Goal: Information Seeking & Learning: Learn about a topic

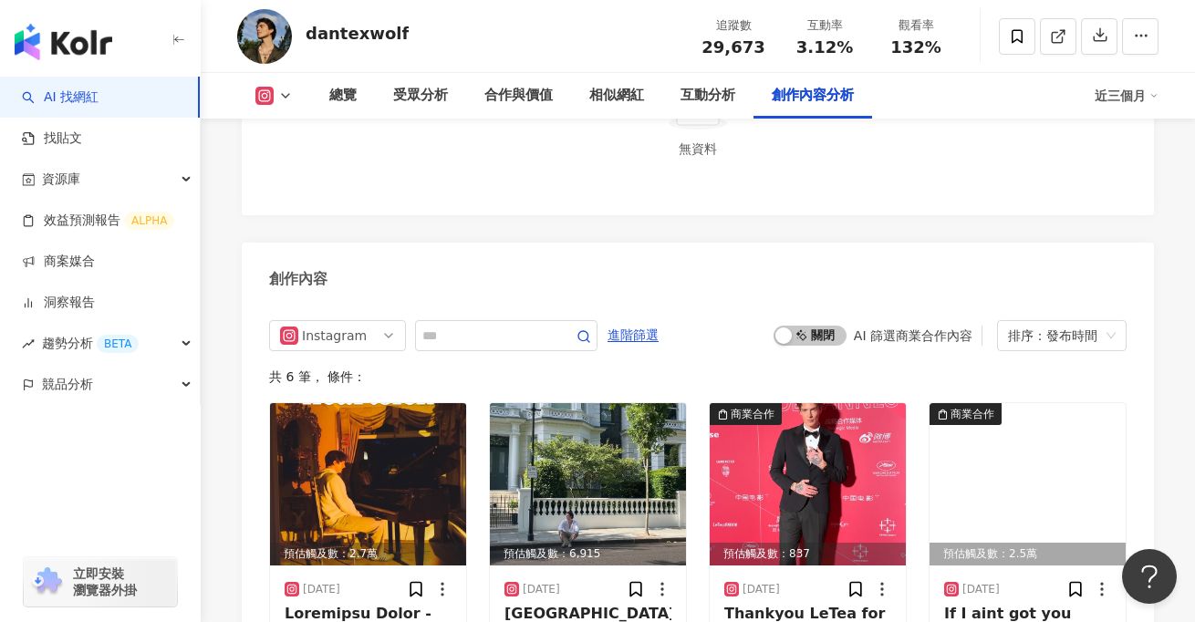
scroll to position [4825, 0]
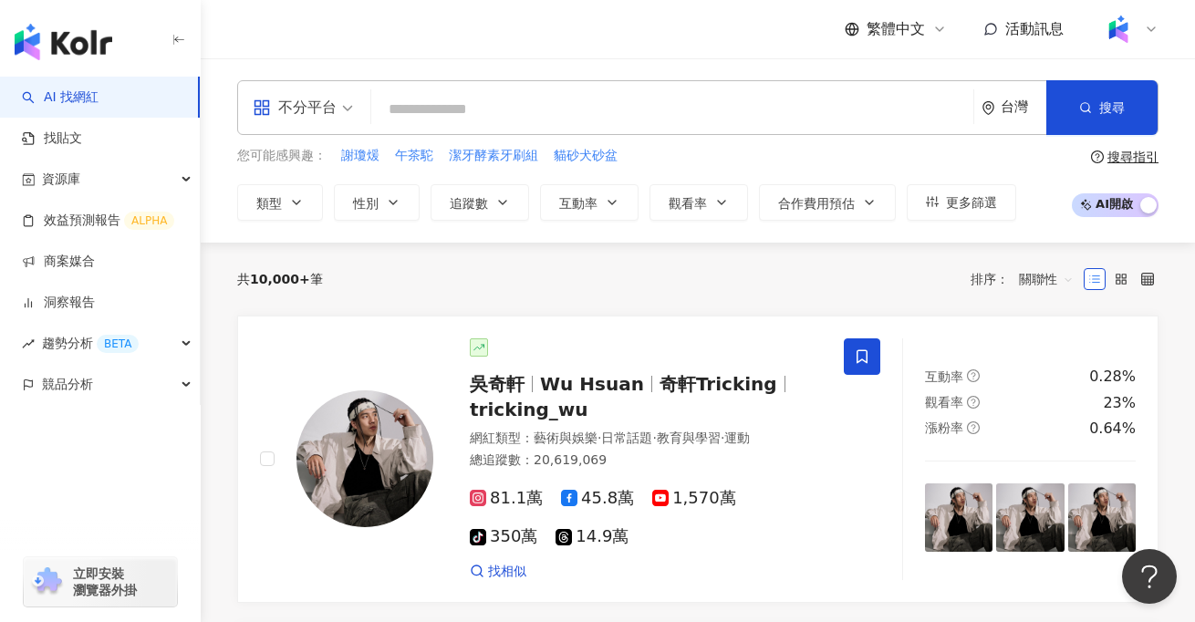
click at [702, 105] on input "search" at bounding box center [673, 109] width 588 height 35
type input "*"
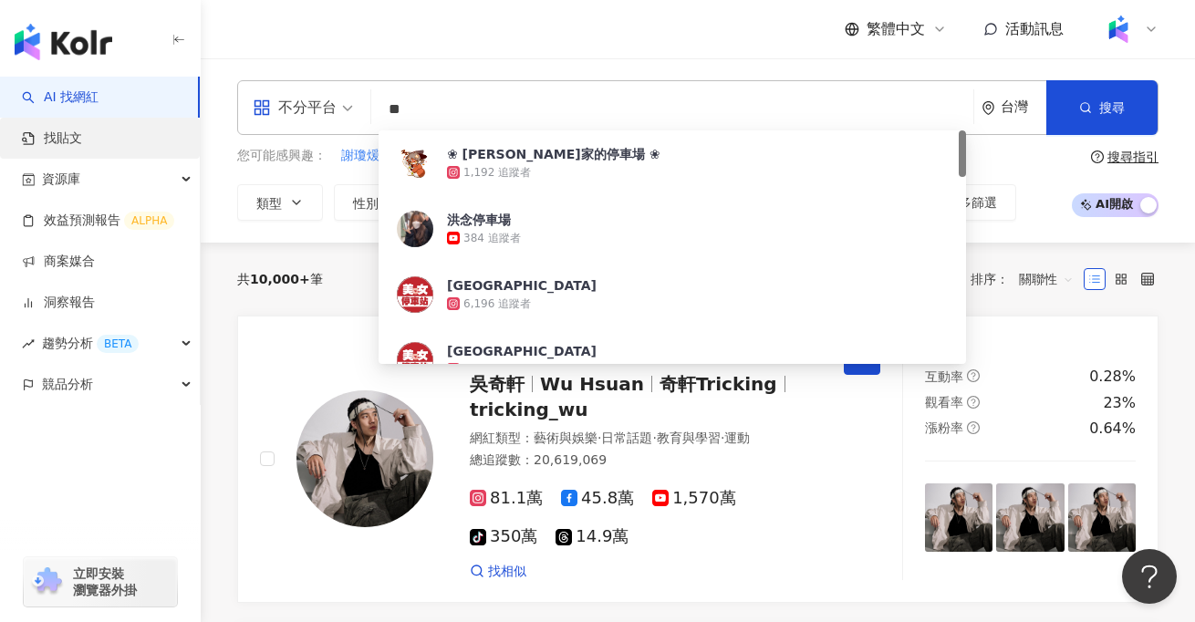
type input "**"
click at [82, 140] on link "找貼文" at bounding box center [52, 139] width 60 height 18
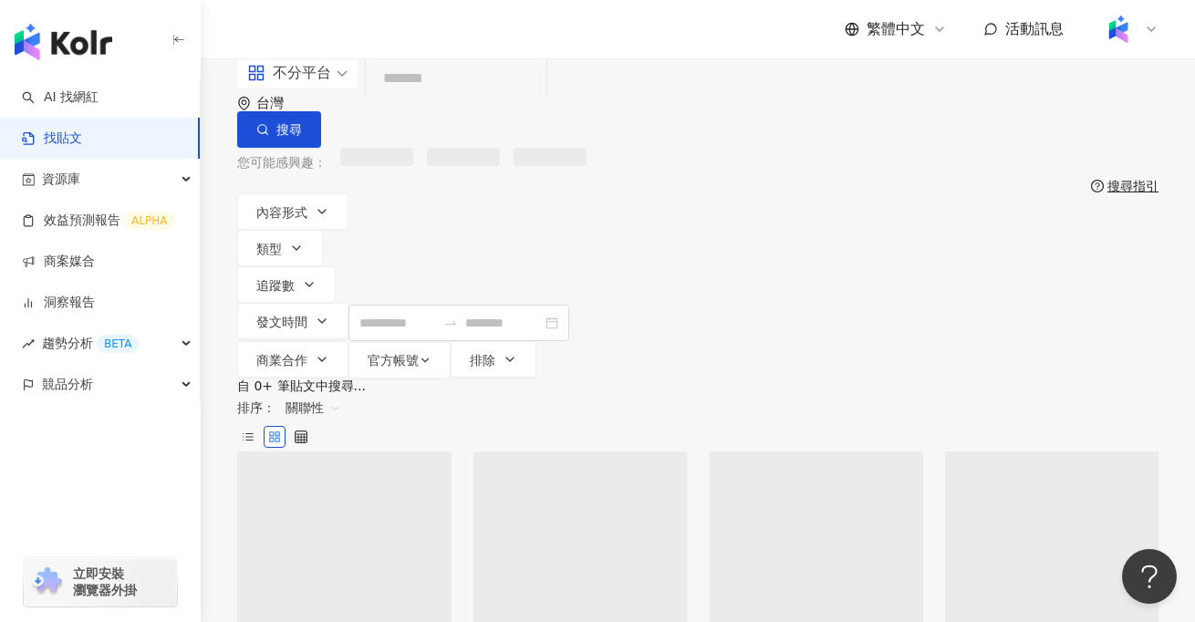
click at [469, 99] on input "search" at bounding box center [456, 78] width 166 height 39
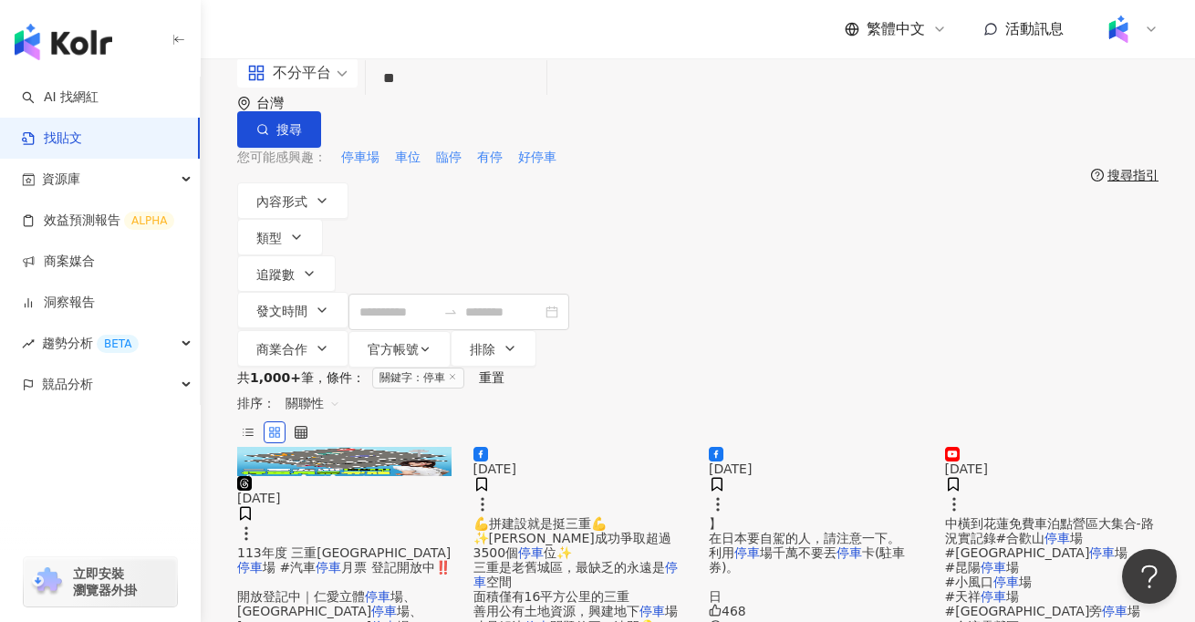
click at [445, 99] on input "**" at bounding box center [456, 78] width 166 height 39
type input "*"
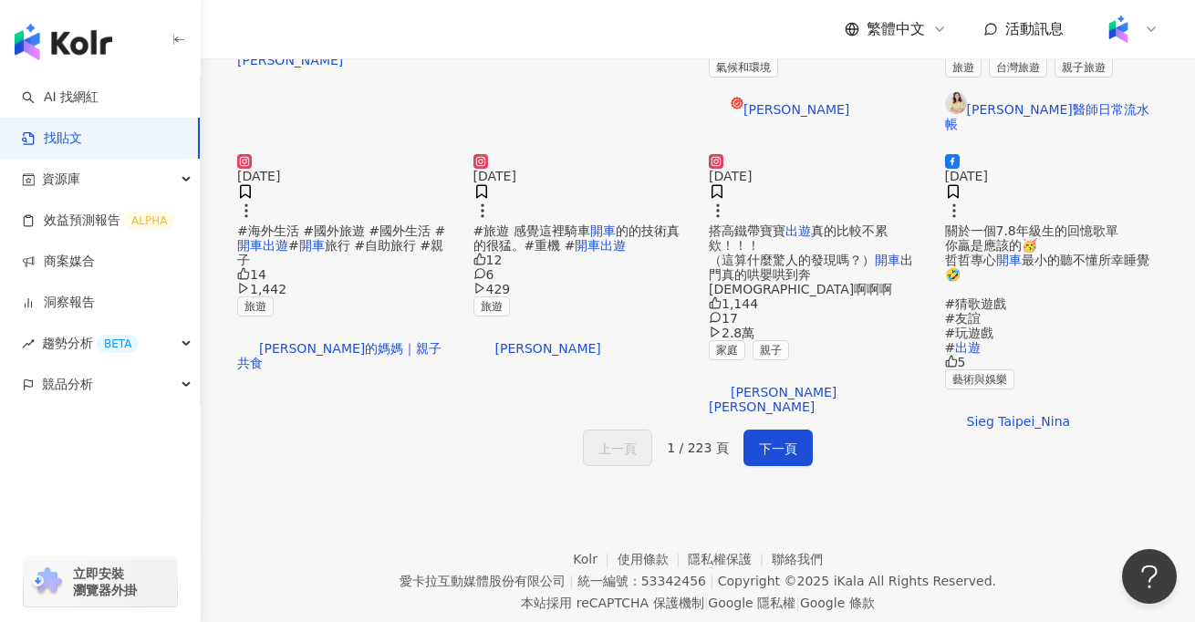
scroll to position [958, 0]
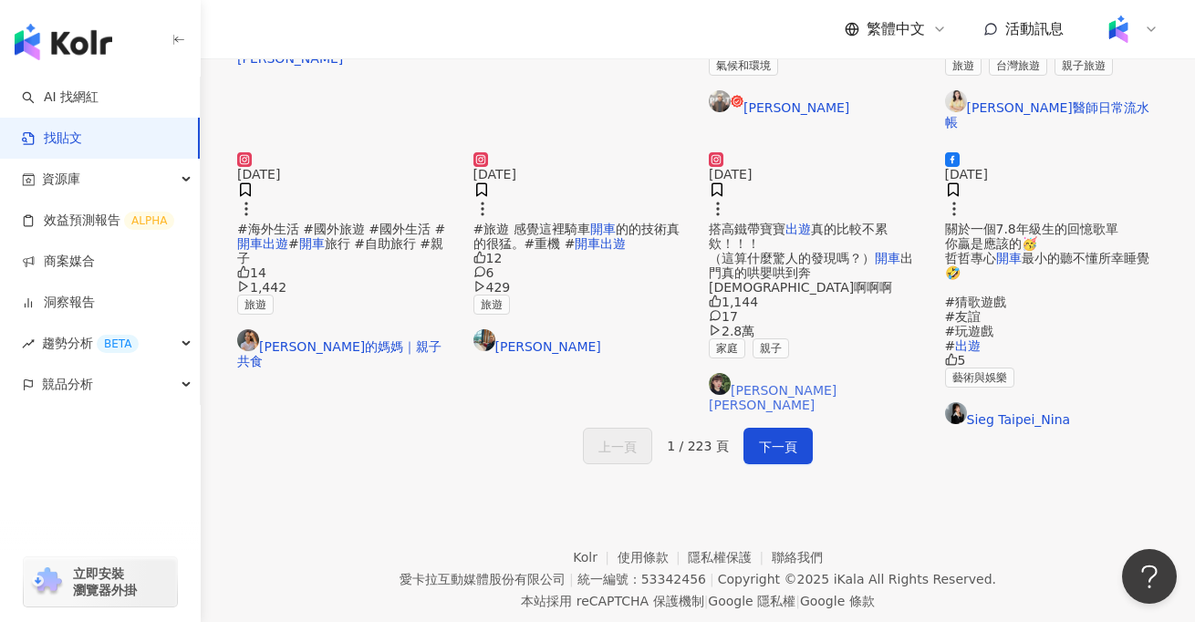
click at [777, 412] on link "方璇Elsa" at bounding box center [816, 392] width 214 height 39
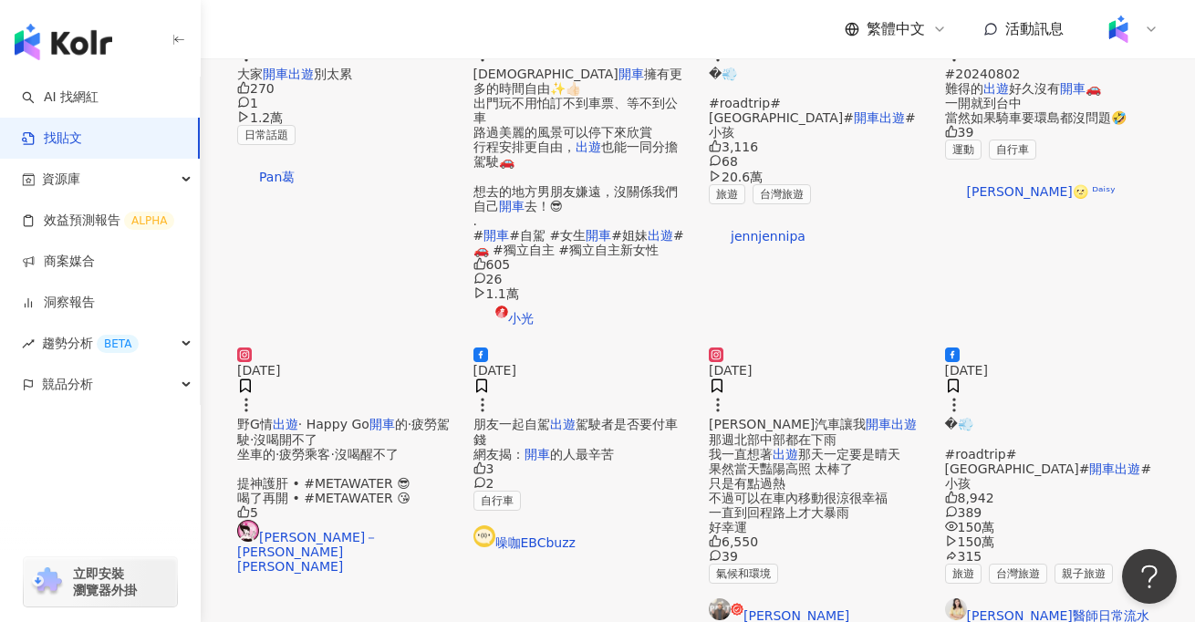
scroll to position [0, 0]
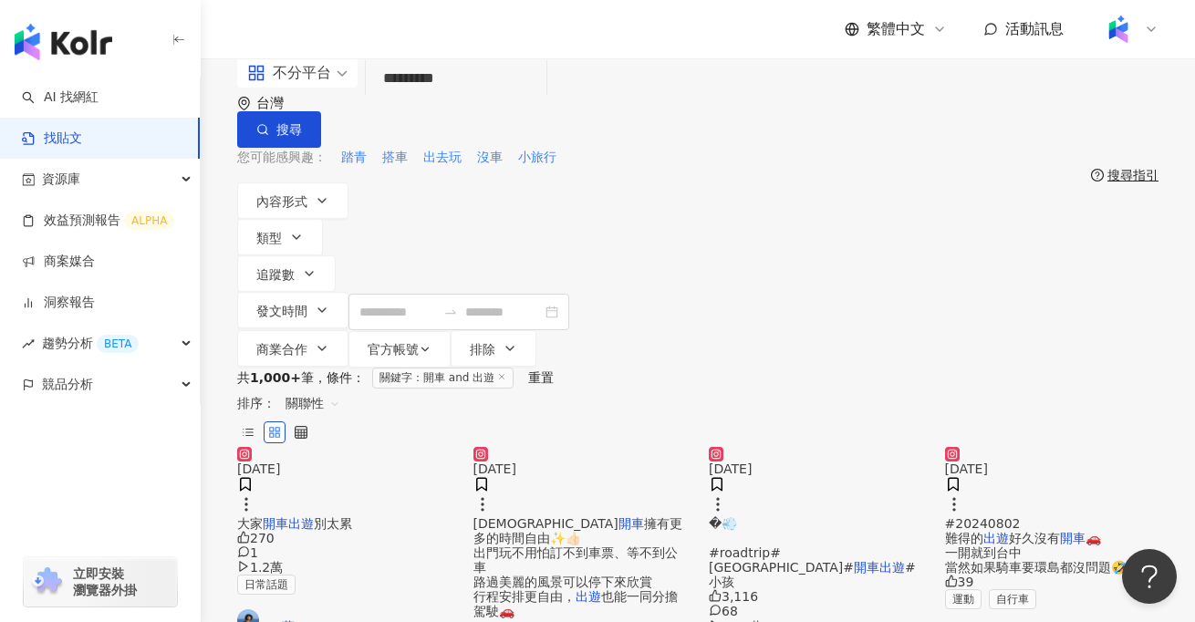
click at [340, 389] on span "關聯性" at bounding box center [313, 403] width 55 height 29
click at [1045, 378] on div "觀看數" at bounding box center [1049, 376] width 51 height 20
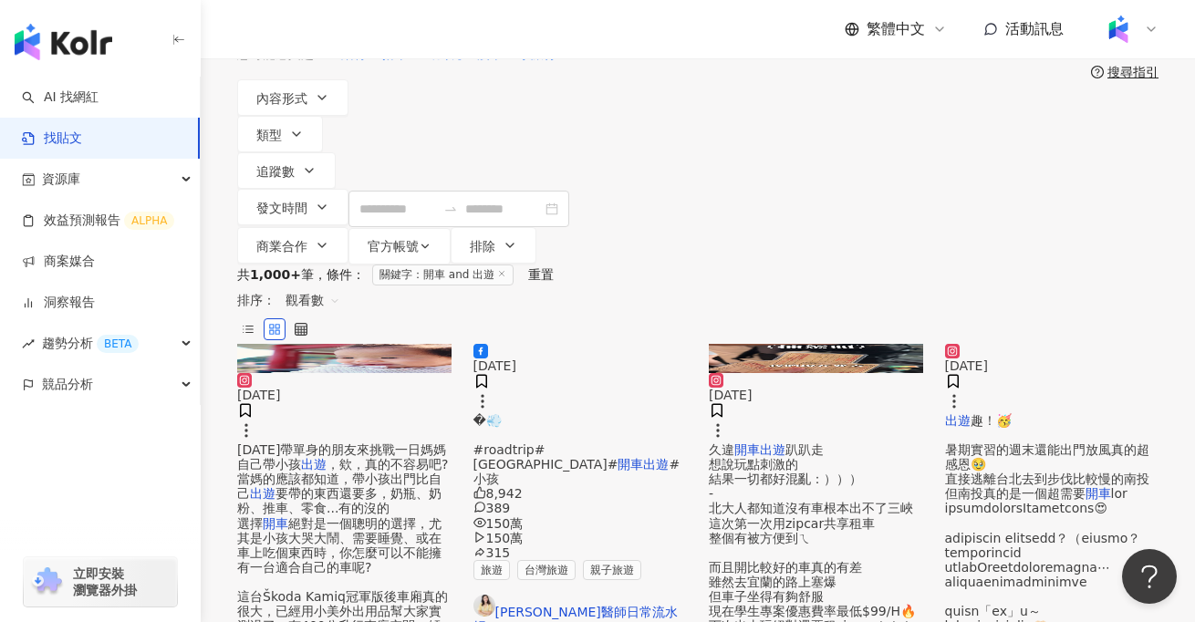
scroll to position [108, 0]
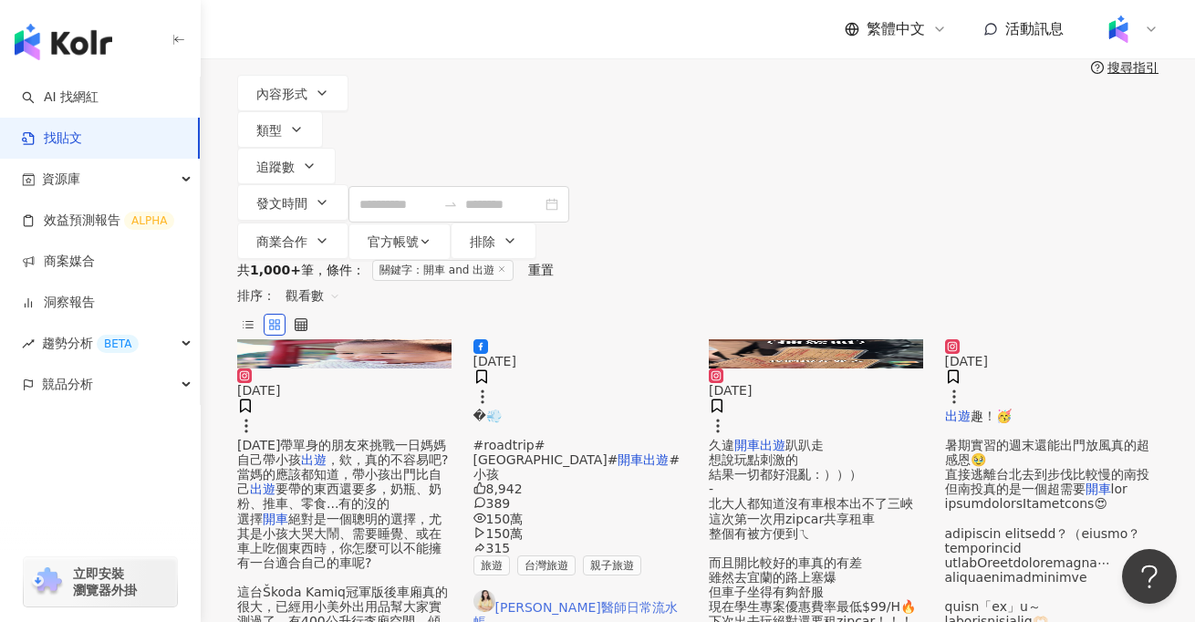
click at [575, 590] on link "Jennifer醫師日常流水帳" at bounding box center [581, 609] width 214 height 39
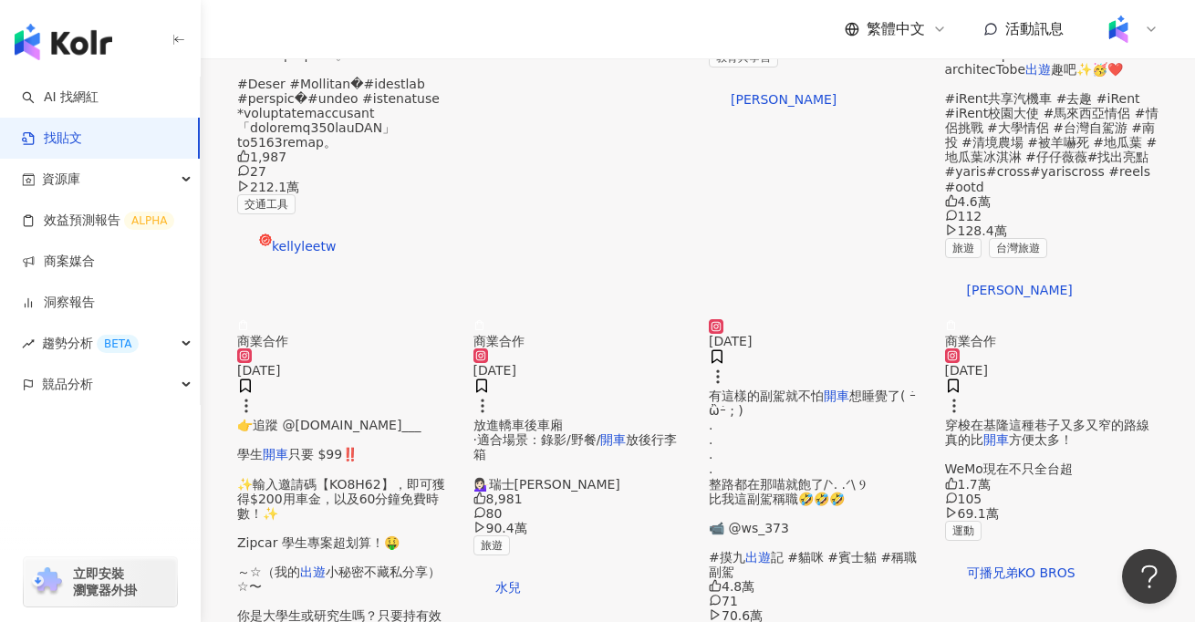
scroll to position [911, 0]
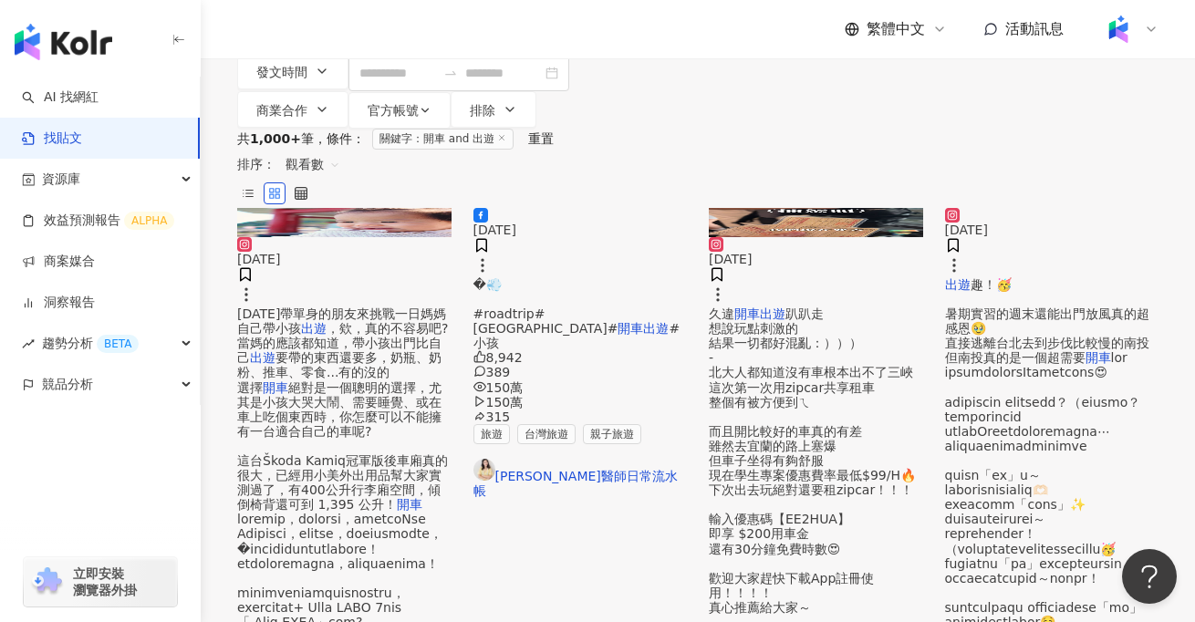
scroll to position [0, 0]
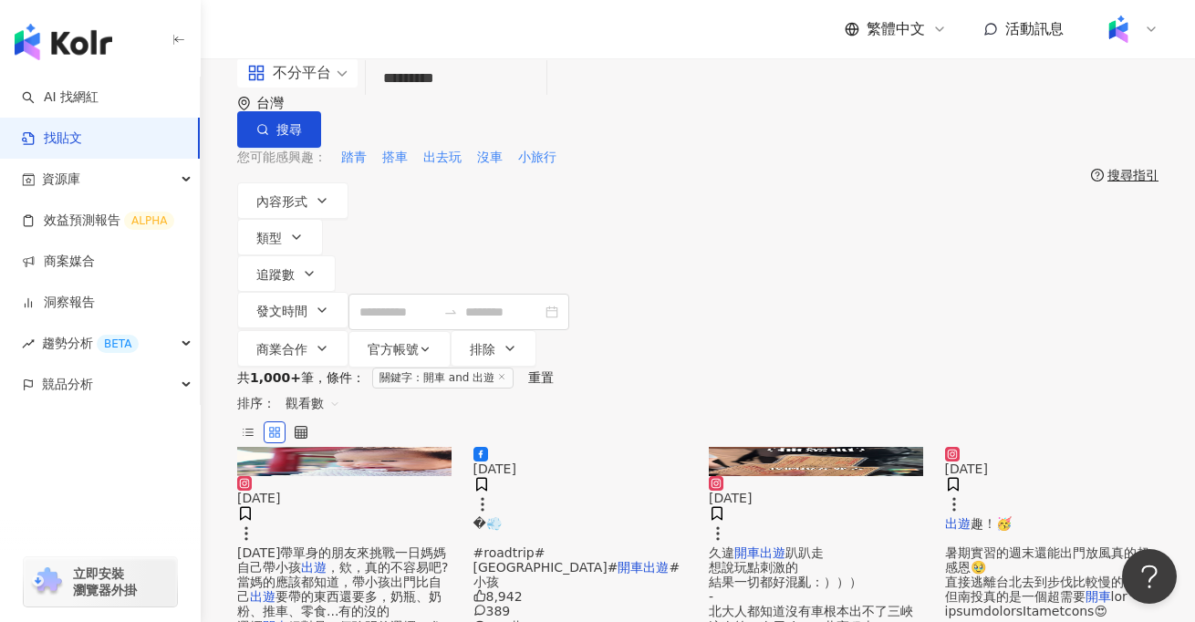
drag, startPoint x: 499, startPoint y: 116, endPoint x: 333, endPoint y: 111, distance: 166.1
click at [333, 111] on div "不分平台 開車 and 出遊 ********* 台灣 搜尋 searchOperator 插入語法 完全符合 "" 聯集 OR 交集 AND 排除 - 群組…" at bounding box center [698, 102] width 922 height 89
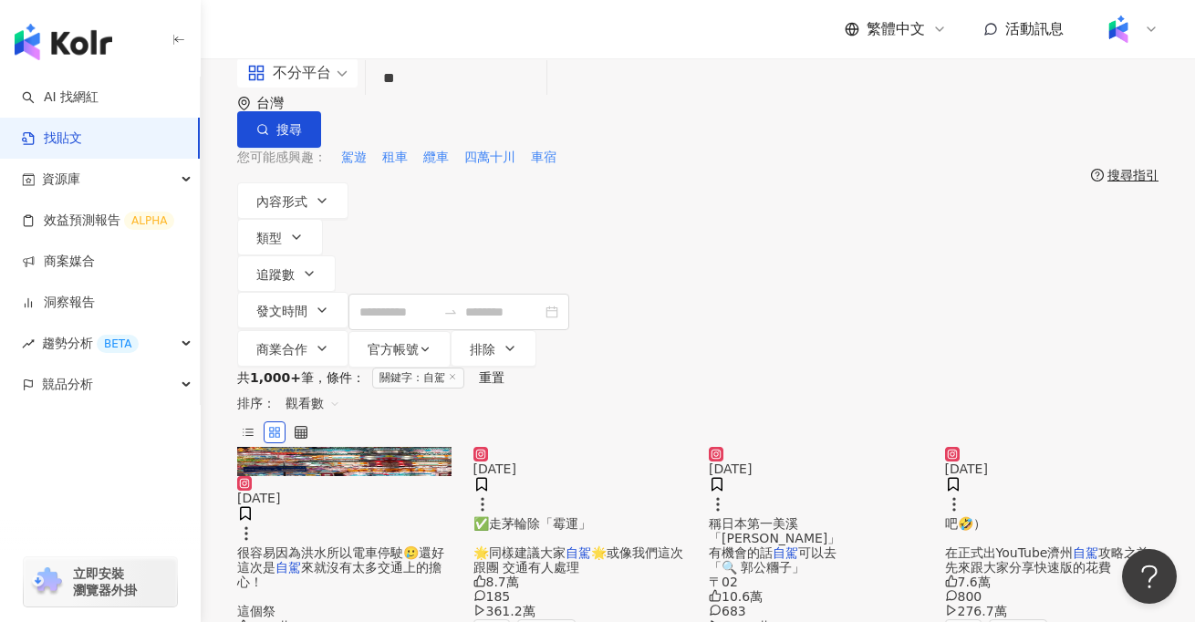
click at [340, 389] on span "觀看數" at bounding box center [313, 403] width 55 height 29
click at [1059, 342] on div "互動數" at bounding box center [1049, 345] width 51 height 20
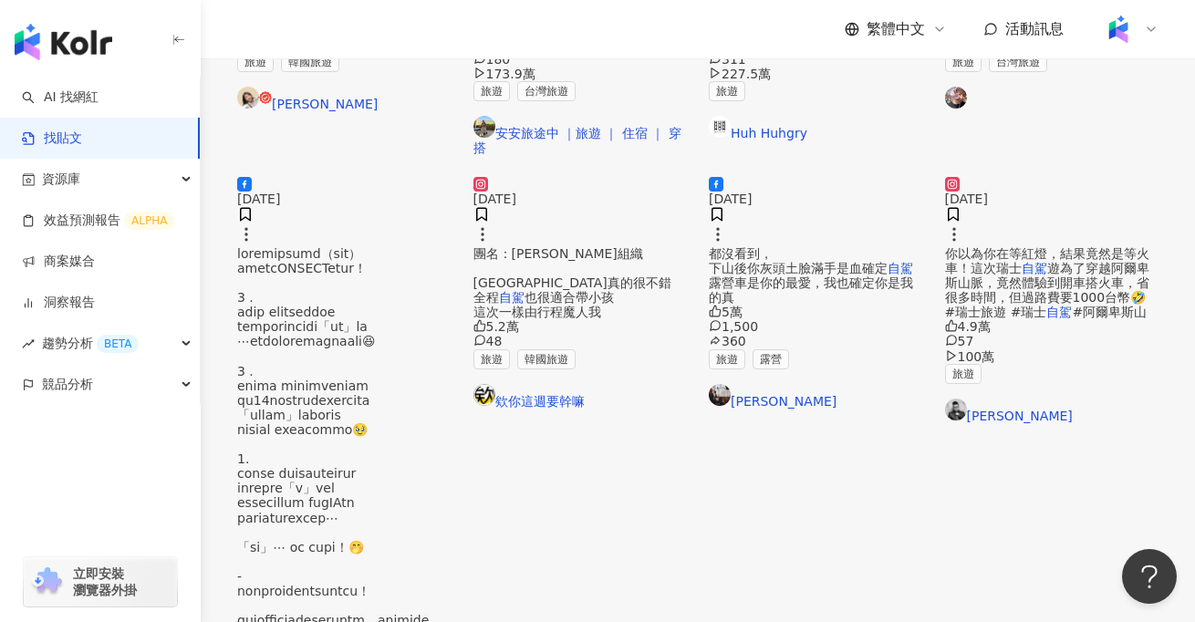
scroll to position [868, 0]
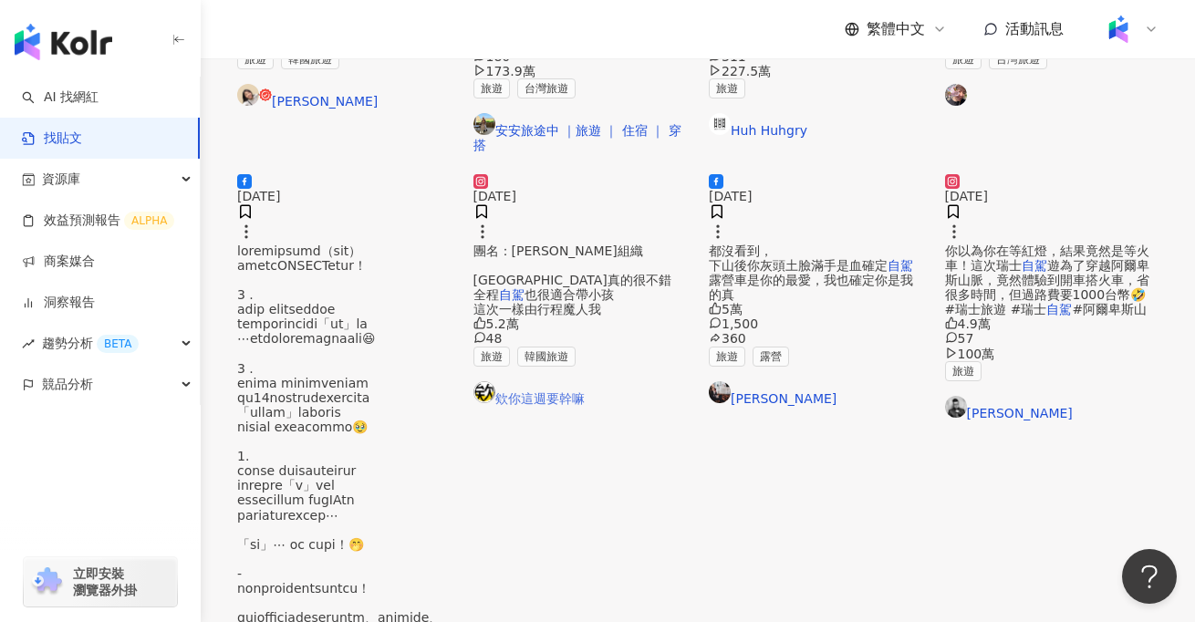
click at [565, 406] on link "欸你這週要幹嘛" at bounding box center [581, 393] width 214 height 25
click at [746, 406] on link "Ivy Chao" at bounding box center [816, 393] width 214 height 25
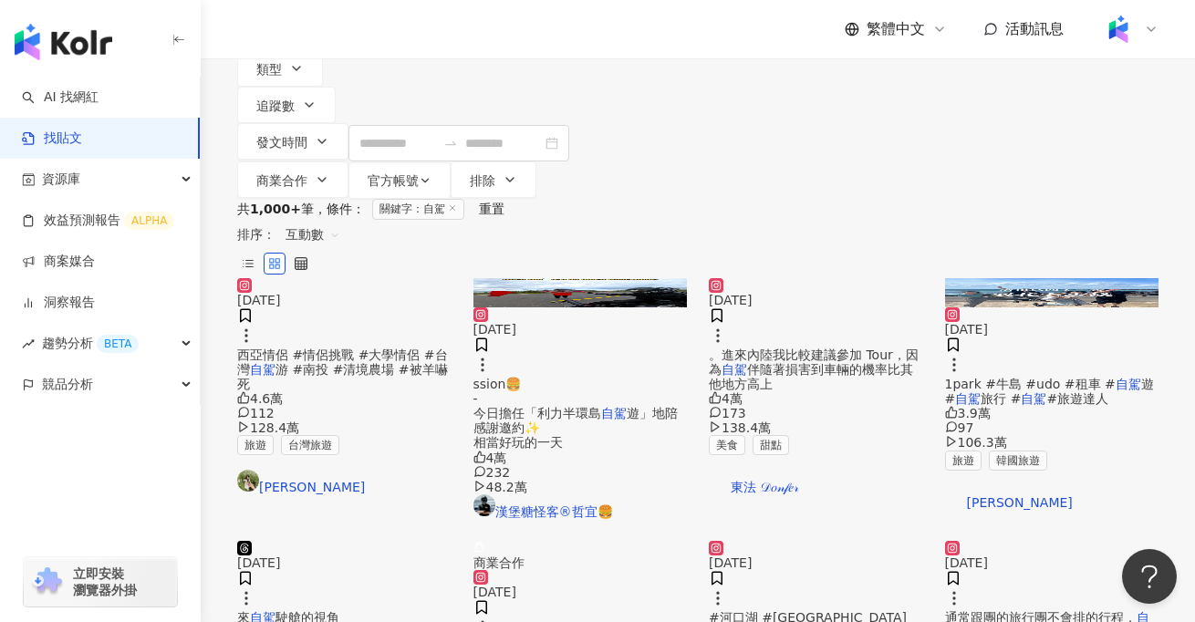
scroll to position [165, 0]
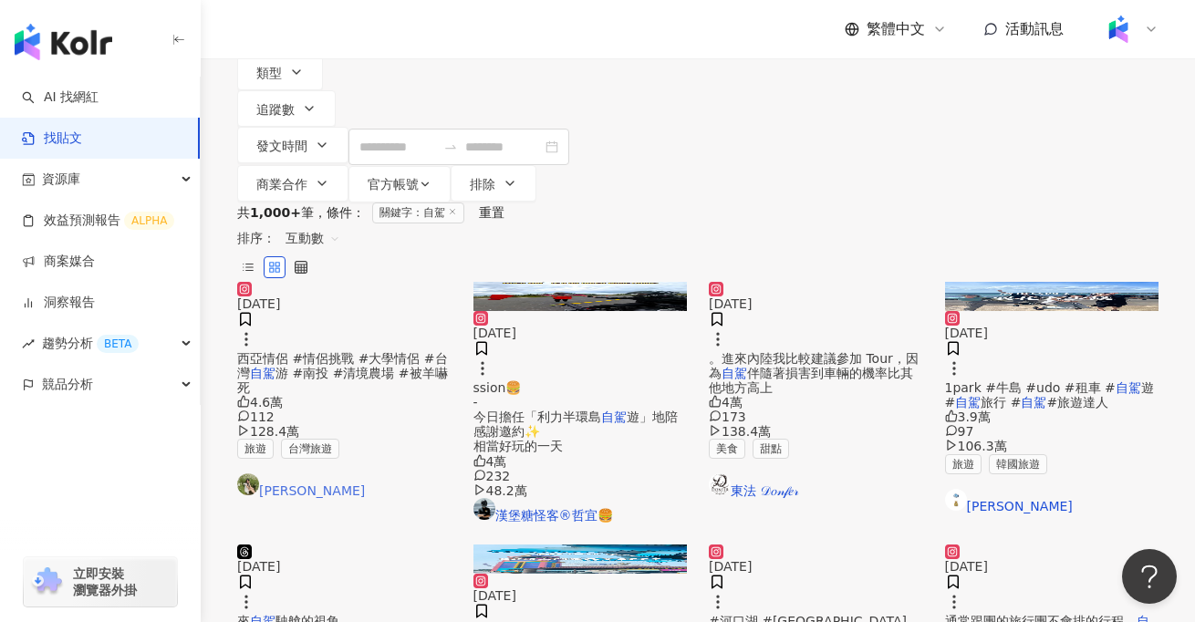
click at [293, 474] on link "[PERSON_NAME]" at bounding box center [344, 486] width 214 height 25
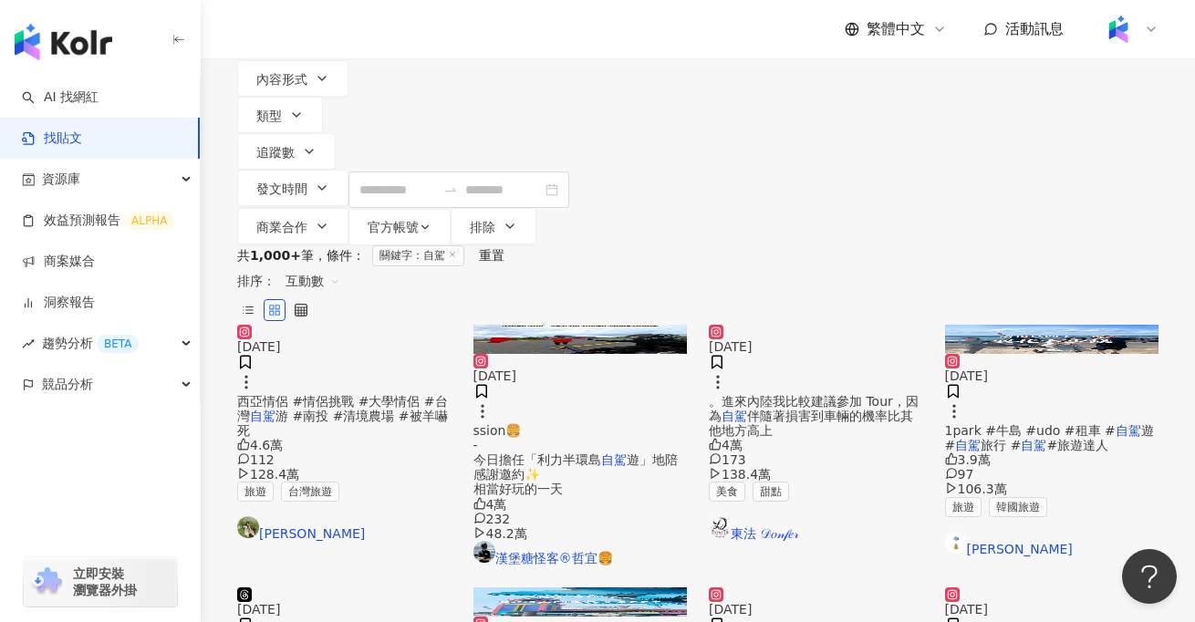
scroll to position [0, 0]
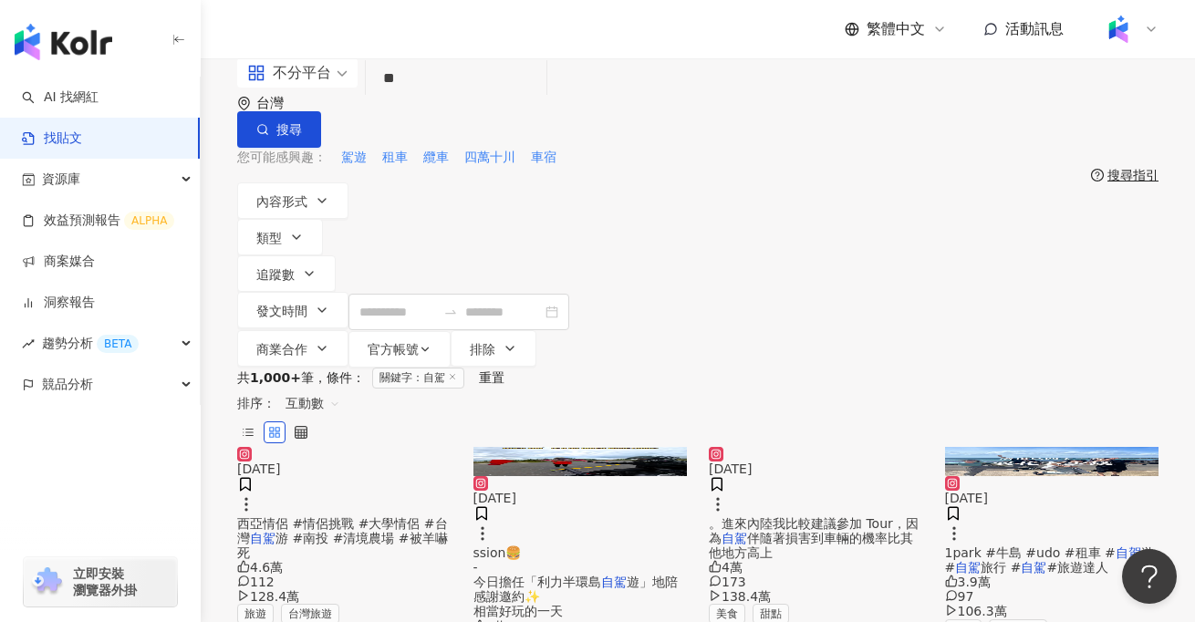
click at [433, 99] on input "**" at bounding box center [456, 78] width 166 height 39
type input "*"
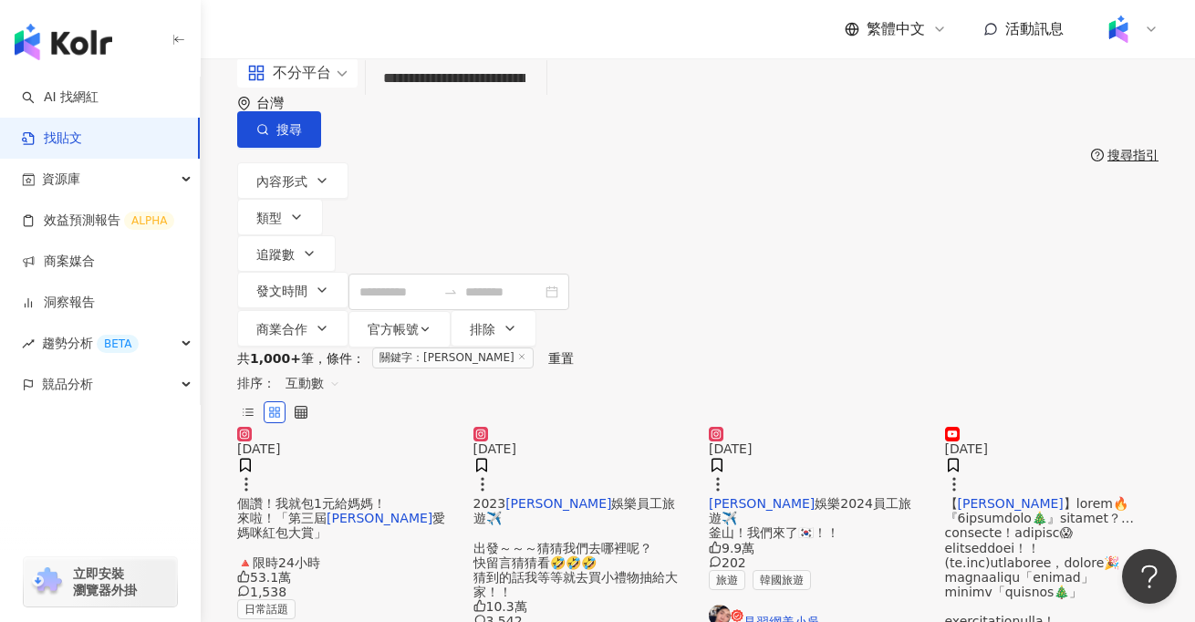
type input "**********"
click at [504, 138] on div "**********" at bounding box center [698, 202] width 995 height 289
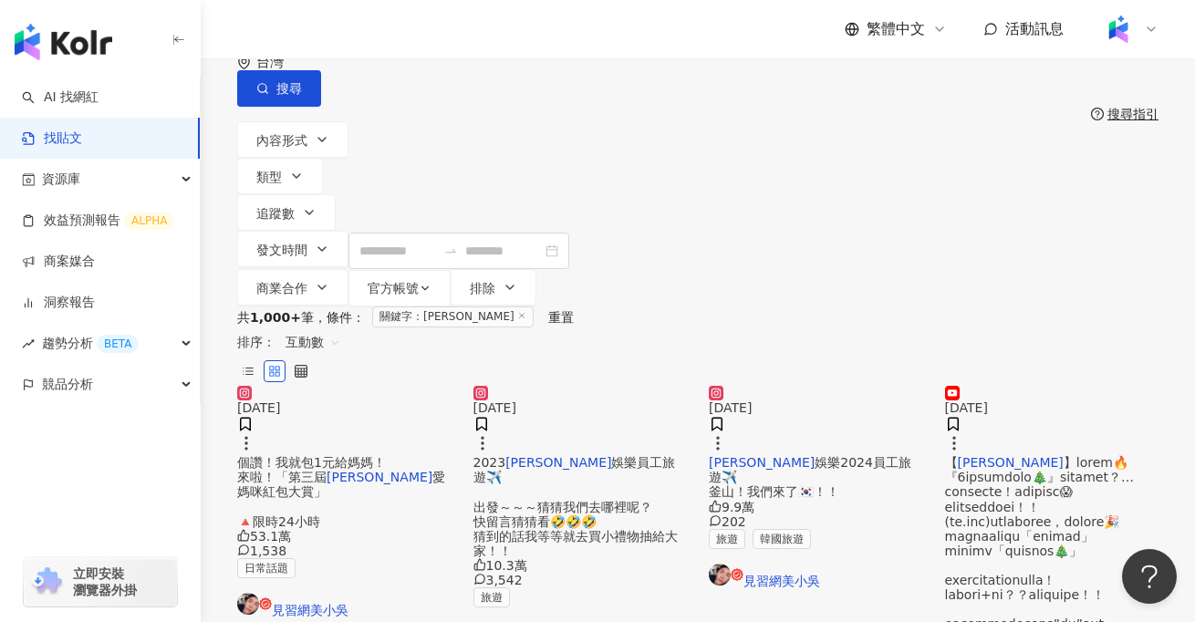
scroll to position [45, 0]
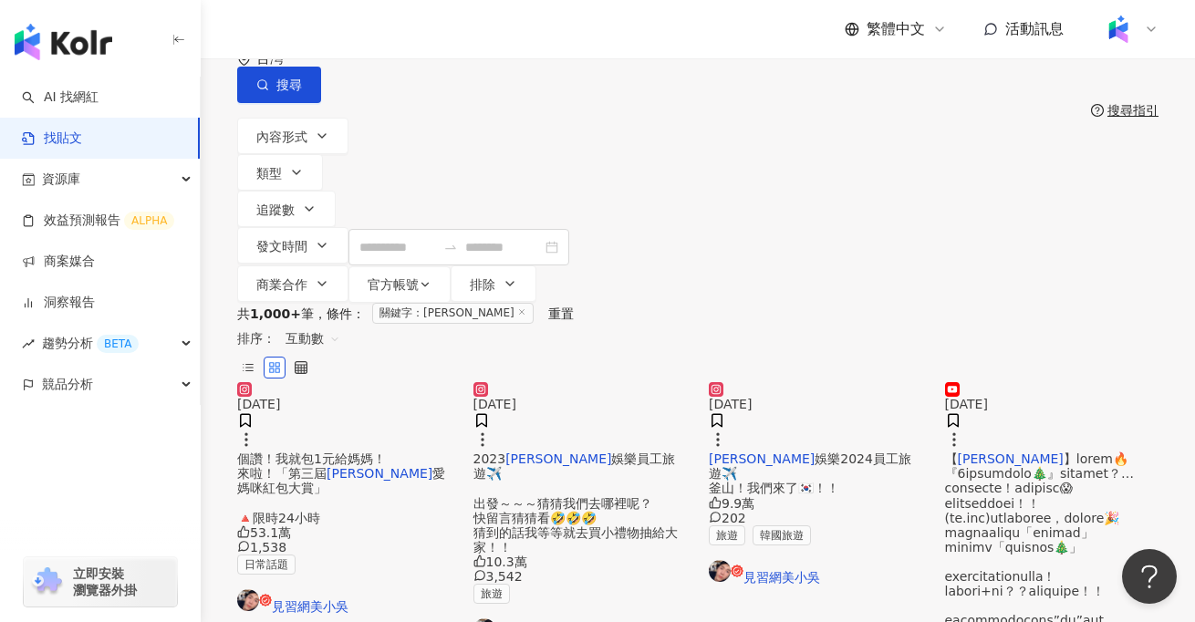
click at [533, 619] on link "見習網美小吳" at bounding box center [581, 631] width 214 height 25
click at [539, 54] on input "**********" at bounding box center [456, 34] width 166 height 39
click at [536, 54] on input "**********" at bounding box center [456, 34] width 166 height 39
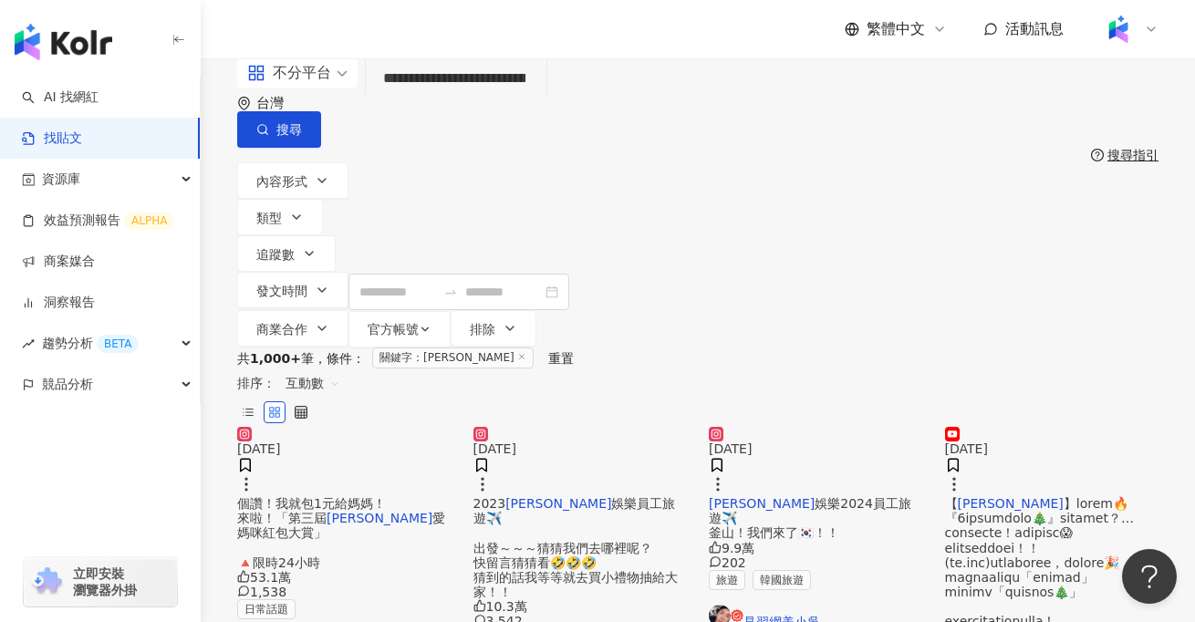
click at [442, 99] on input "**********" at bounding box center [456, 78] width 166 height 39
click at [99, 94] on link "AI 找網紅" at bounding box center [60, 98] width 77 height 18
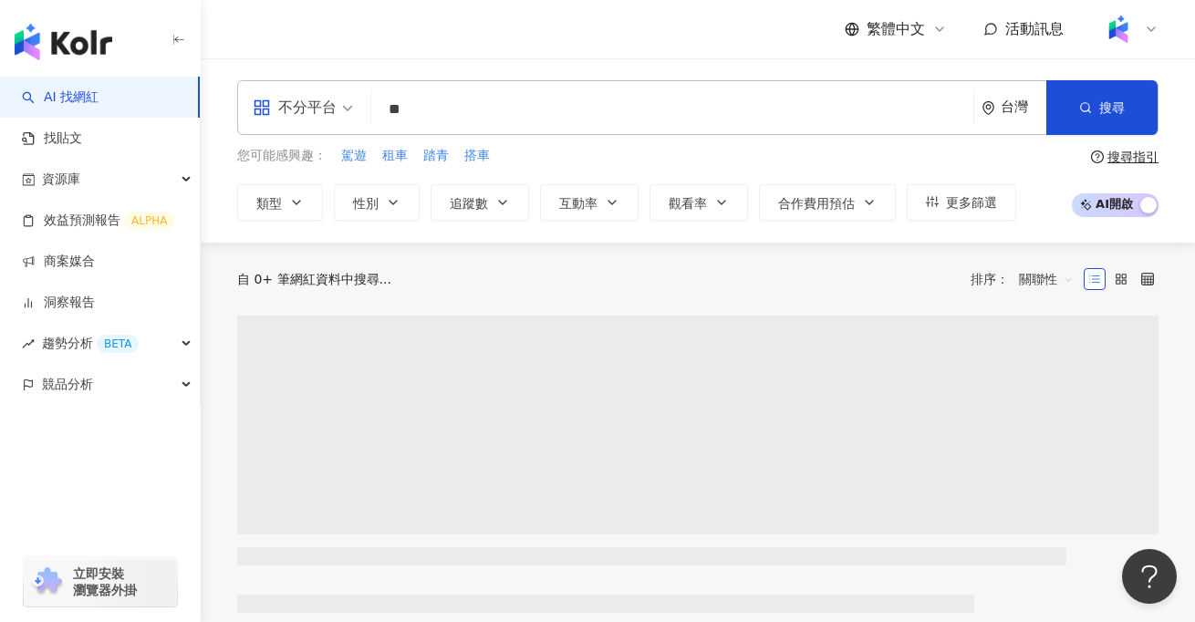
type input "**"
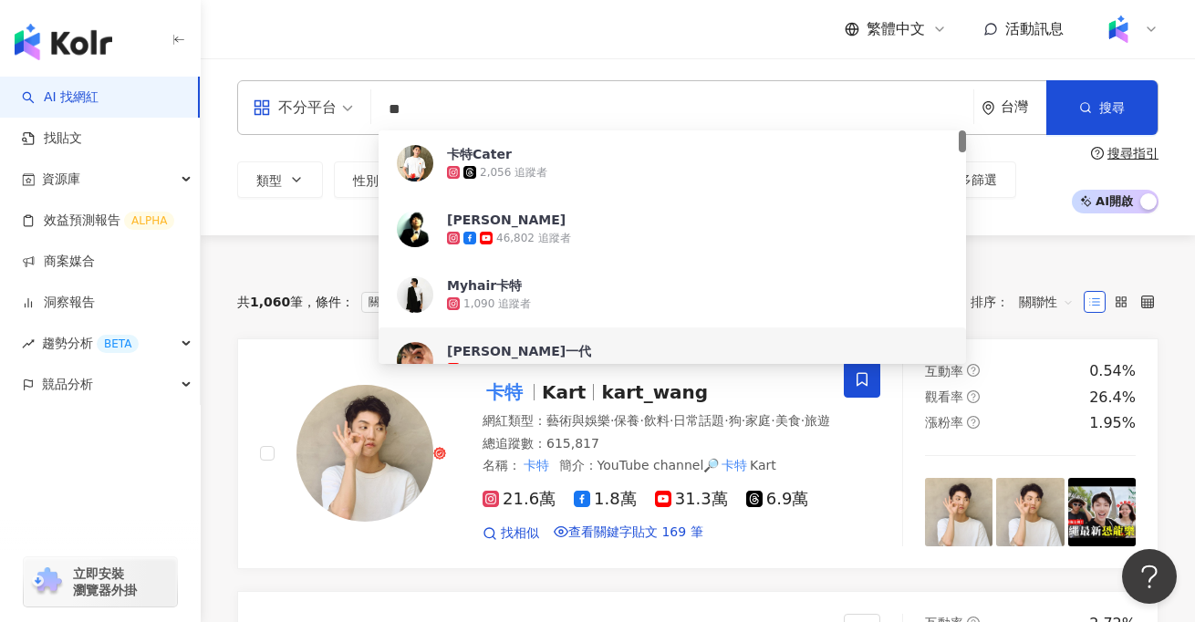
click at [994, 255] on div "AI 推薦 ： 無結果，請嘗試搜尋其他語言關鍵字或條件" at bounding box center [698, 244] width 922 height 19
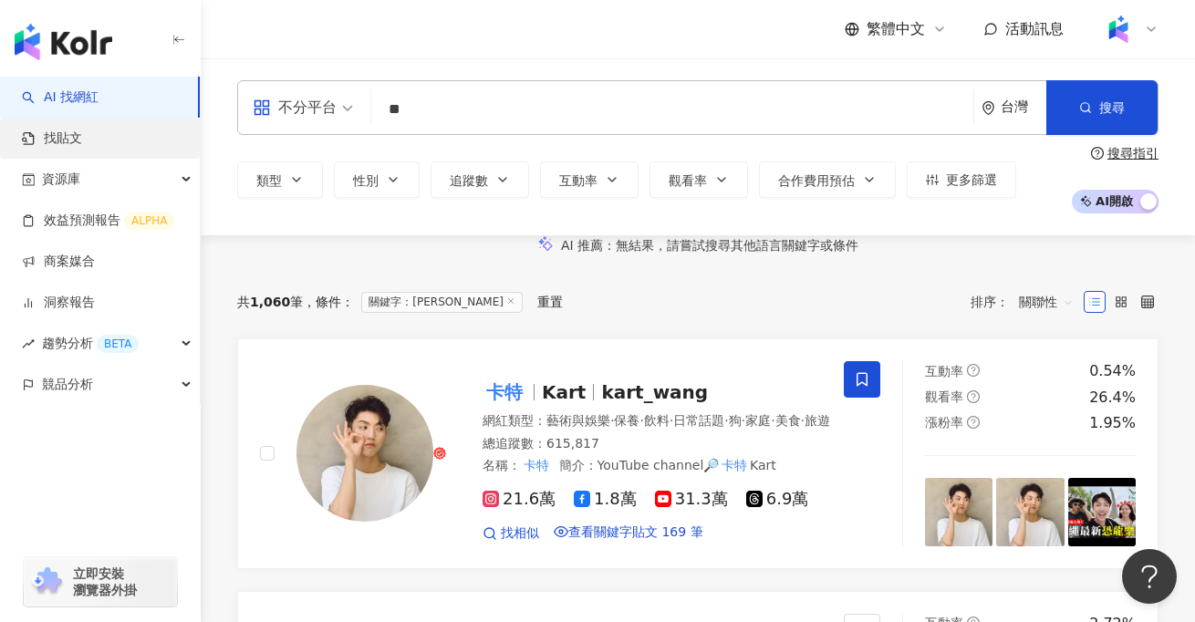
click at [78, 130] on link "找貼文" at bounding box center [52, 139] width 60 height 18
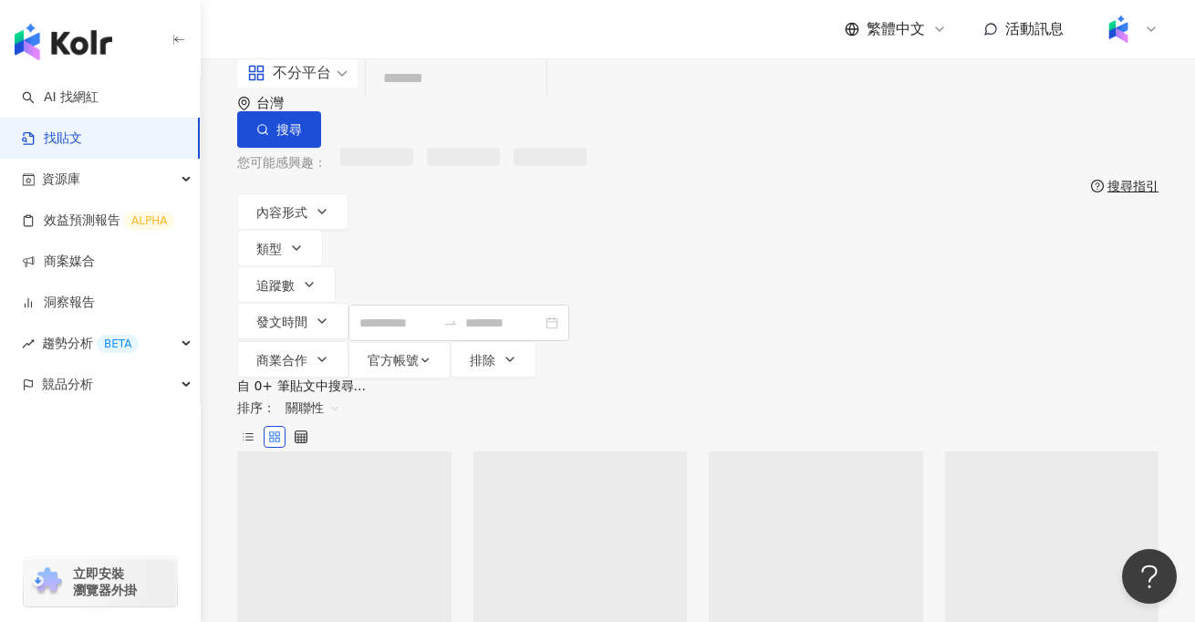
click at [498, 99] on input "search" at bounding box center [456, 78] width 166 height 39
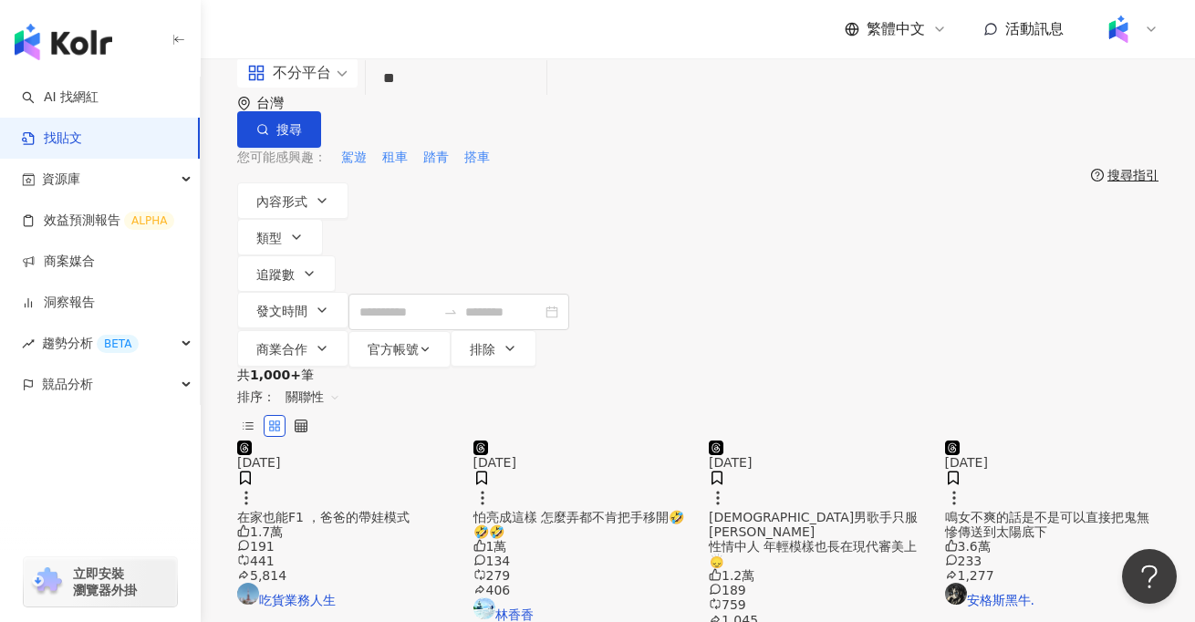
type input "**"
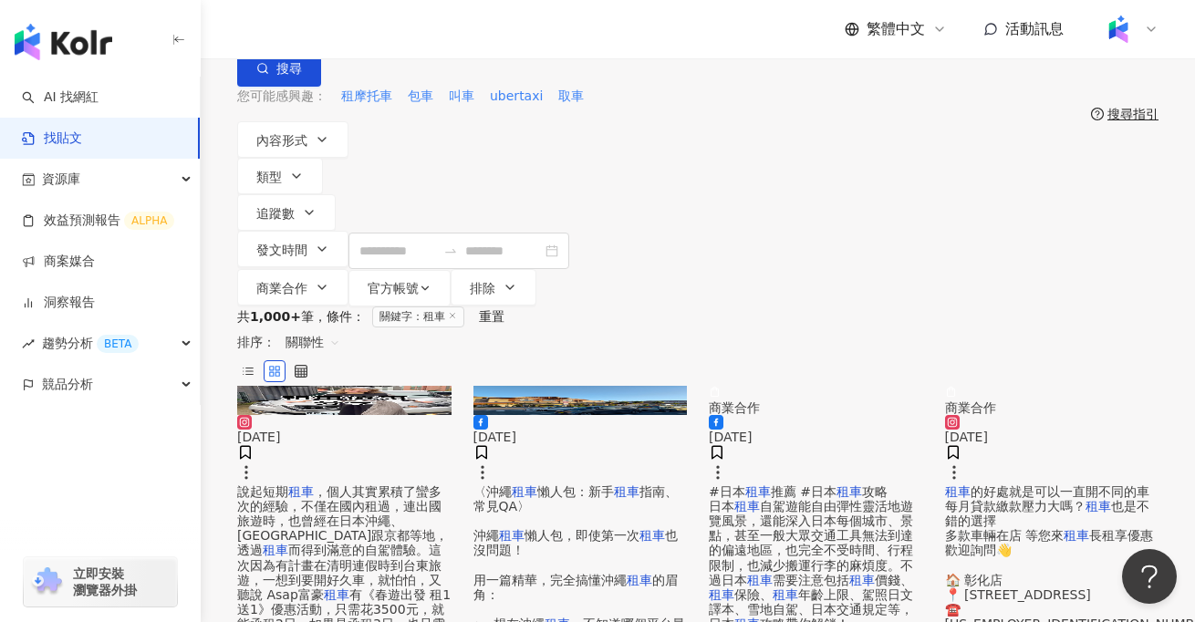
scroll to position [67, 0]
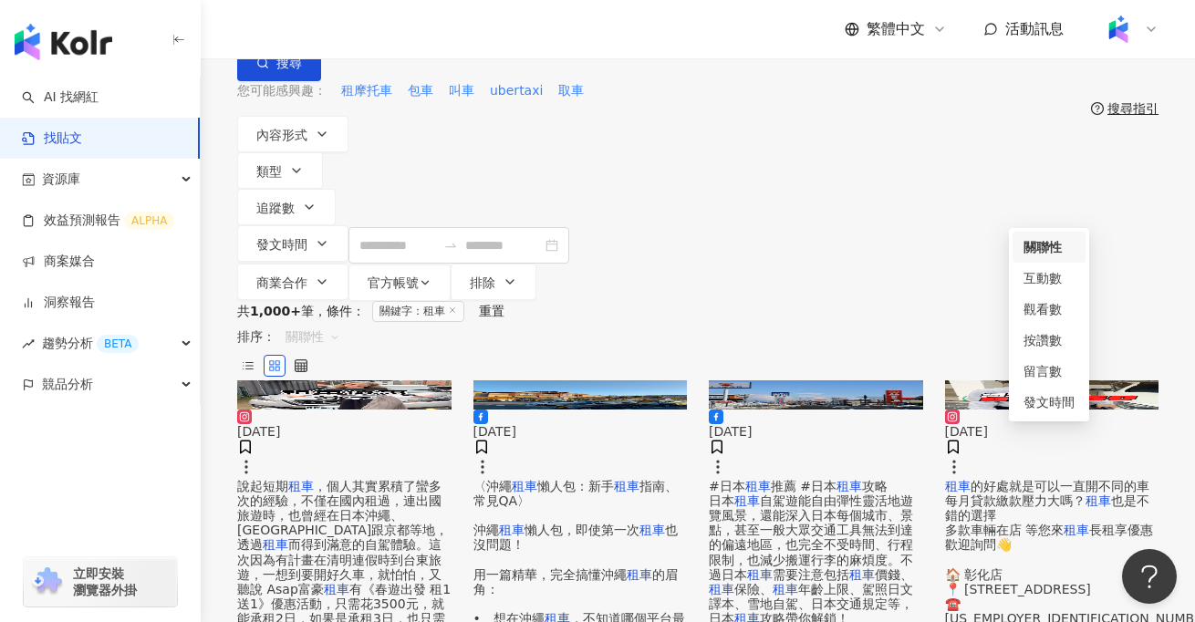
click at [340, 322] on span "關聯性" at bounding box center [313, 336] width 55 height 29
click at [1045, 287] on div "互動數" at bounding box center [1049, 278] width 51 height 20
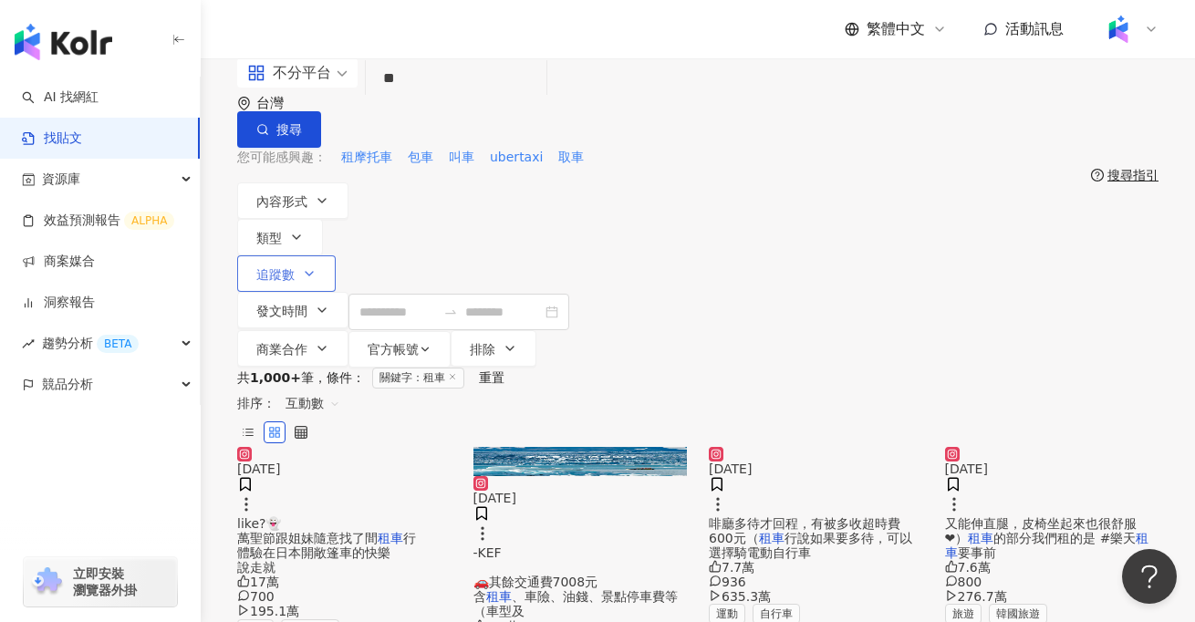
click at [317, 266] on icon "button" at bounding box center [309, 273] width 15 height 15
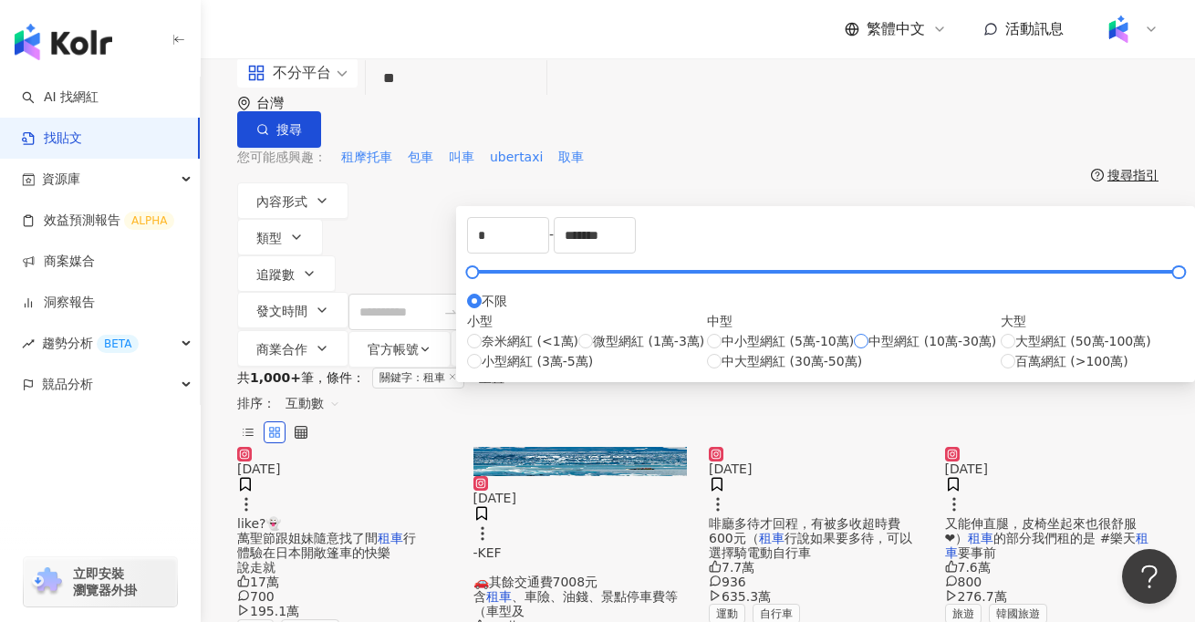
type input "******"
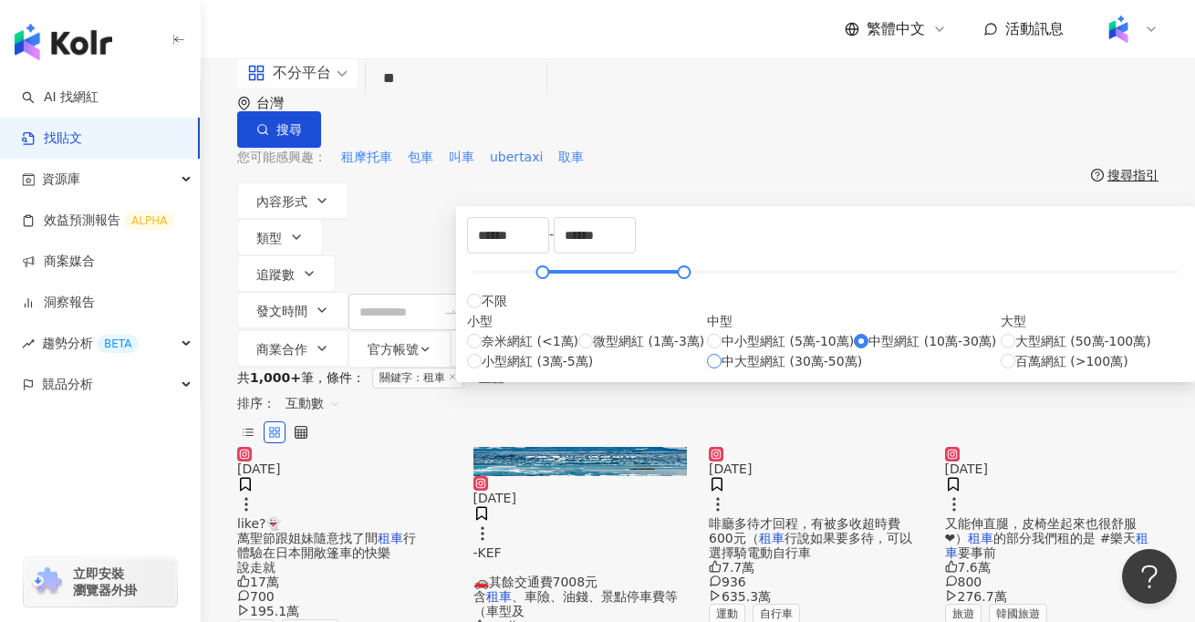
type input "******"
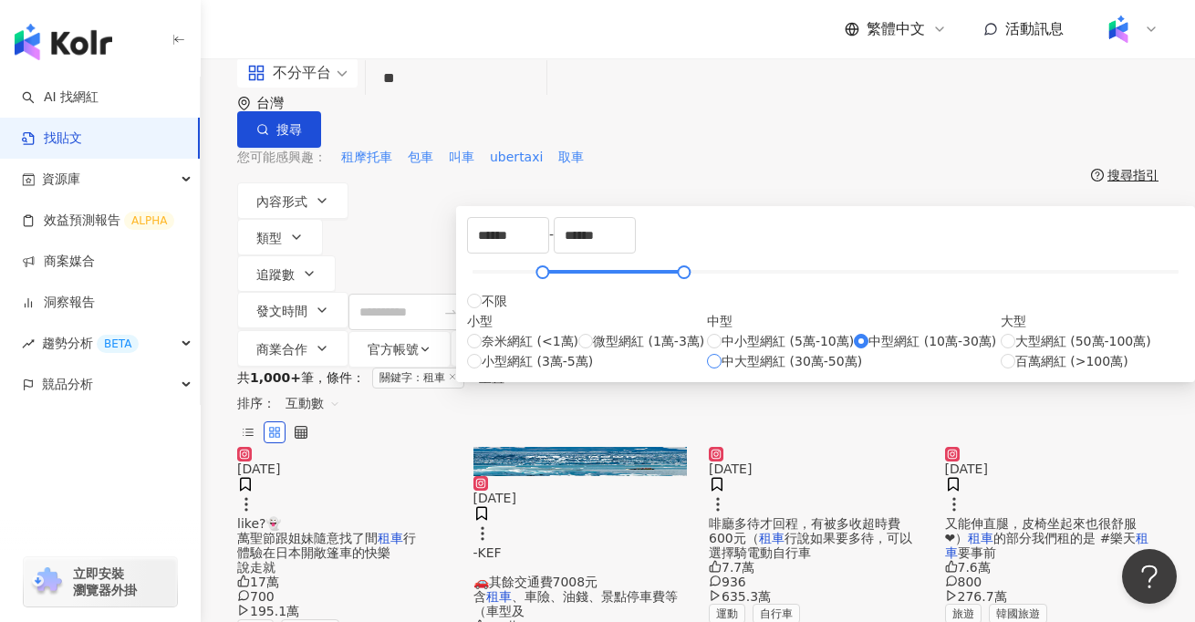
type input "******"
click at [1057, 216] on div "內容形式 類型 追蹤數 發文時間 商業合作 官方帳號 排除 ****** - ****** 不限 小型 奈米網紅 (<1萬) 微型網紅 (1萬-3萬) 小型網…" at bounding box center [698, 275] width 922 height 185
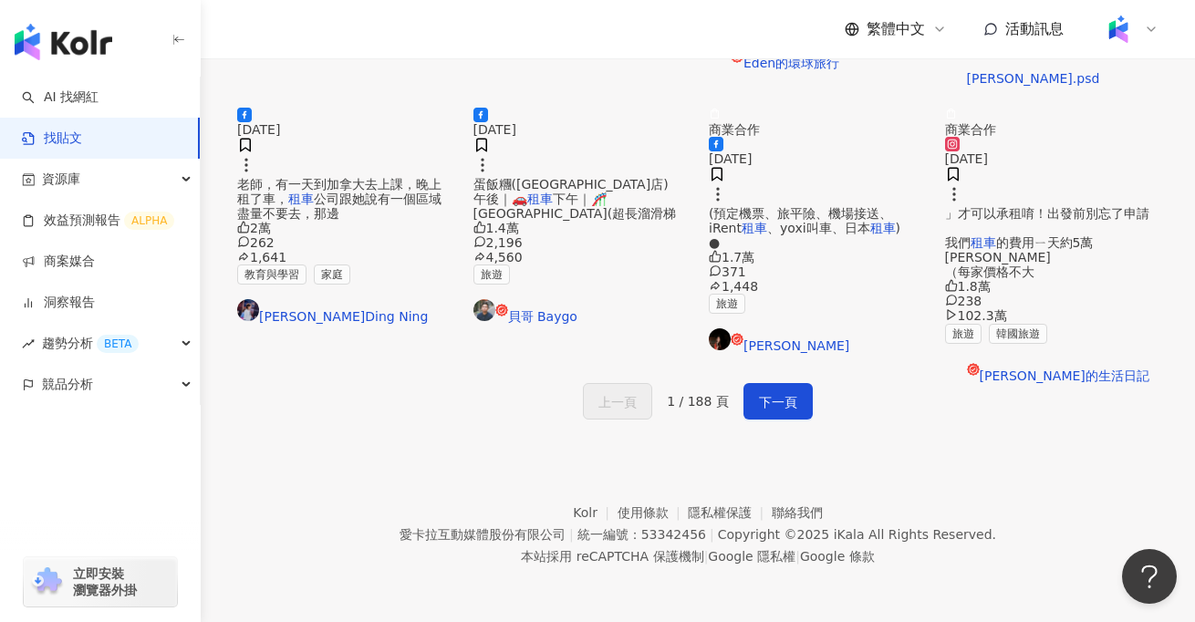
scroll to position [933, 0]
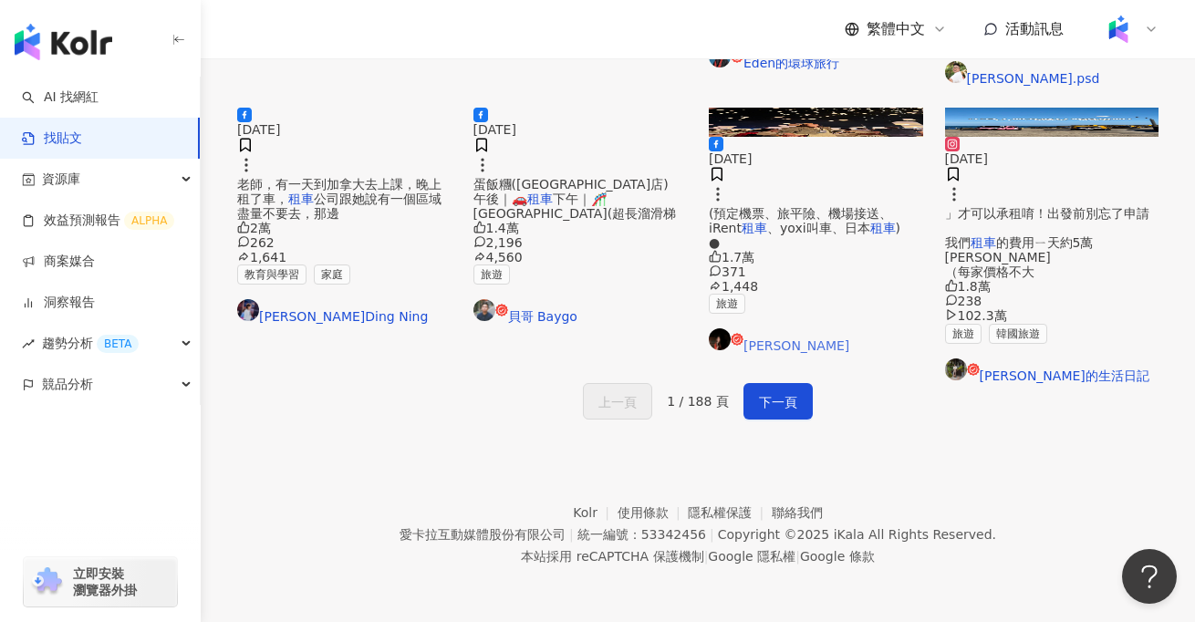
click at [760, 353] on link "雪兒 Cher" at bounding box center [816, 341] width 214 height 25
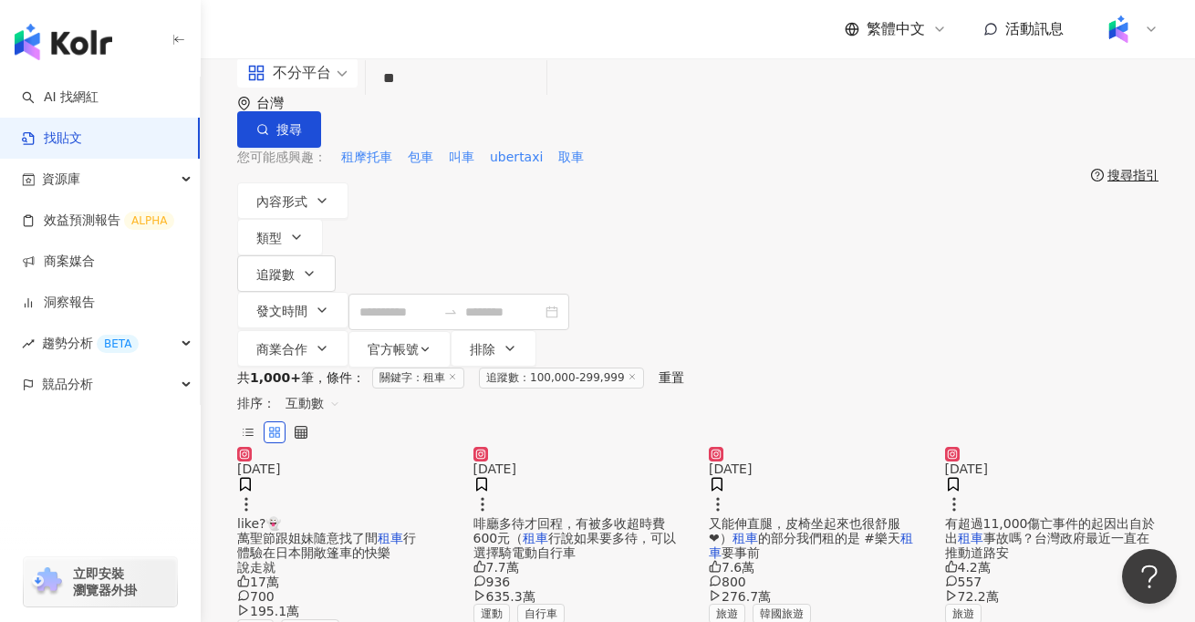
scroll to position [0, 0]
click at [340, 389] on span "互動數" at bounding box center [313, 403] width 55 height 29
click at [1047, 375] on div "觀看數" at bounding box center [1049, 376] width 51 height 20
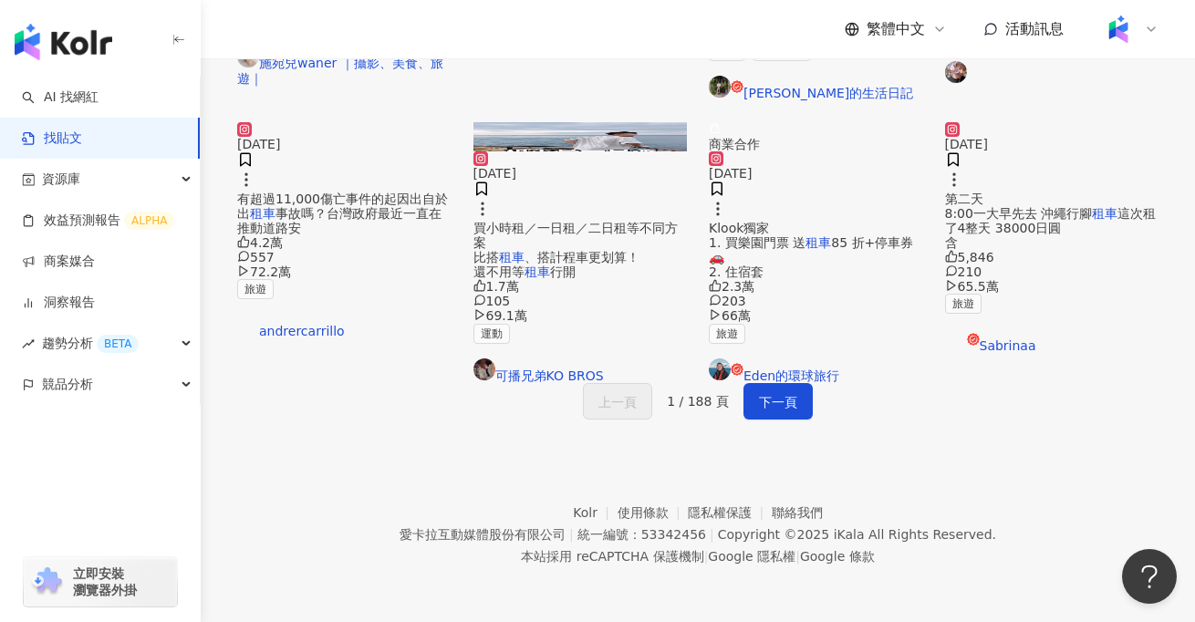
scroll to position [923, 0]
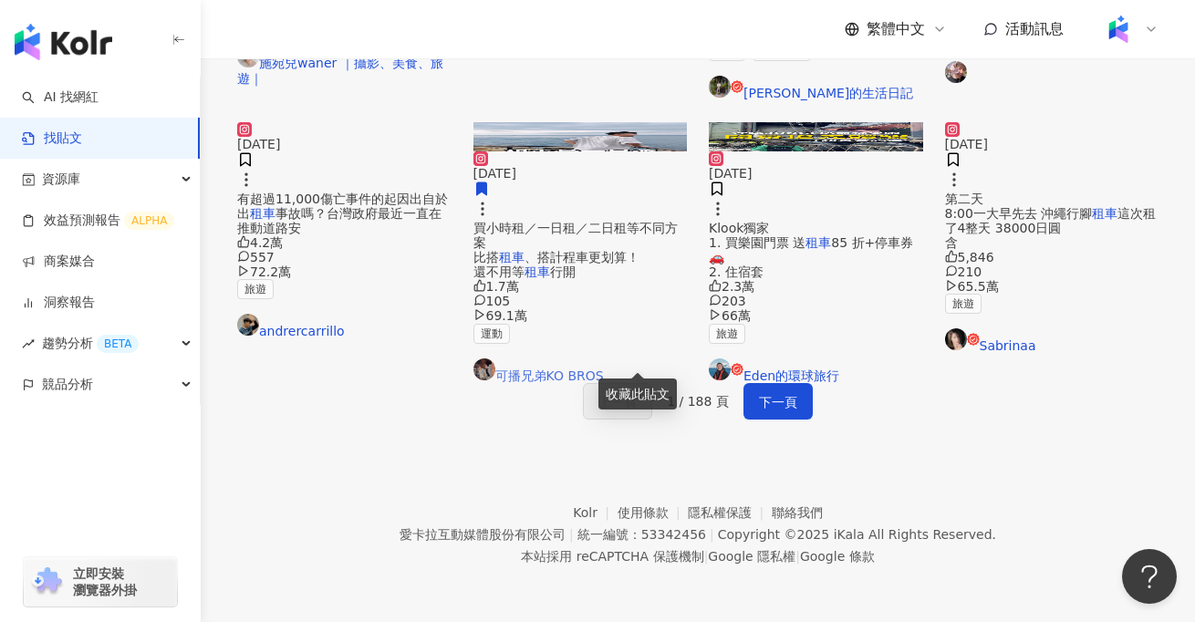
click at [579, 383] on link "可播兄弟KO BROS" at bounding box center [581, 371] width 214 height 25
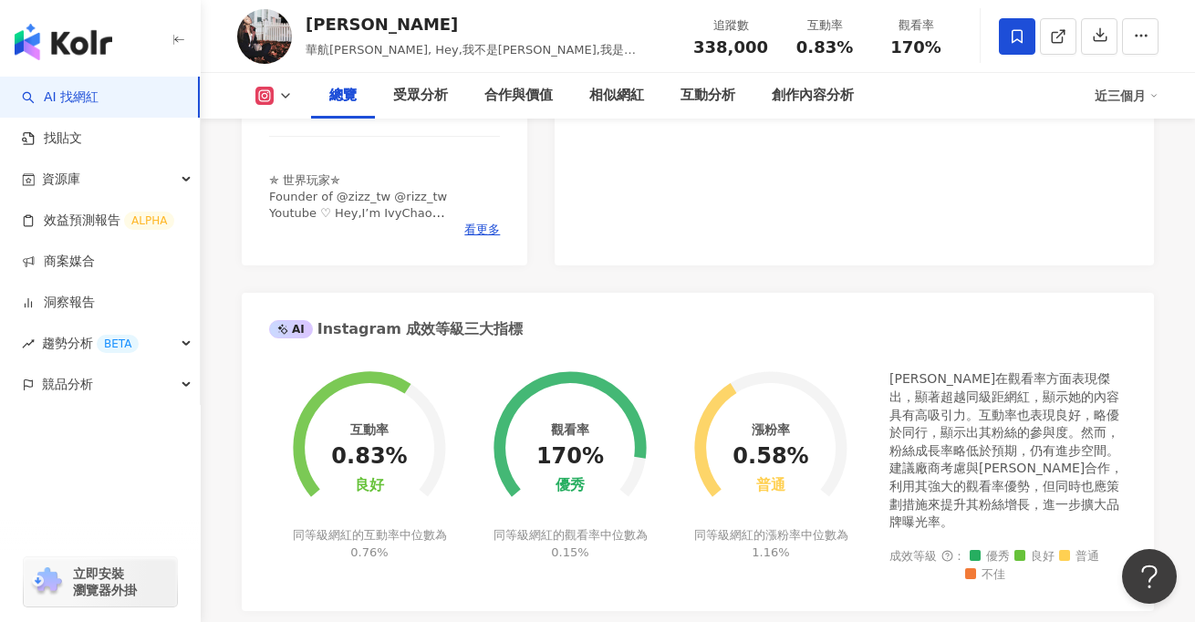
scroll to position [510, 0]
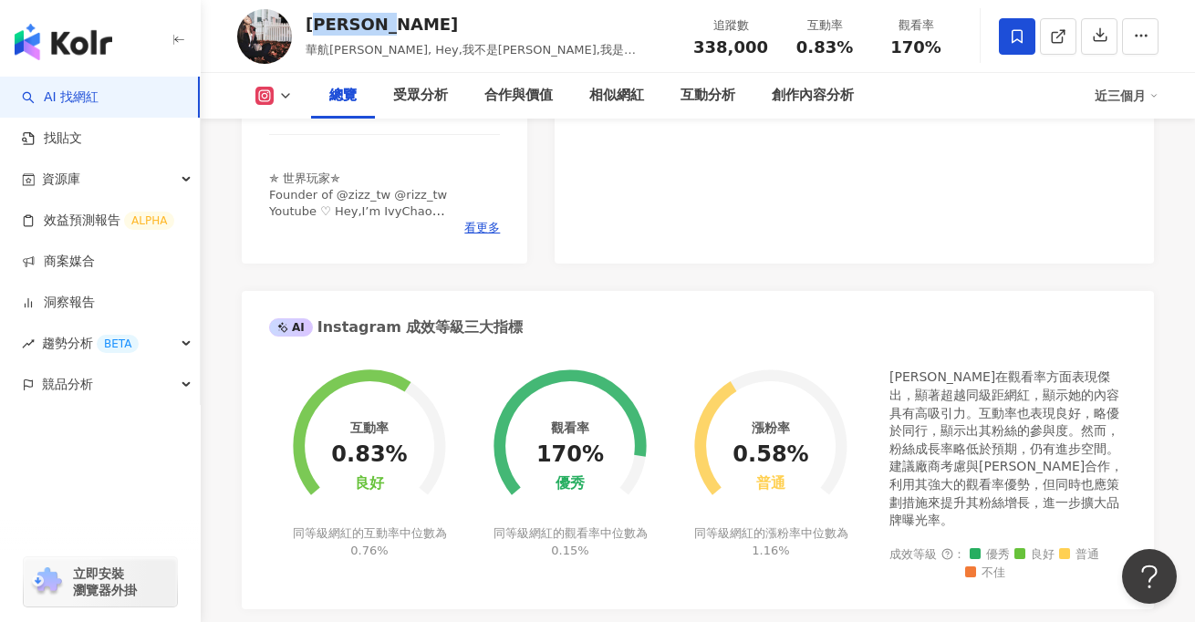
drag, startPoint x: 310, startPoint y: 26, endPoint x: 530, endPoint y: 139, distance: 247.3
click at [392, 26] on div "Ivy Chao" at bounding box center [490, 24] width 368 height 23
click at [751, 283] on div "Instagram 網紅基本資料 性別 女 主要語言 繁體中文 98.4% 網紅類型 感情 · Podcast · 母嬰 · 室內外設計 · 家庭 · 運動 …" at bounding box center [698, 495] width 913 height 1434
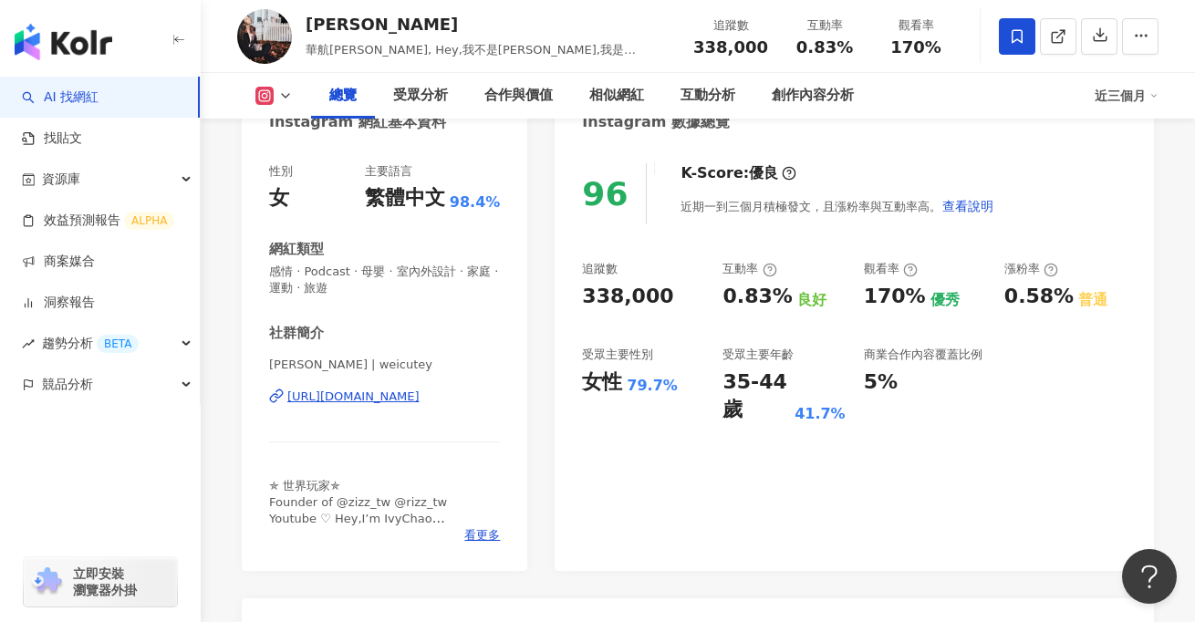
scroll to position [205, 0]
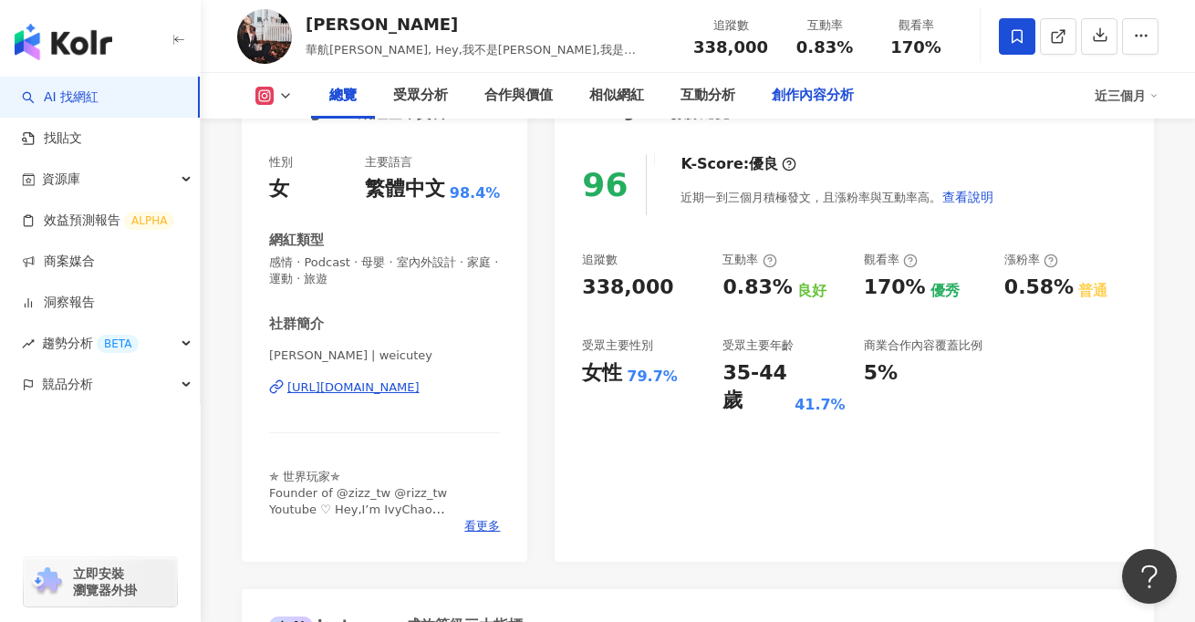
click at [815, 94] on div "創作內容分析" at bounding box center [813, 96] width 82 height 22
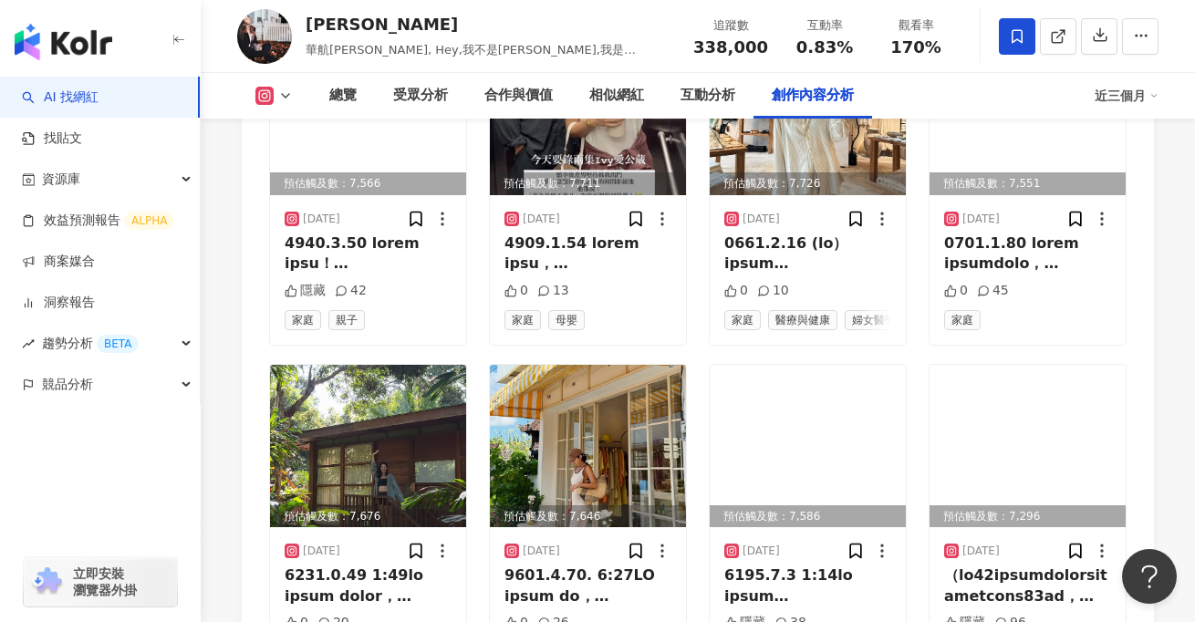
scroll to position [6394, 0]
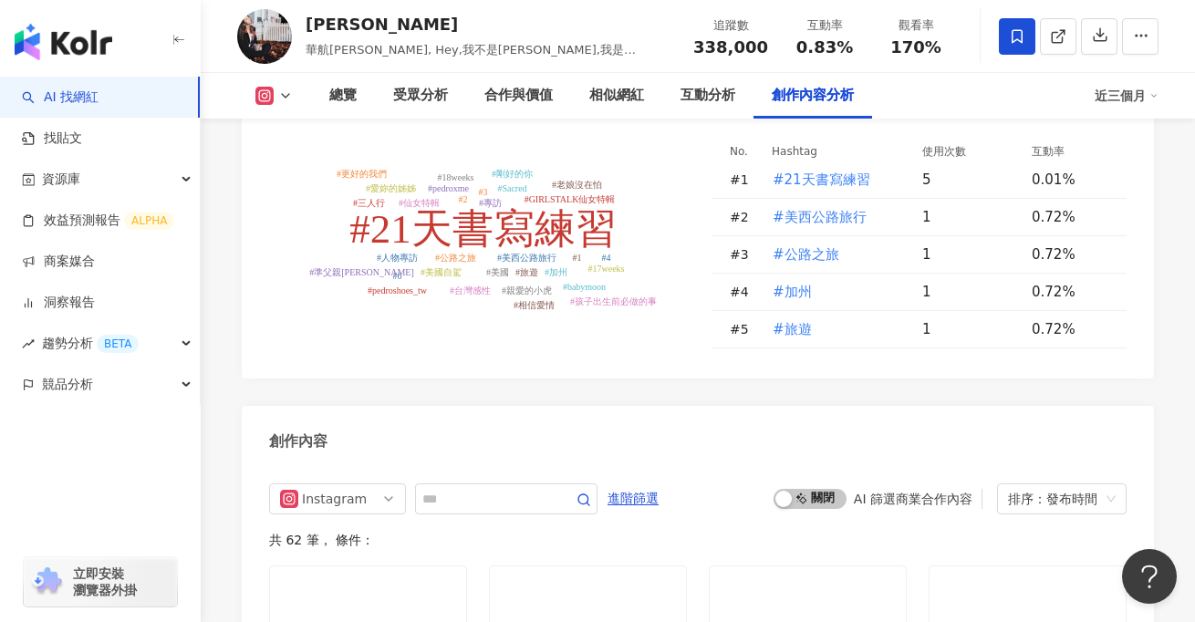
scroll to position [5458, 0]
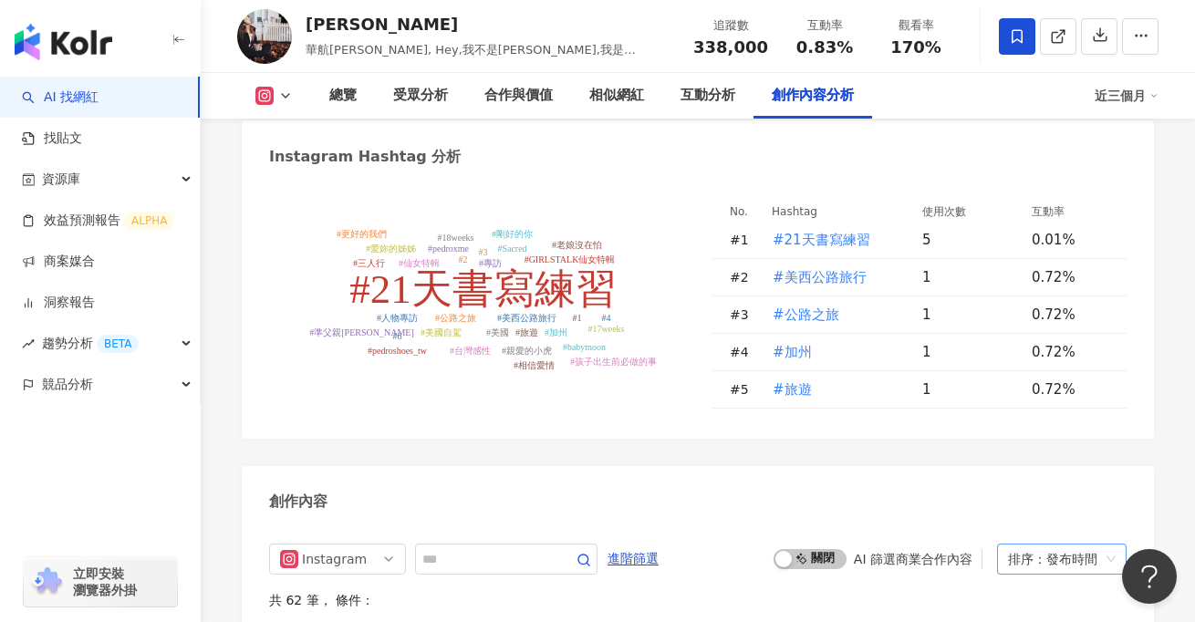
click at [1073, 545] on div "排序：發布時間" at bounding box center [1053, 559] width 91 height 29
click at [1059, 448] on div "互動數" at bounding box center [1062, 443] width 100 height 20
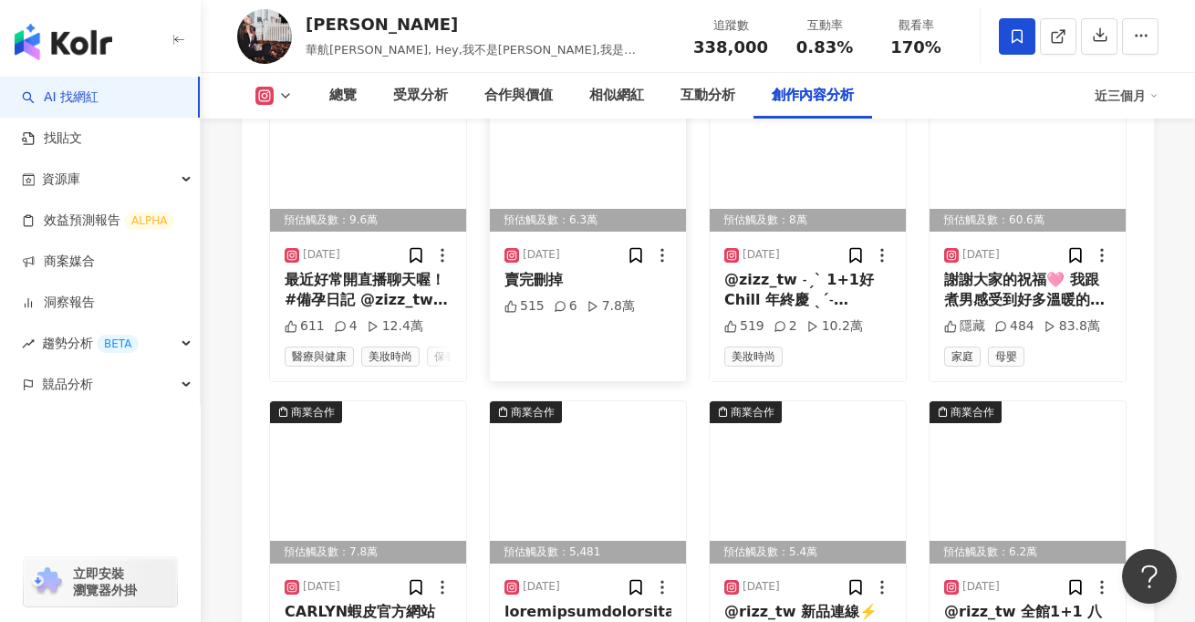
scroll to position [6390, 0]
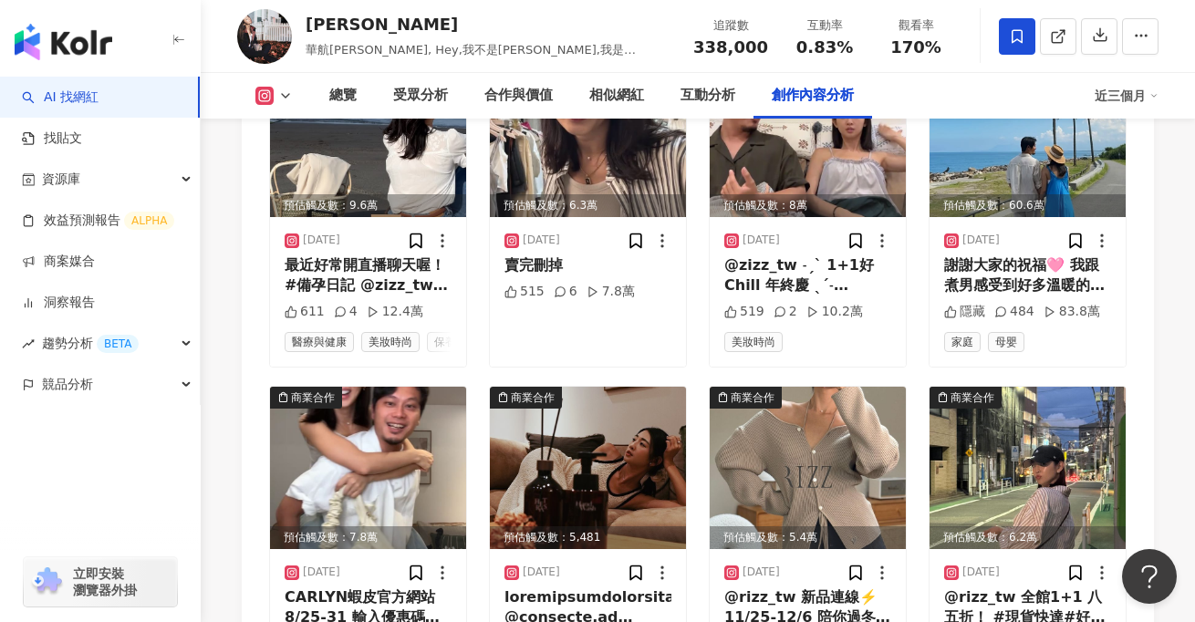
click at [679, 548] on div "Instagram 進階篩選 啟動 關閉 AI 篩選商業合作內容 engagement 排序： 互動數 共 62 筆 ， 條件： 預估觸及數：51.9萬 20…" at bounding box center [698, 191] width 913 height 1194
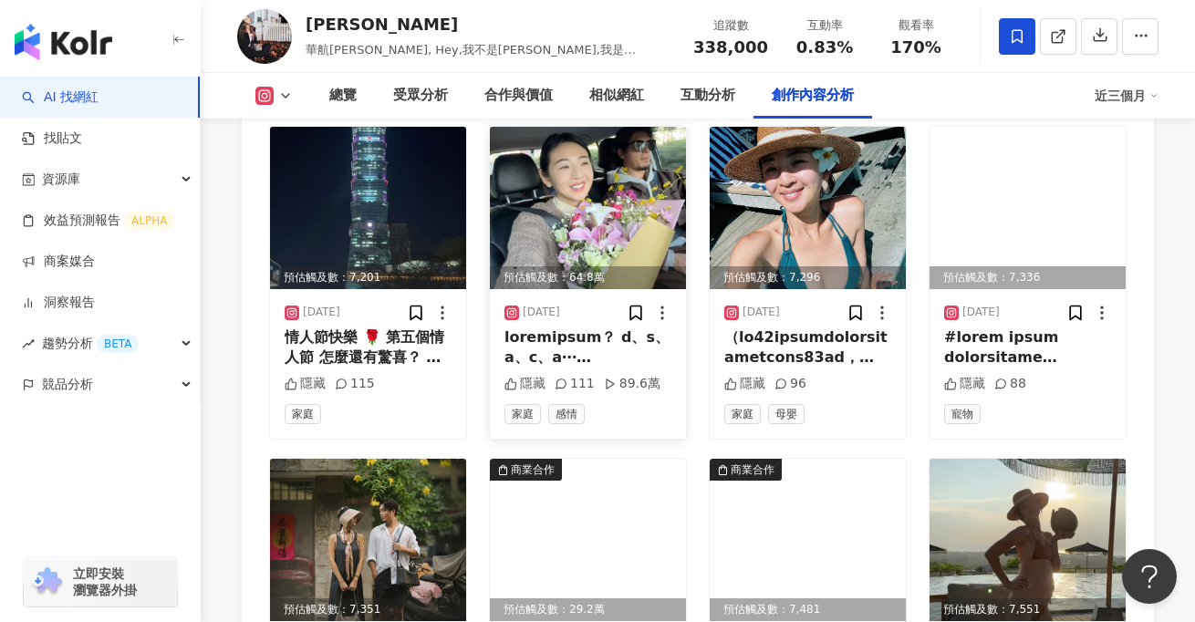
scroll to position [7316, 0]
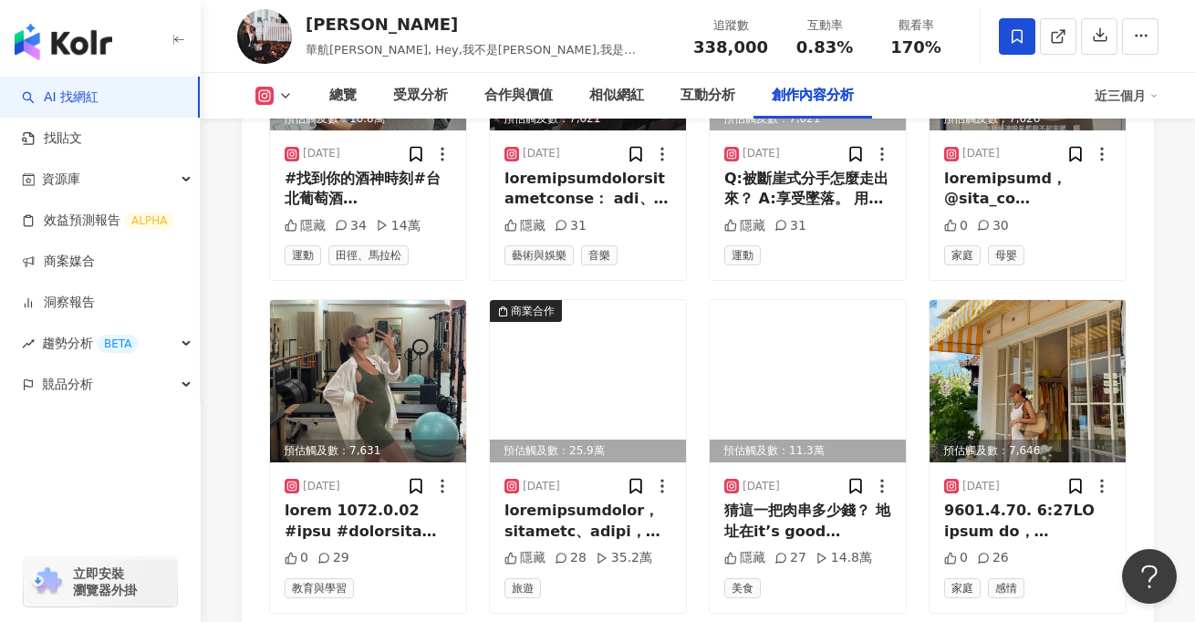
scroll to position [8472, 0]
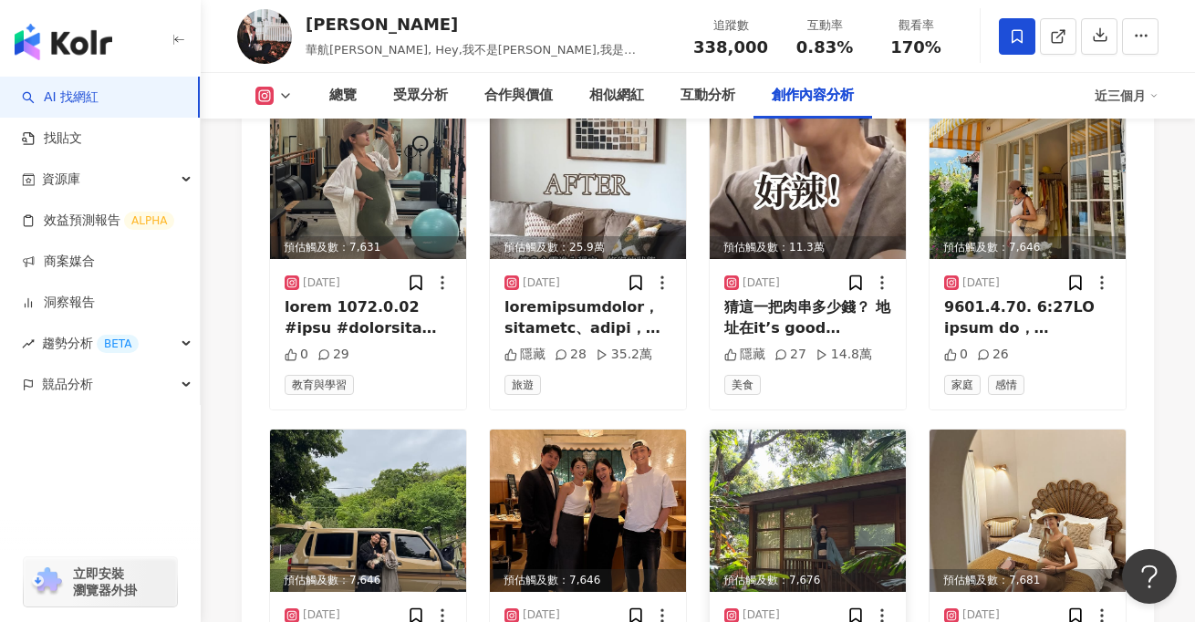
scroll to position [8677, 0]
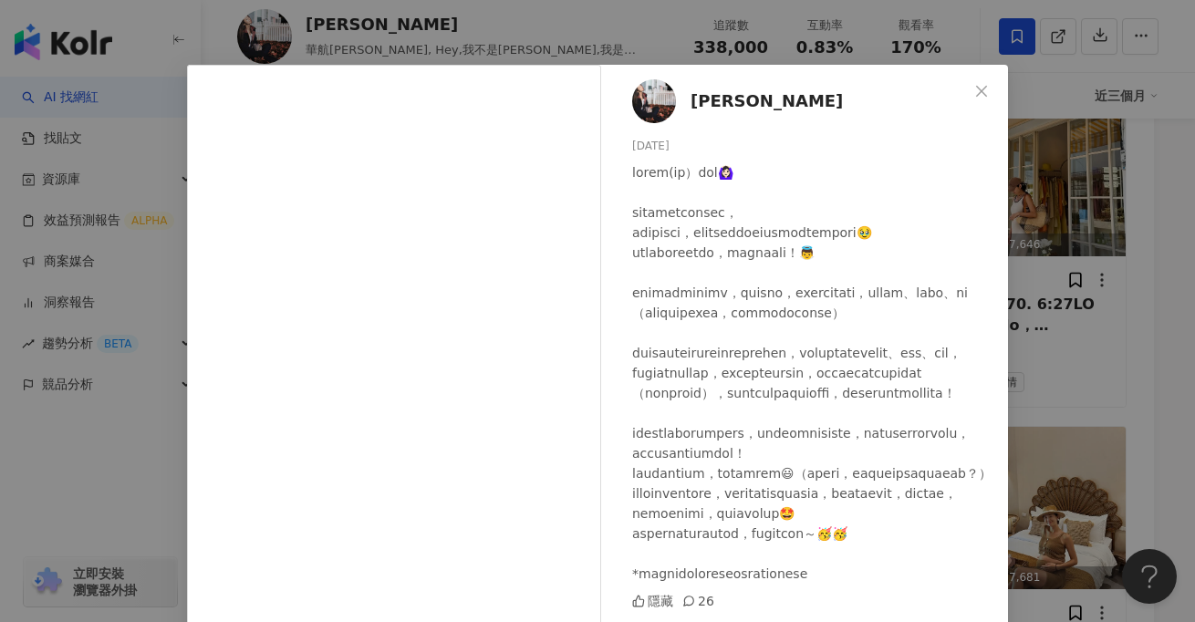
scroll to position [0, 0]
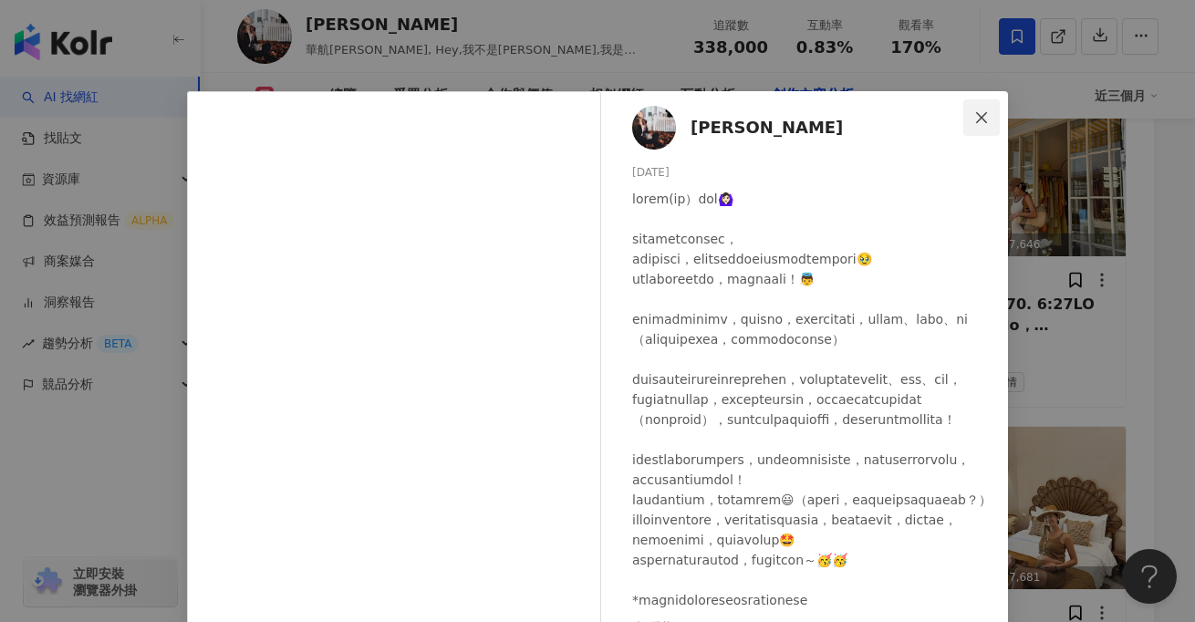
click at [984, 119] on icon "close" at bounding box center [981, 116] width 11 height 11
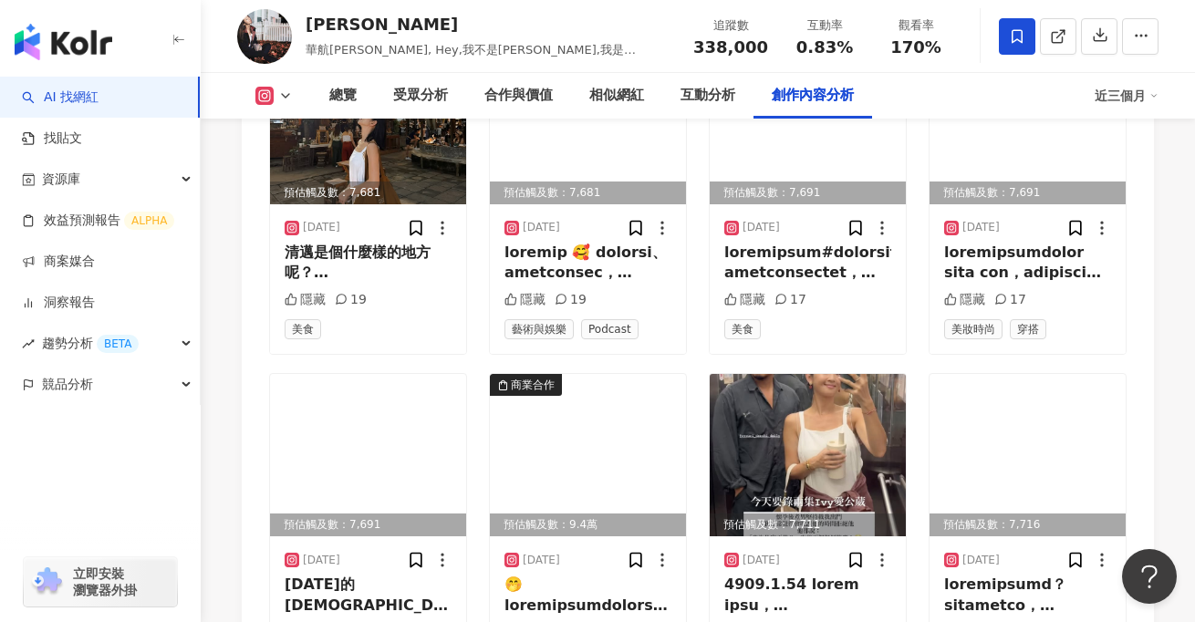
scroll to position [9399, 0]
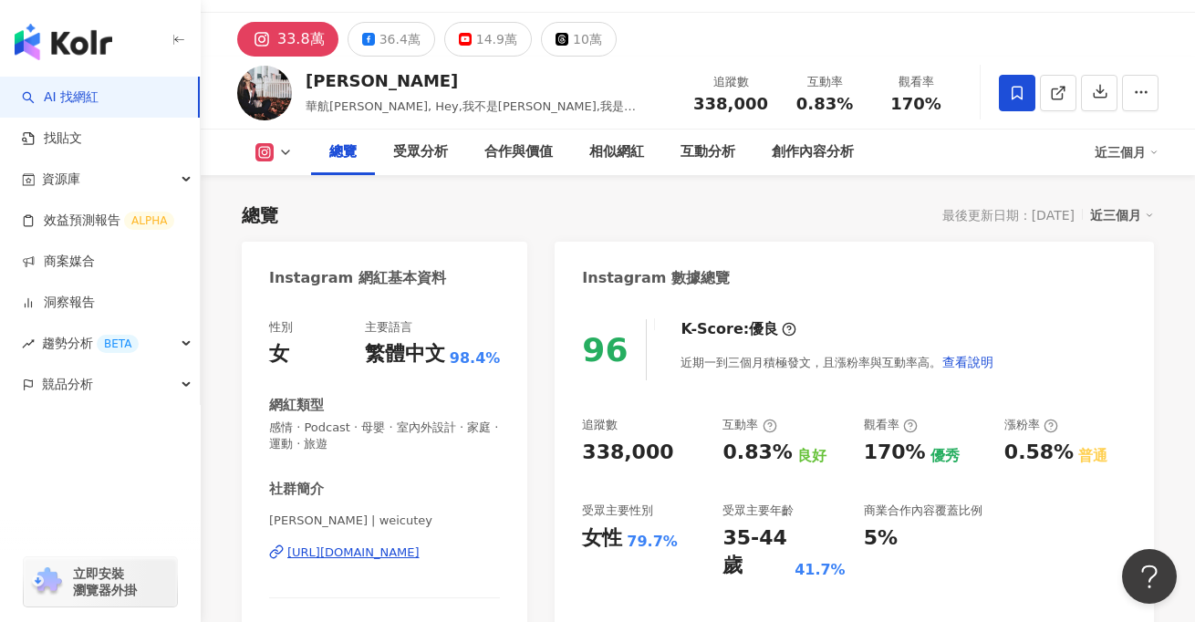
scroll to position [0, 0]
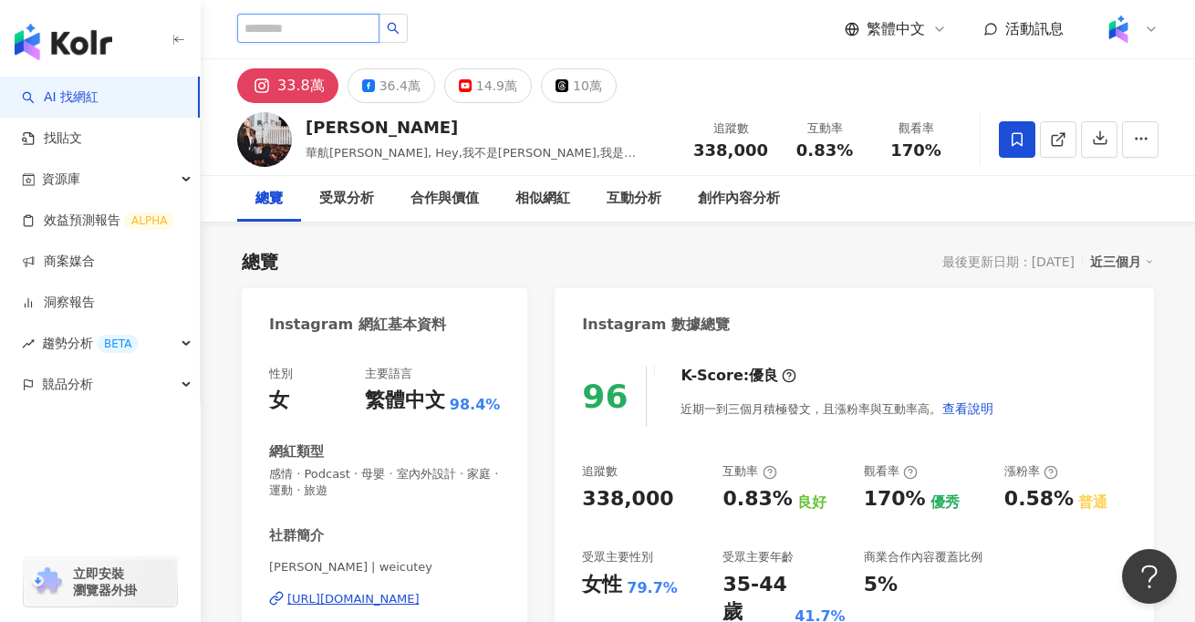
click at [327, 25] on input "search" at bounding box center [308, 28] width 142 height 29
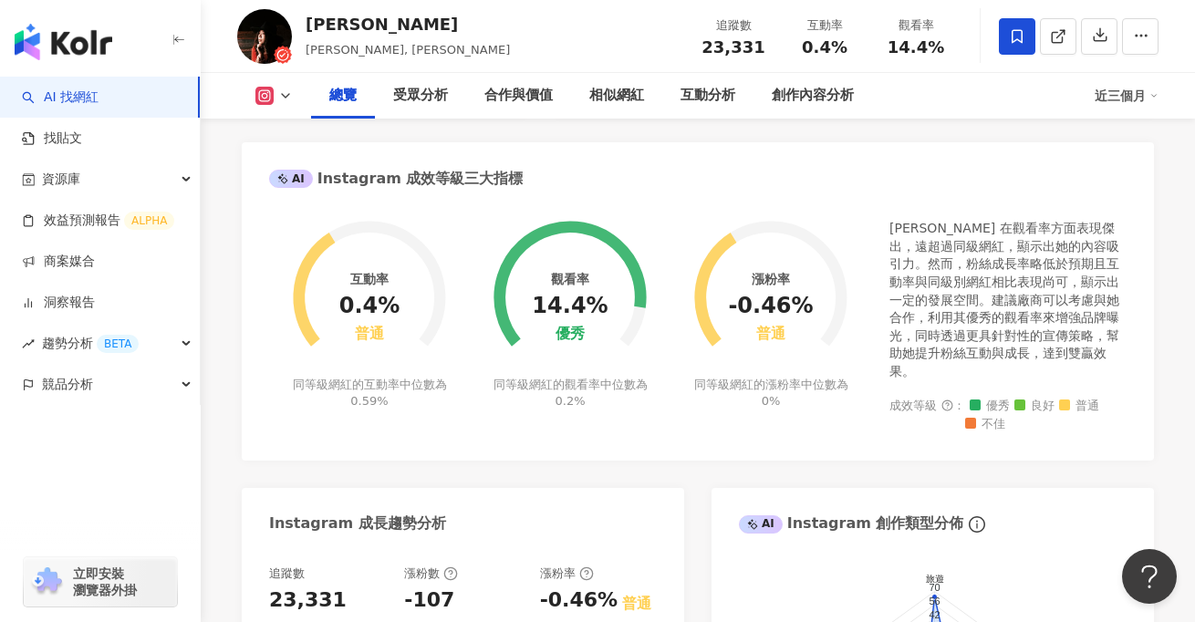
scroll to position [641, 0]
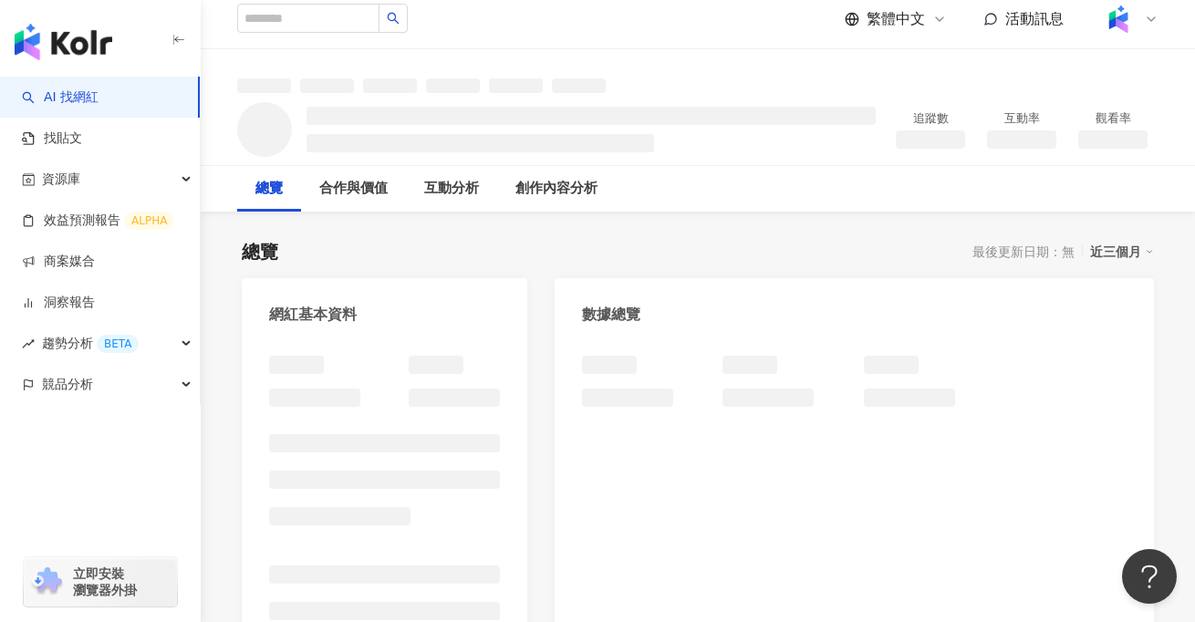
scroll to position [13, 0]
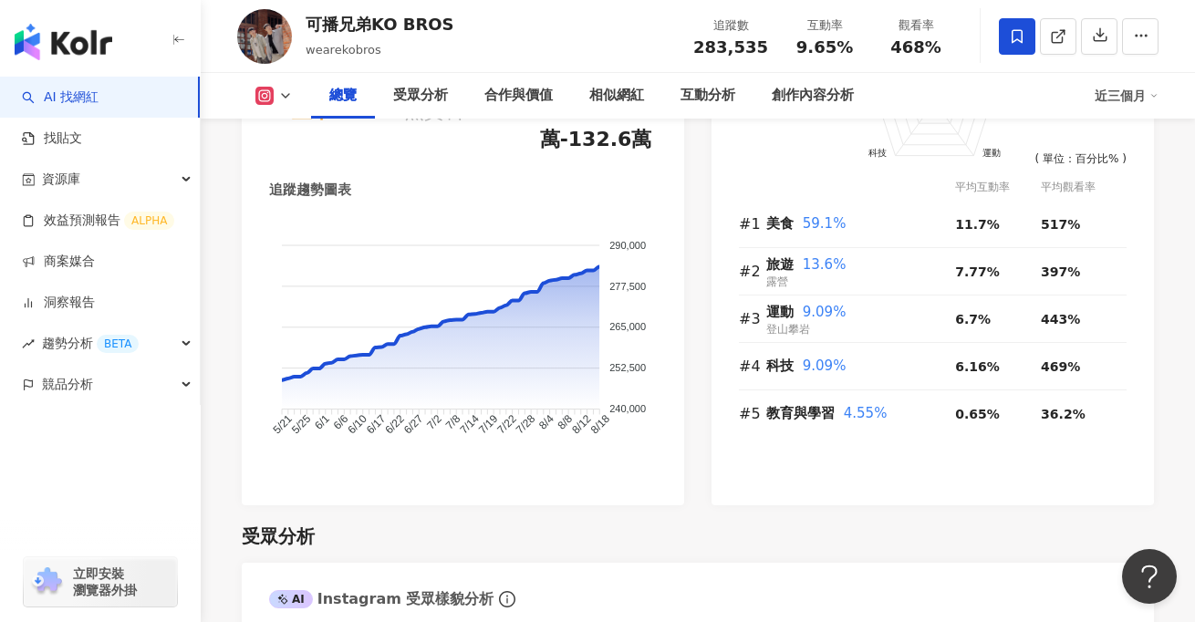
scroll to position [1201, 0]
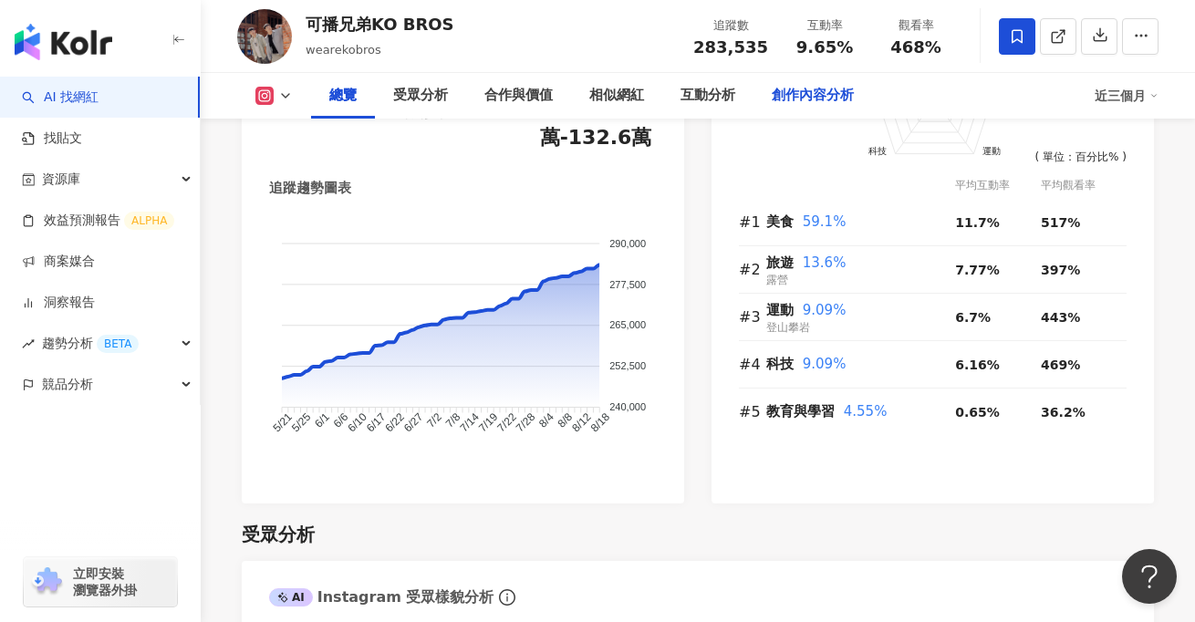
click at [789, 101] on div "創作內容分析" at bounding box center [813, 96] width 82 height 22
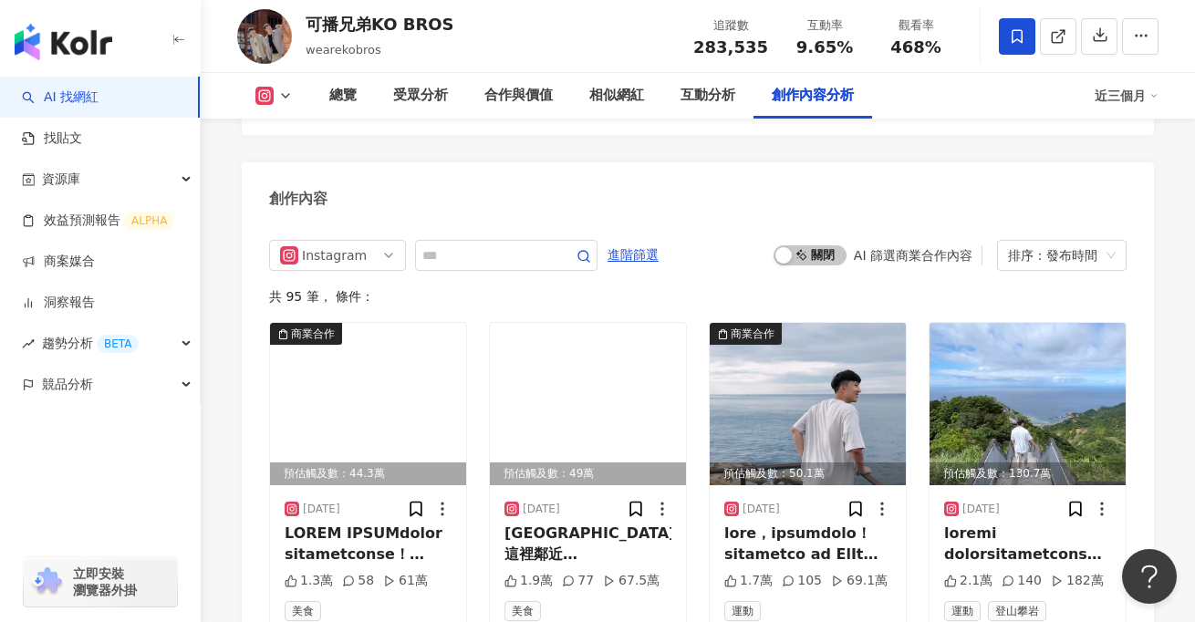
scroll to position [5628, 0]
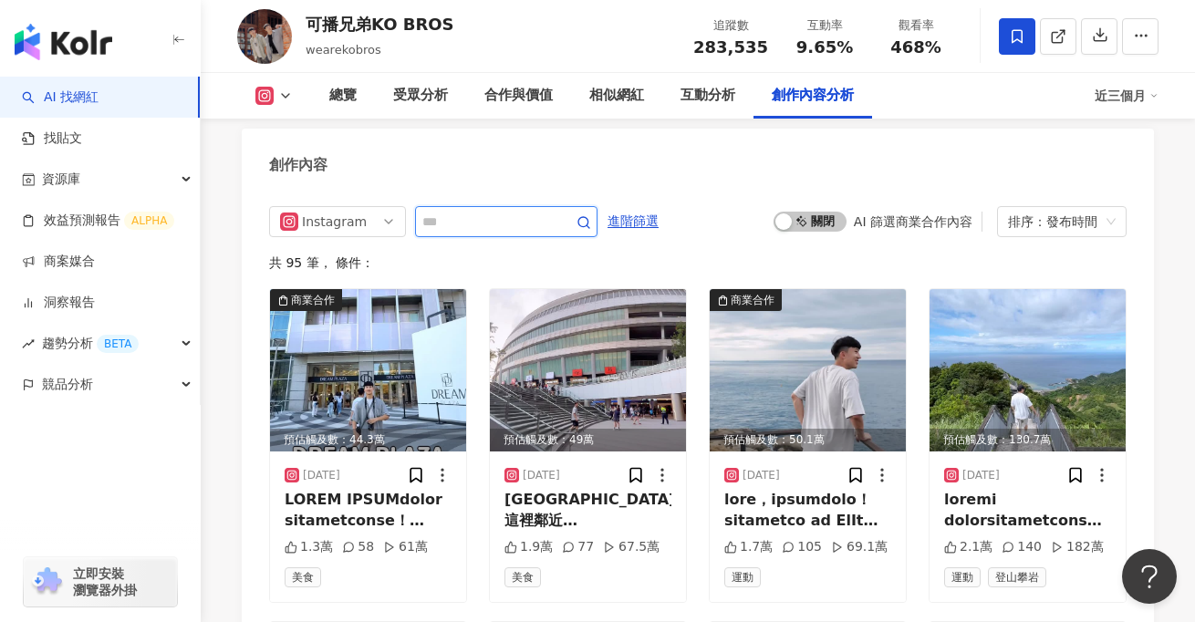
click at [476, 211] on input "text" at bounding box center [487, 222] width 128 height 22
type input "*"
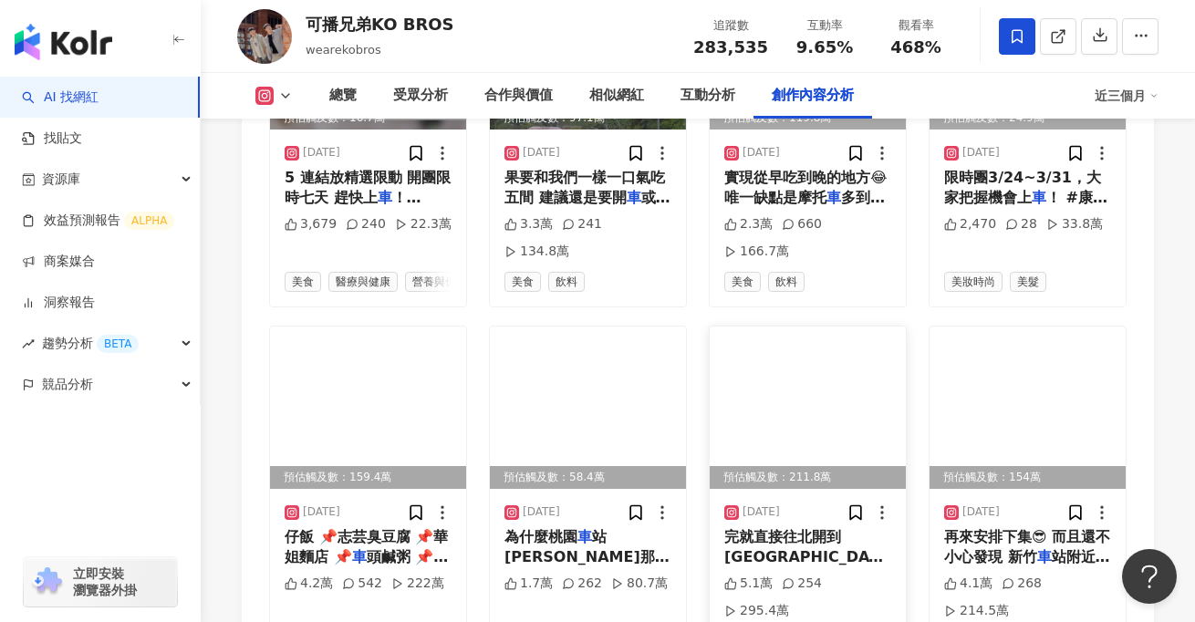
scroll to position [6301, 0]
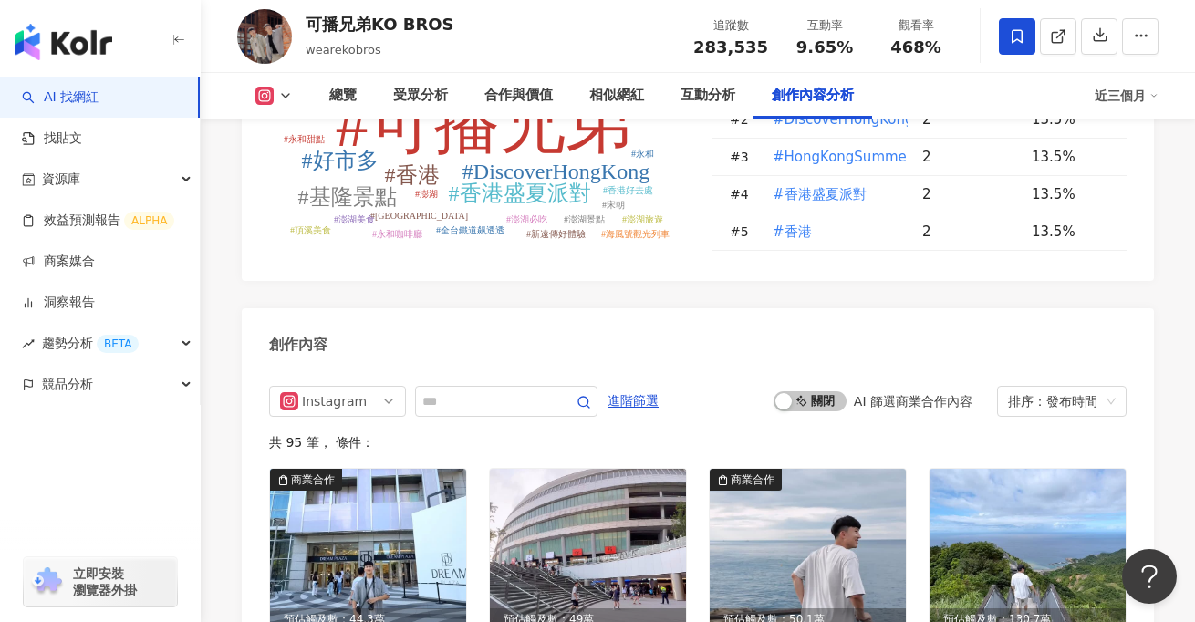
scroll to position [5449, 0]
click at [468, 390] on input "text" at bounding box center [487, 401] width 128 height 22
type input "*"
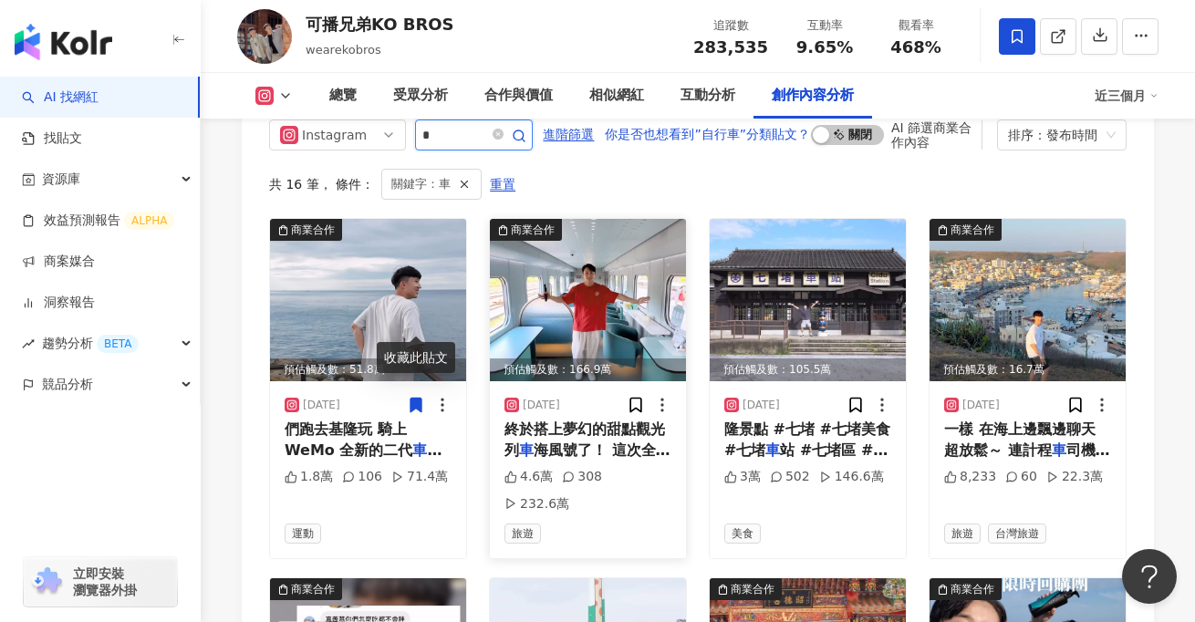
scroll to position [5720, 0]
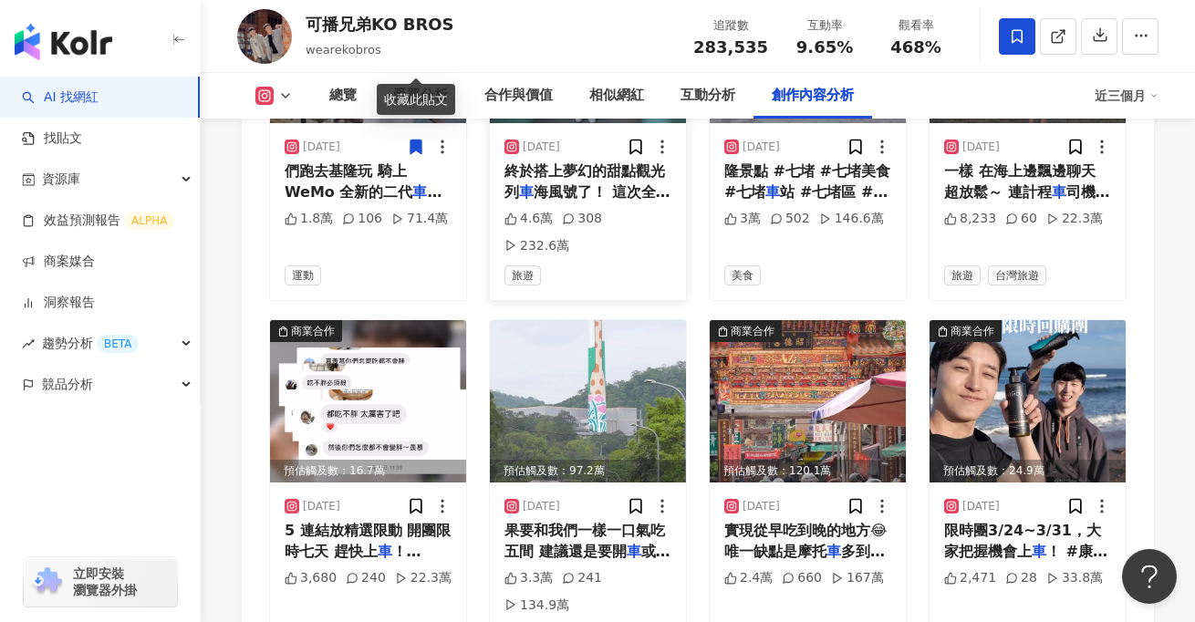
click at [581, 537] on div "商業合作 預估觸及數：51.8萬 2025/8/6 們跑去基隆玩 騎上 WeMo 全新的二代 車 「WeMo Fly」 穿梭在基隆這種巷 1.8萬 106 7…" at bounding box center [698, 490] width 858 height 1060
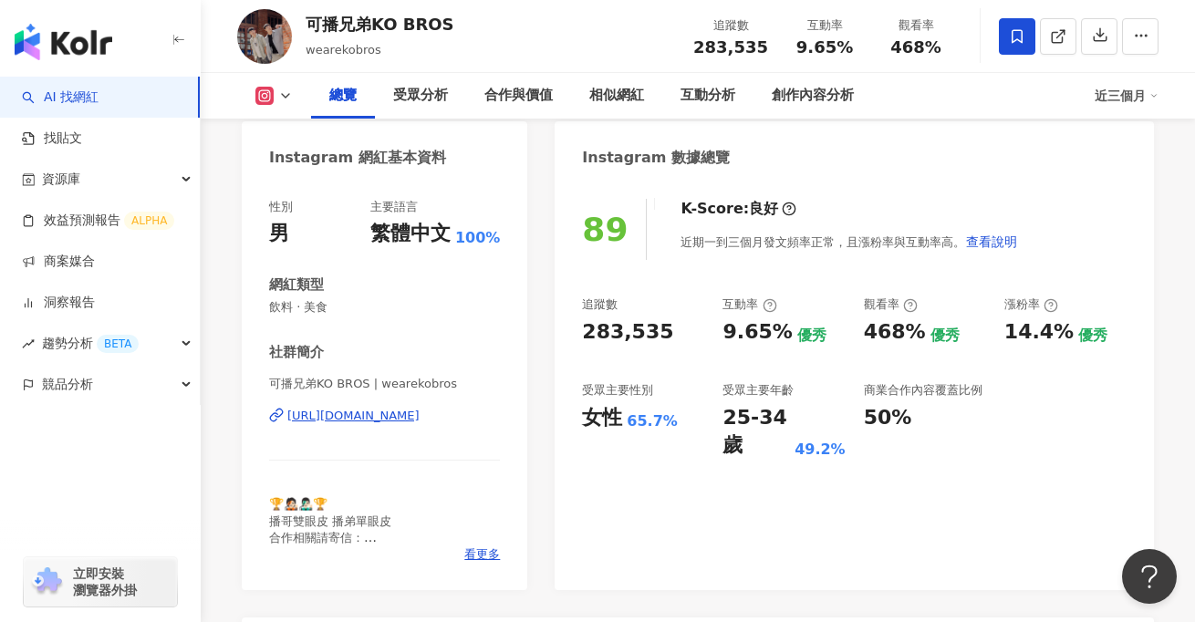
scroll to position [158, 0]
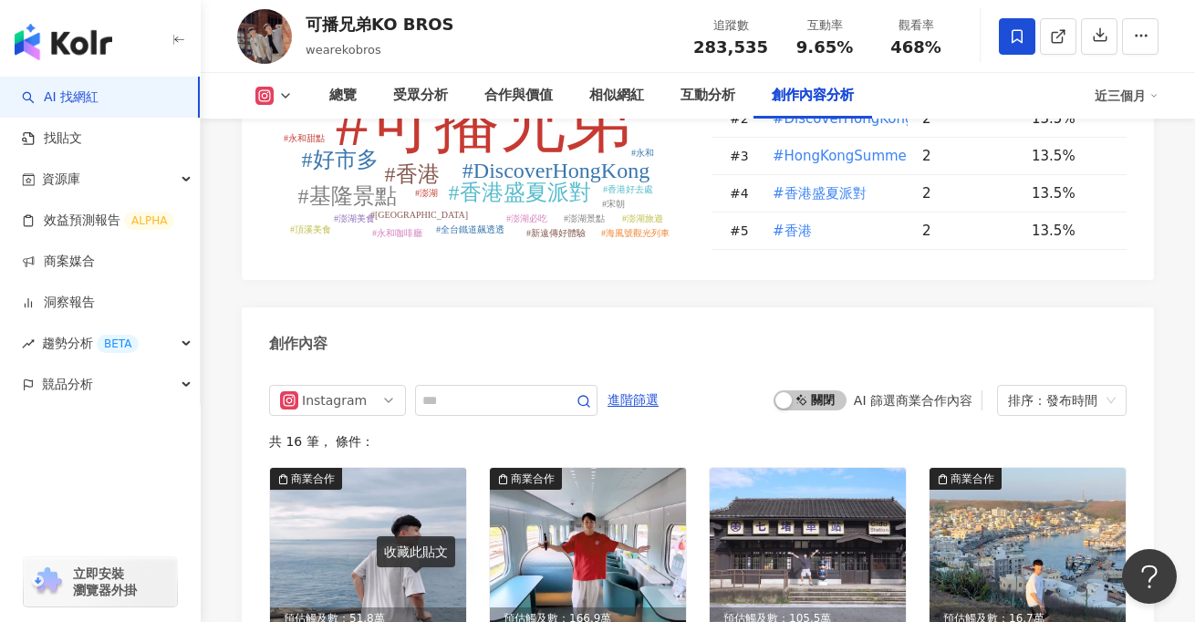
scroll to position [5152, 0]
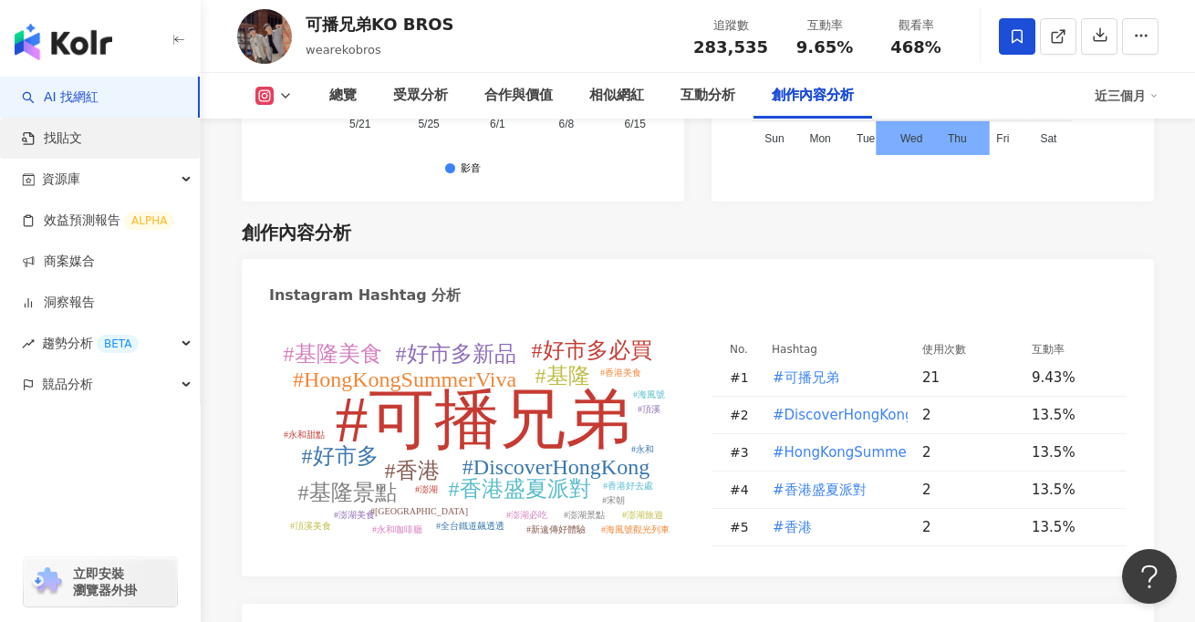
click at [82, 148] on link "找貼文" at bounding box center [52, 139] width 60 height 18
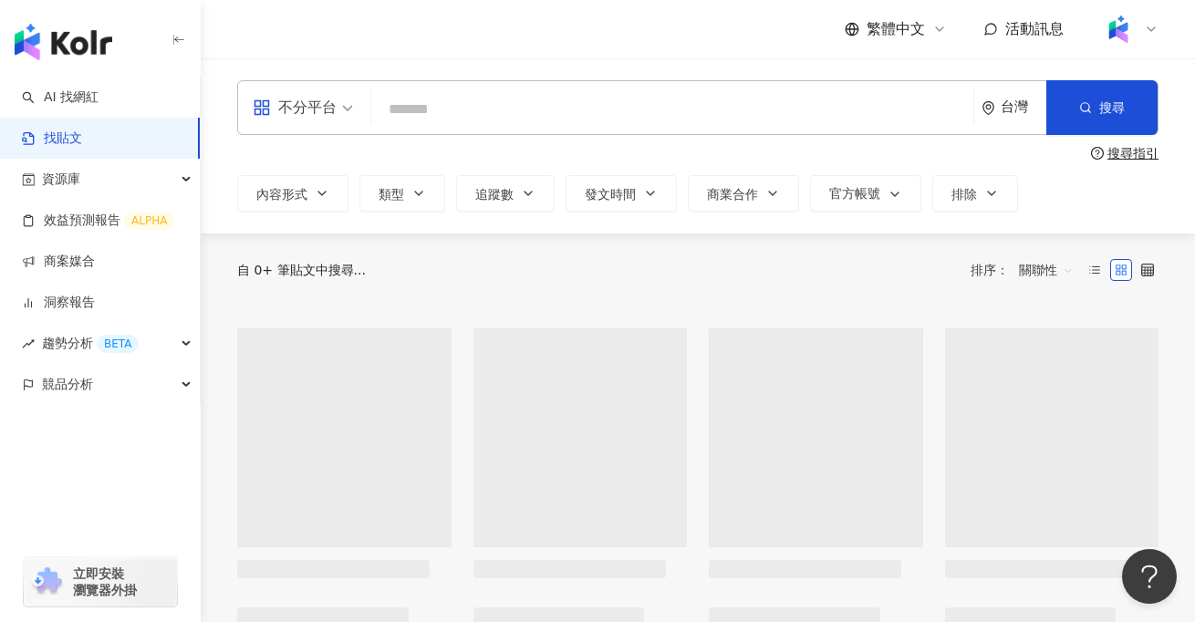
click at [501, 108] on input "search" at bounding box center [673, 108] width 588 height 39
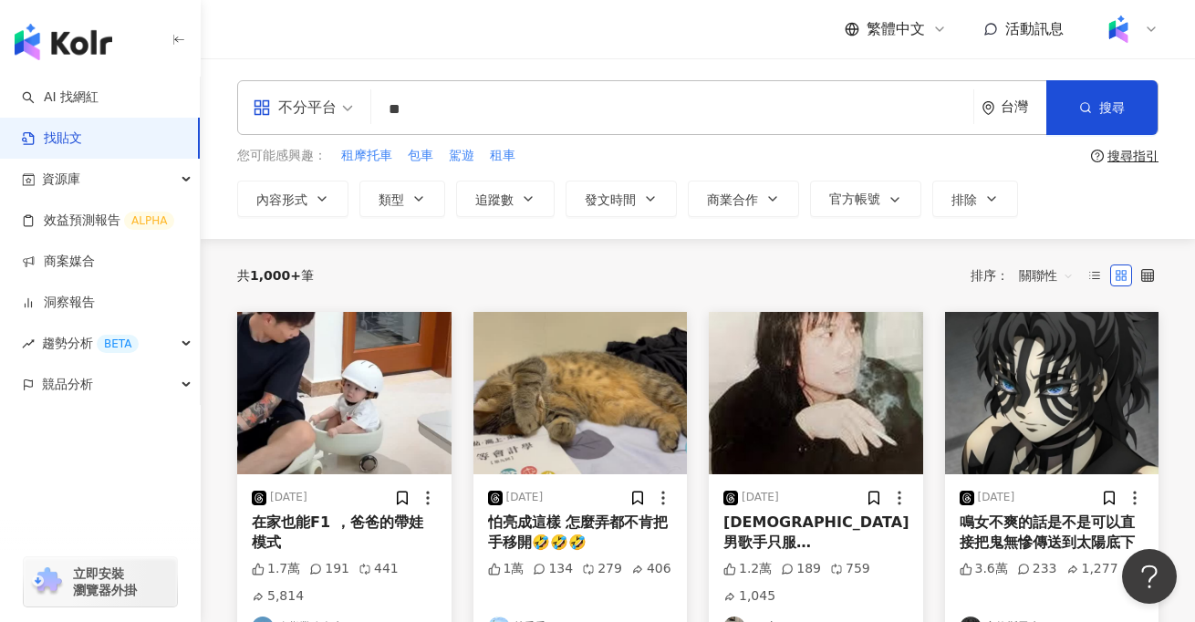
type input "**"
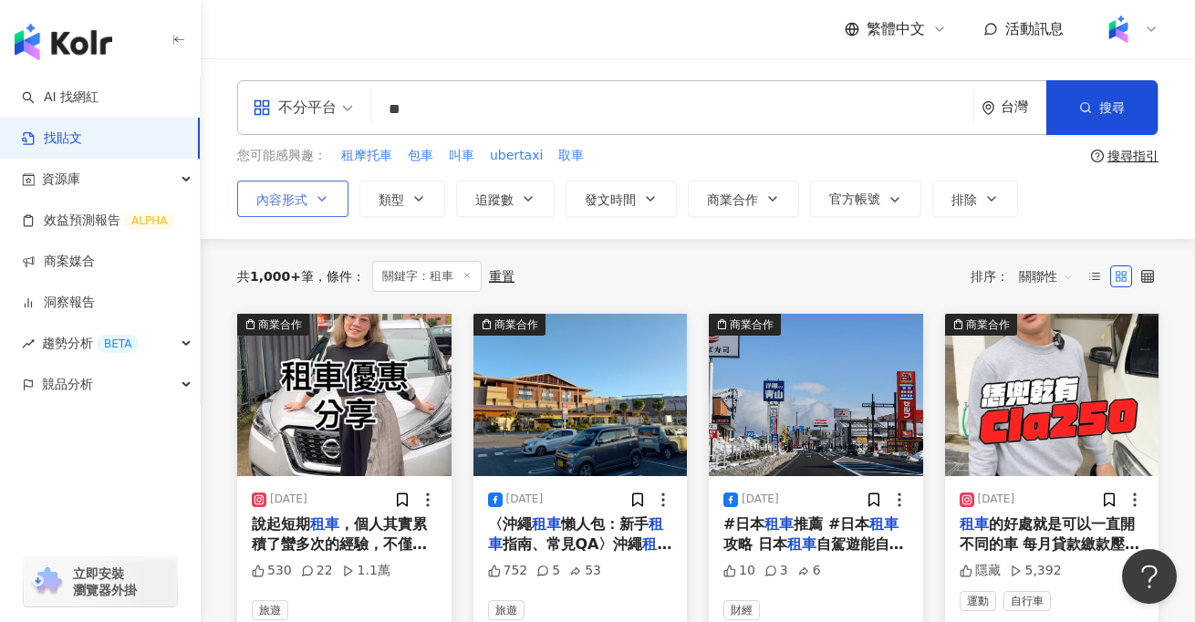
click at [303, 208] on button "內容形式" at bounding box center [292, 199] width 111 height 37
click at [889, 222] on div "不分平台 ** 台灣 搜尋 您可能感興趣： 租摩托車 包車 叫車 ubertaxi 取車 搜尋指引 內容形式 類型 追蹤數 發文時間 商業合作 官方帳號 排除…" at bounding box center [698, 148] width 995 height 181
click at [521, 202] on icon "button" at bounding box center [528, 199] width 15 height 15
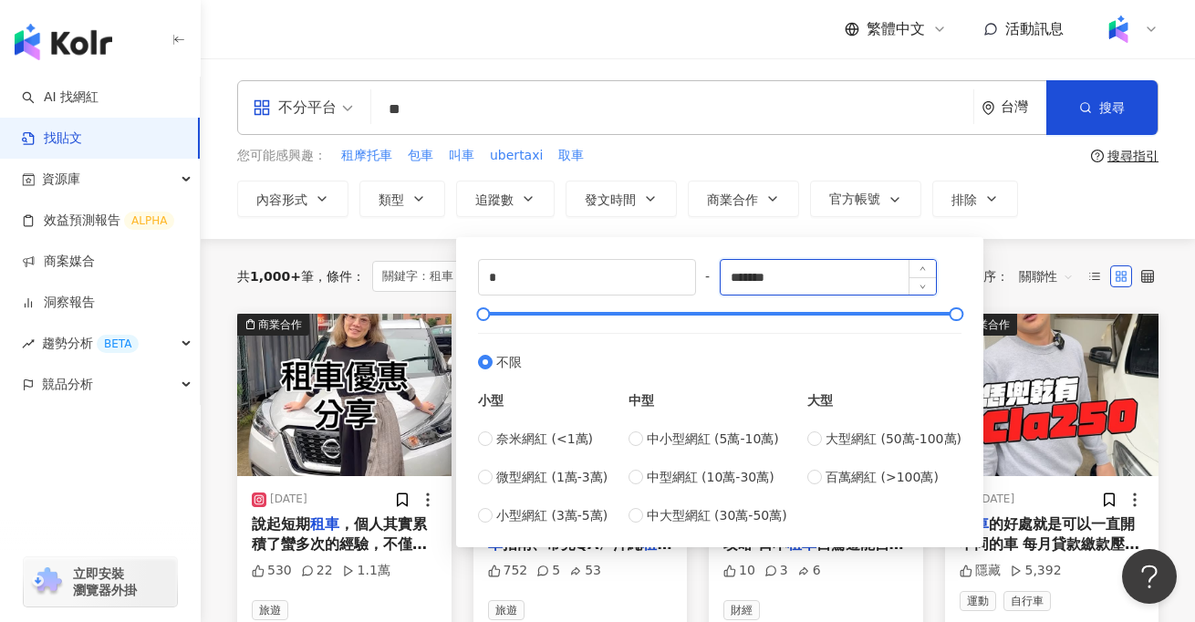
click at [793, 275] on input "*******" at bounding box center [829, 277] width 216 height 35
type input "******"
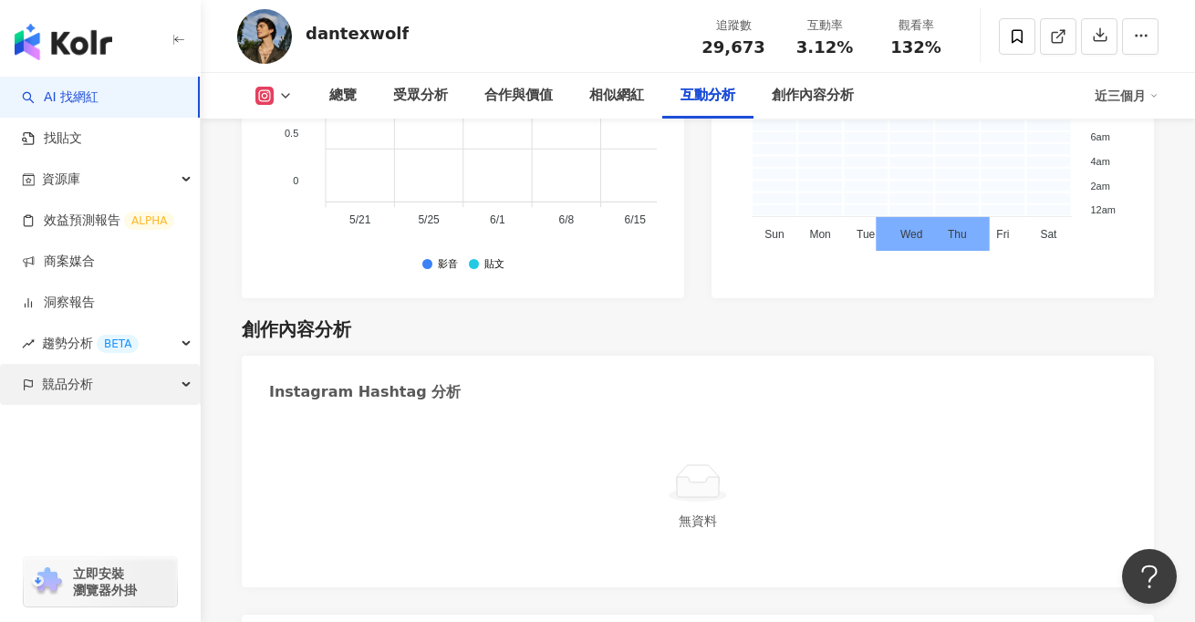
click at [66, 398] on span "競品分析" at bounding box center [67, 384] width 51 height 41
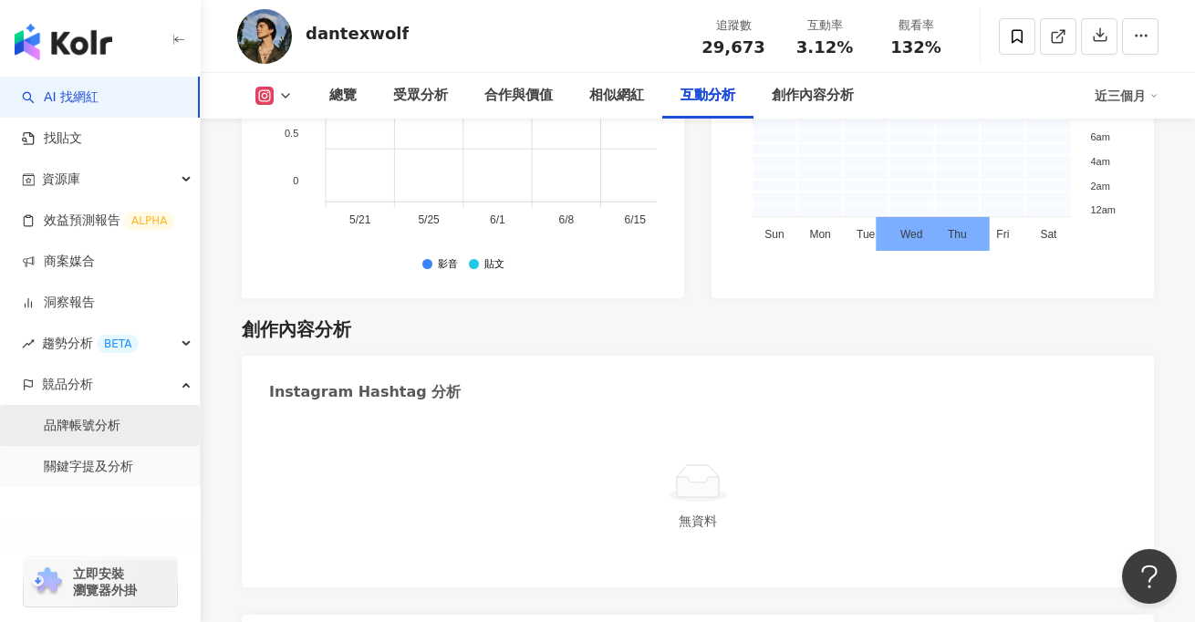
click at [74, 432] on link "品牌帳號分析" at bounding box center [82, 426] width 77 height 18
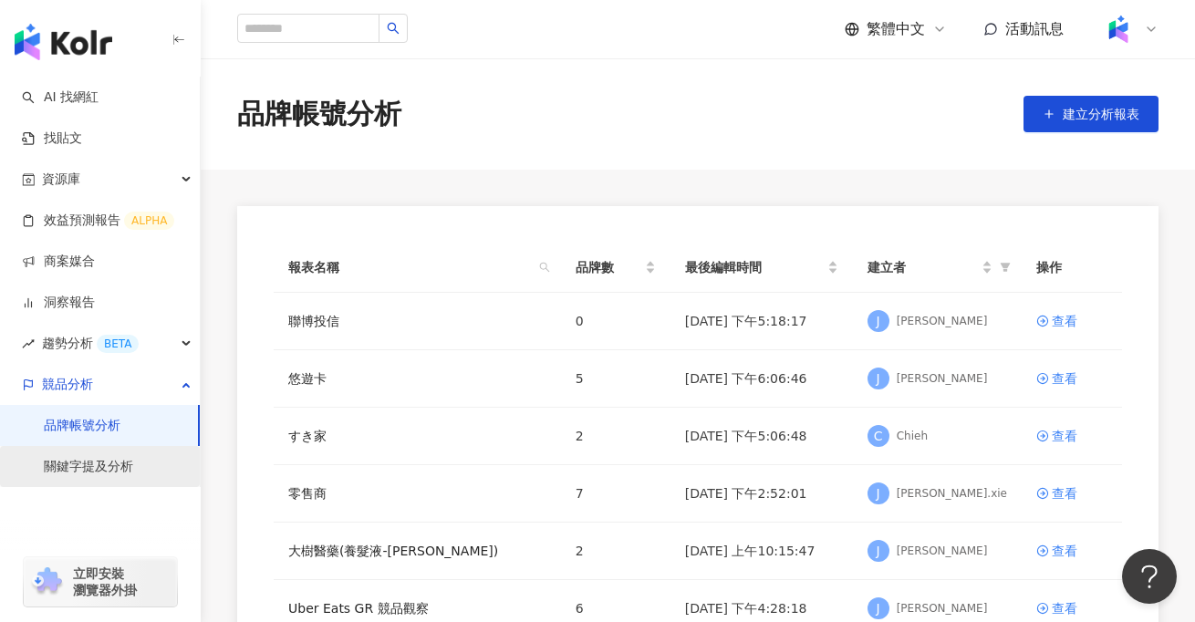
click at [109, 459] on link "關鍵字提及分析" at bounding box center [88, 467] width 89 height 18
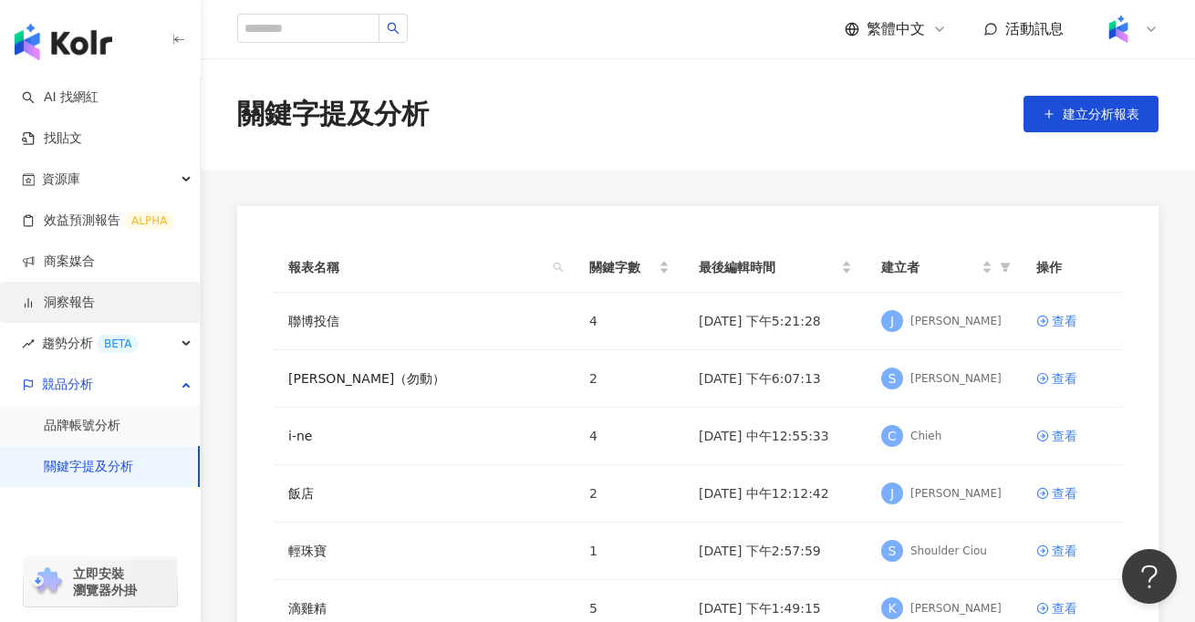
click at [95, 301] on link "洞察報告" at bounding box center [58, 303] width 73 height 18
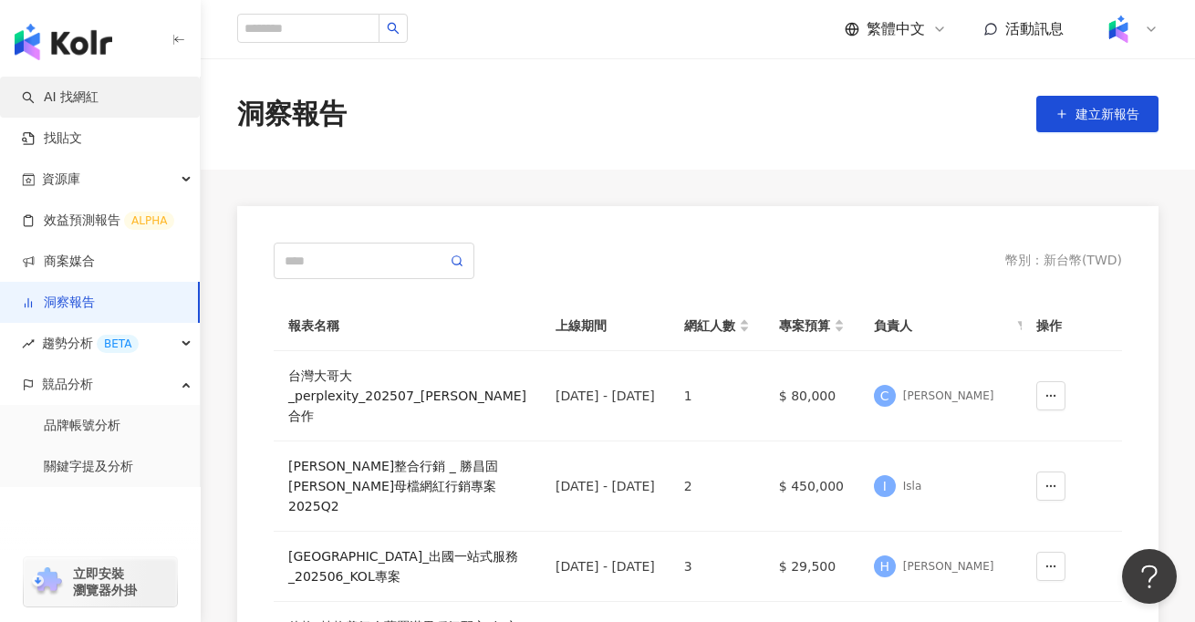
click at [99, 99] on link "AI 找網紅" at bounding box center [60, 98] width 77 height 18
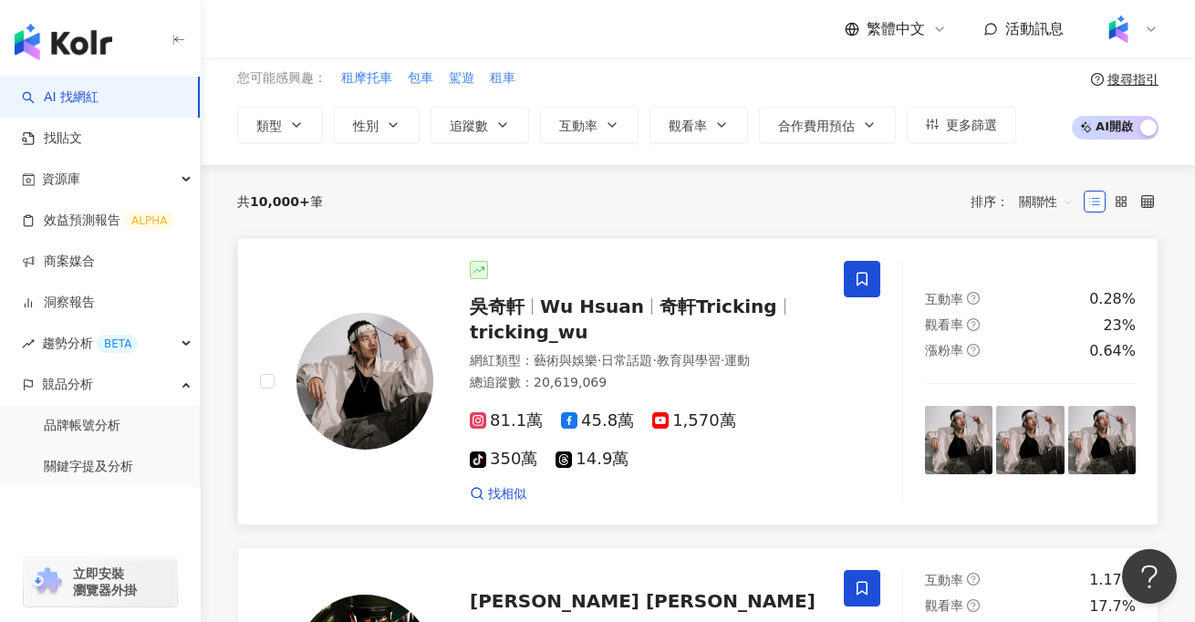
scroll to position [76, 0]
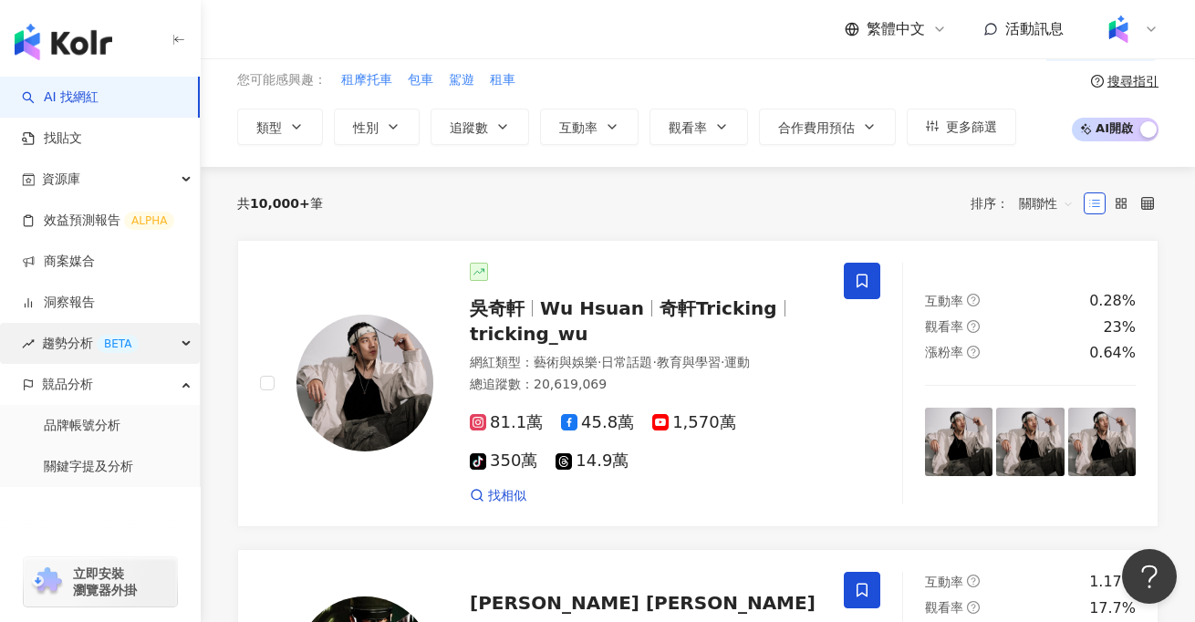
click at [151, 339] on div "趨勢分析 BETA" at bounding box center [100, 343] width 200 height 41
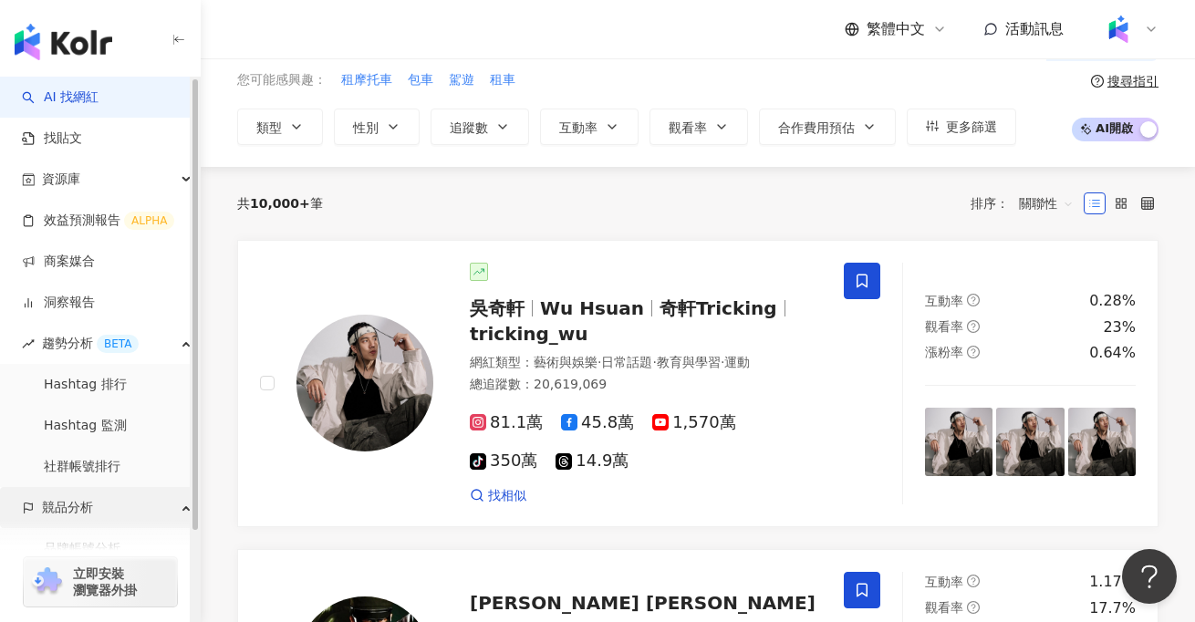
click at [133, 504] on div "競品分析" at bounding box center [100, 507] width 200 height 41
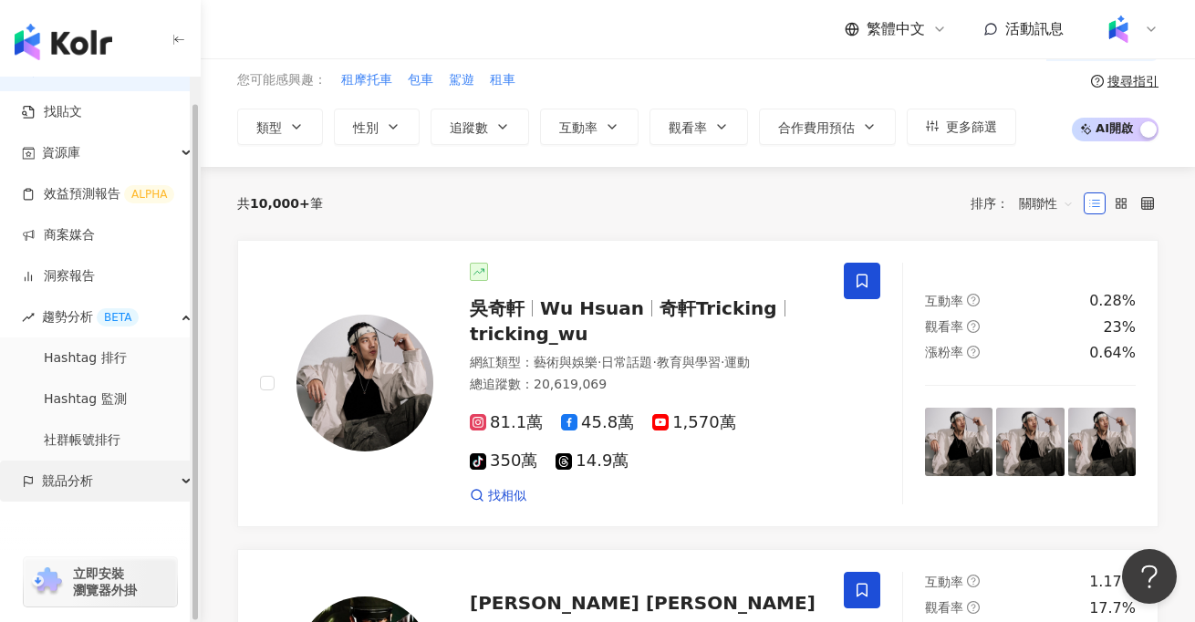
click at [162, 493] on div "競品分析" at bounding box center [100, 481] width 200 height 41
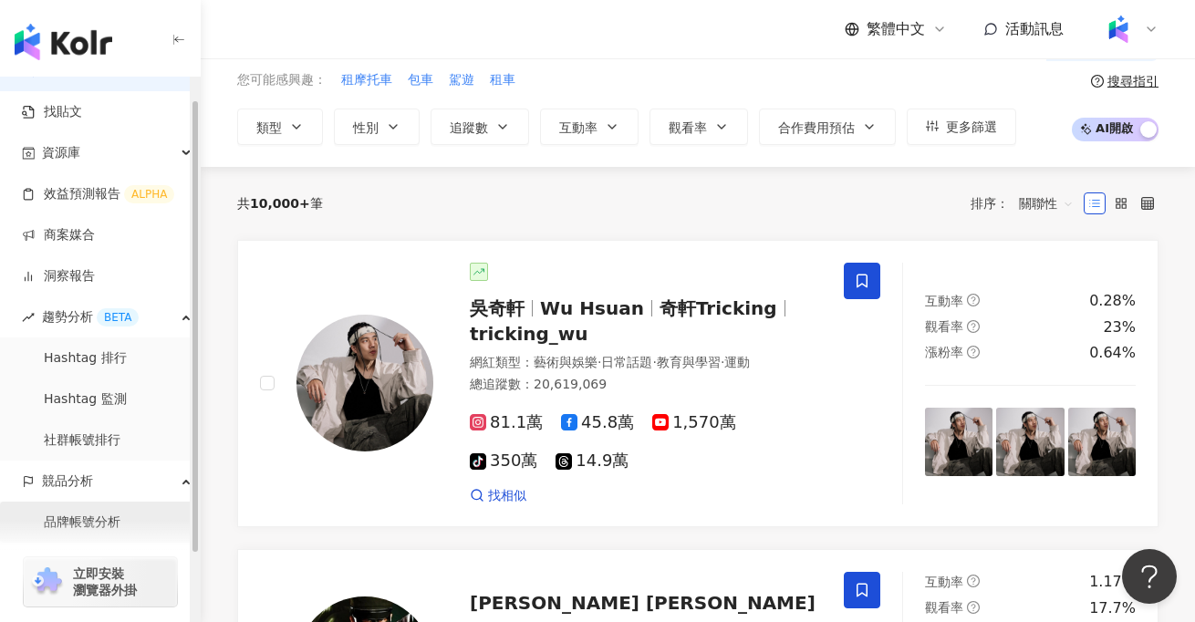
click at [120, 515] on link "品牌帳號分析" at bounding box center [82, 523] width 77 height 18
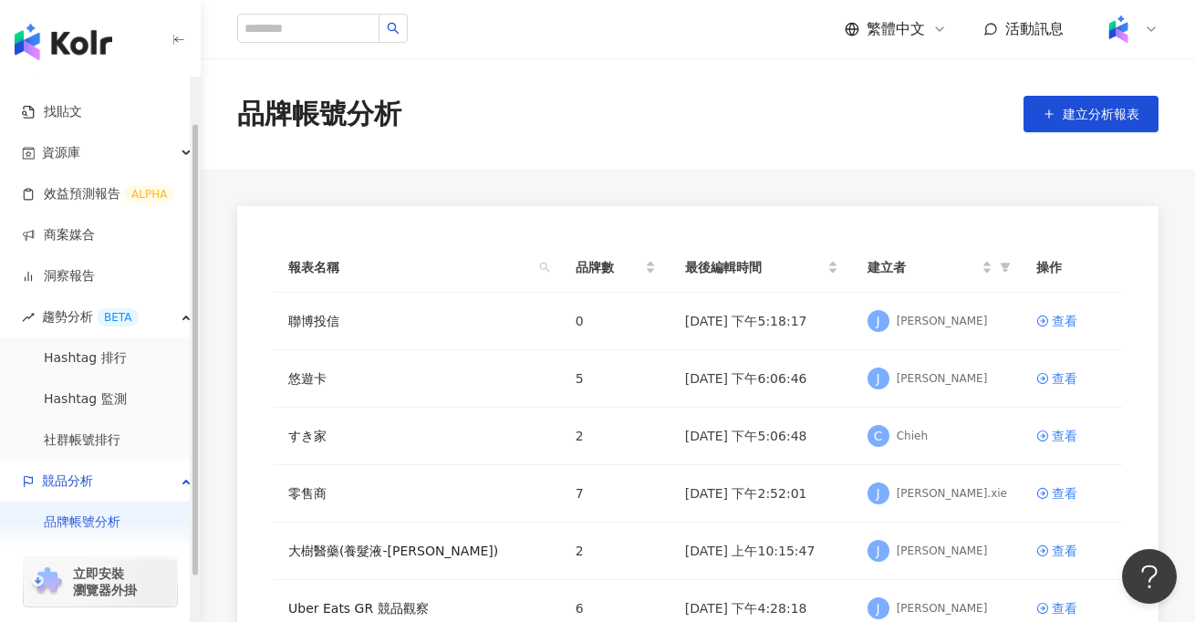
scroll to position [109, 0]
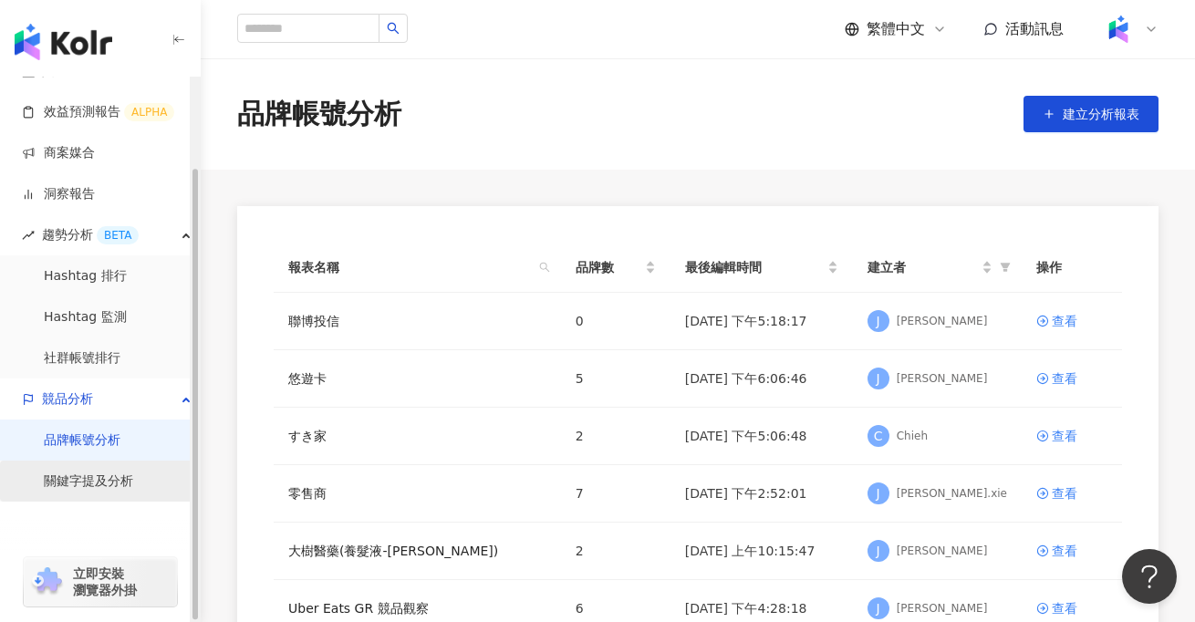
click at [131, 491] on link "關鍵字提及分析" at bounding box center [88, 482] width 89 height 18
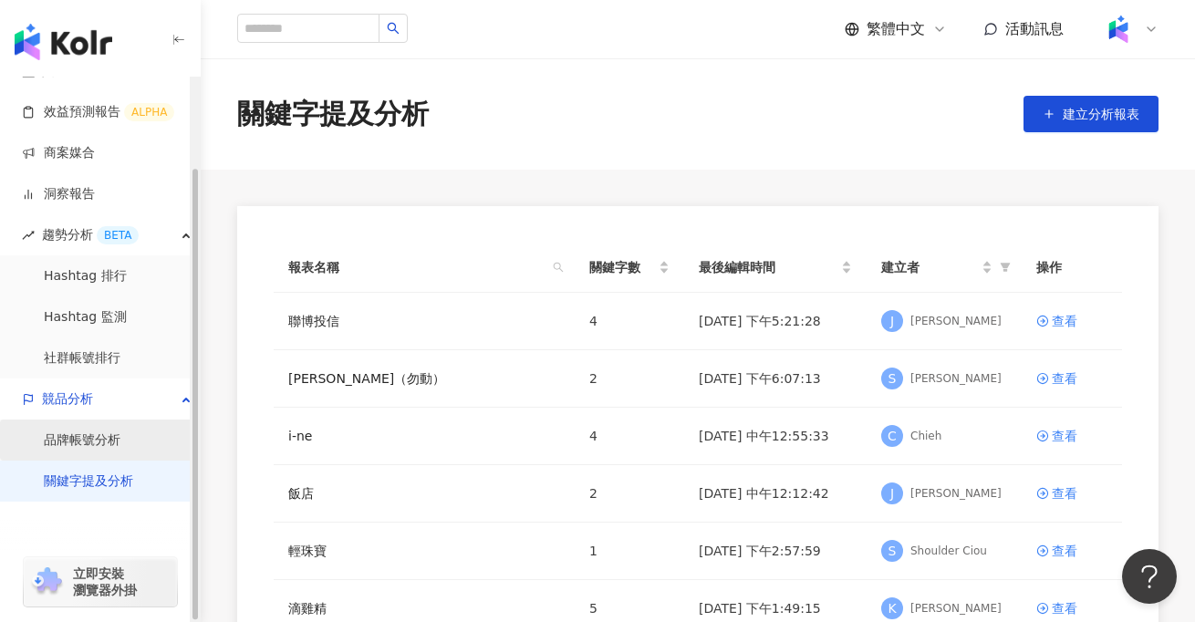
click at [120, 448] on link "品牌帳號分析" at bounding box center [82, 441] width 77 height 18
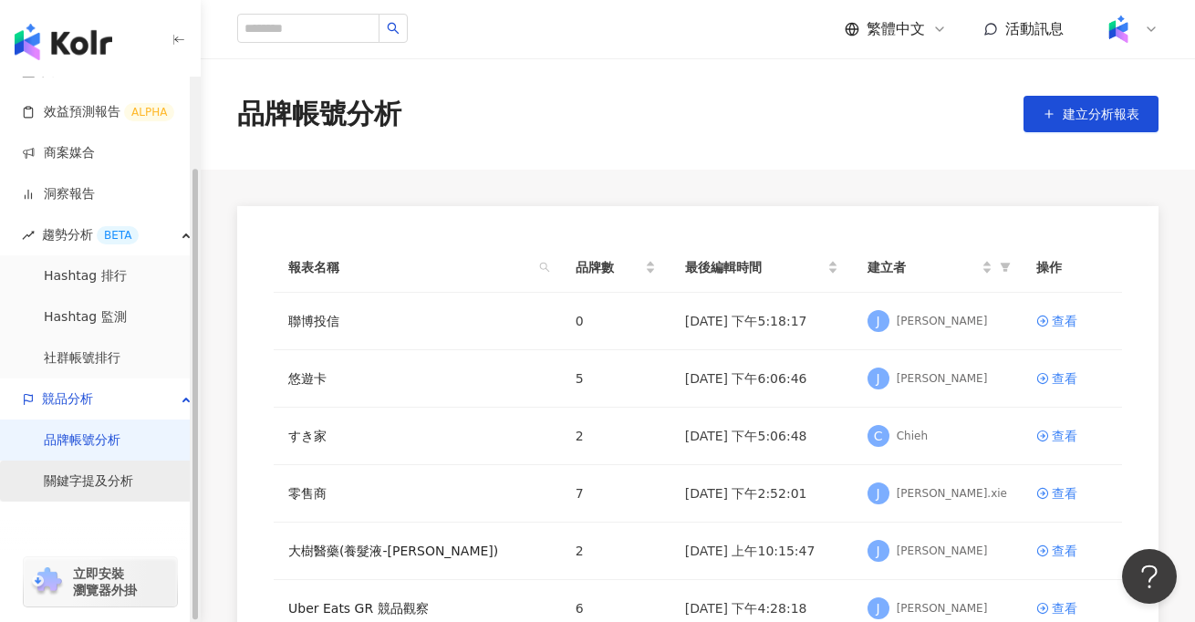
click at [133, 487] on link "關鍵字提及分析" at bounding box center [88, 482] width 89 height 18
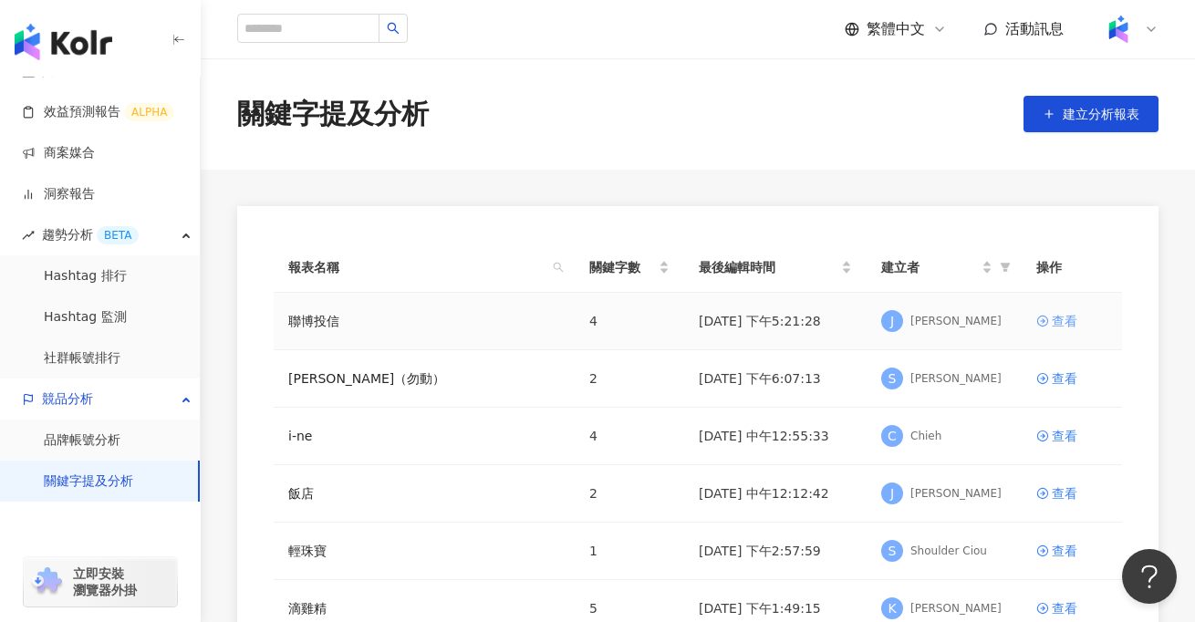
click at [1053, 321] on div "查看" at bounding box center [1065, 321] width 26 height 20
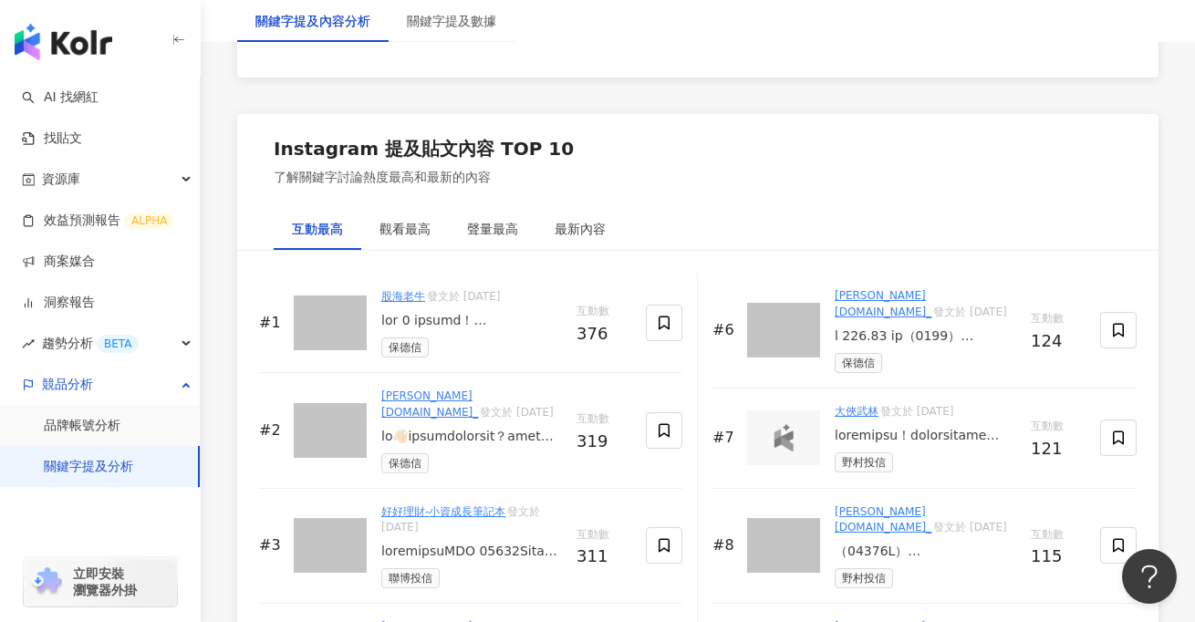
scroll to position [2767, 0]
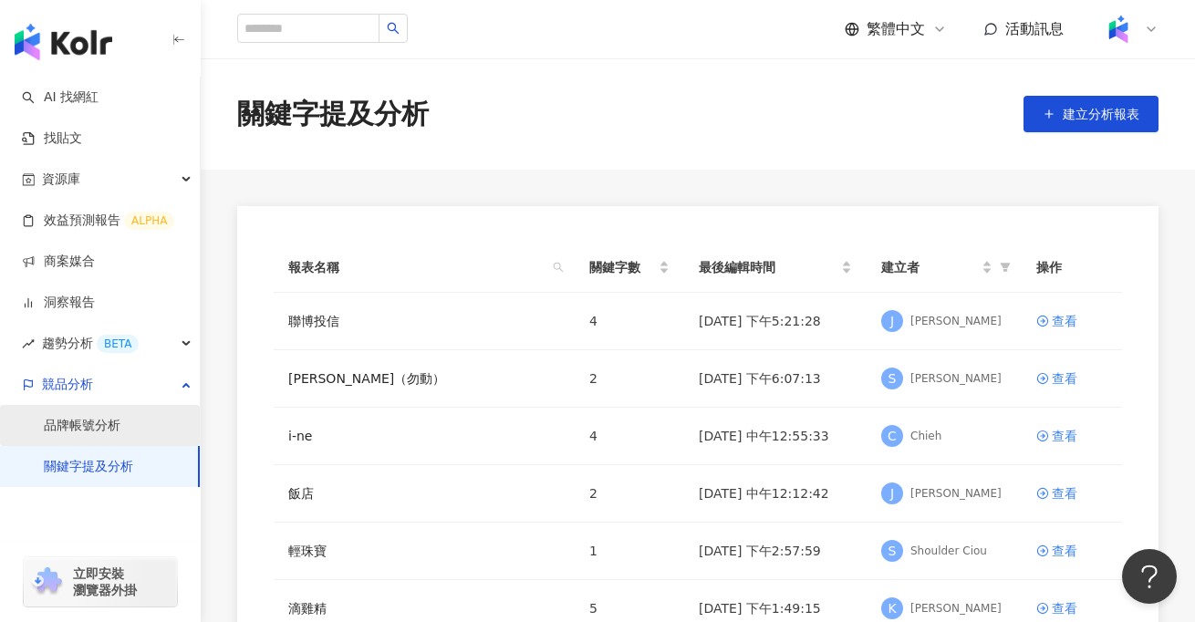
click at [120, 421] on link "品牌帳號分析" at bounding box center [82, 426] width 77 height 18
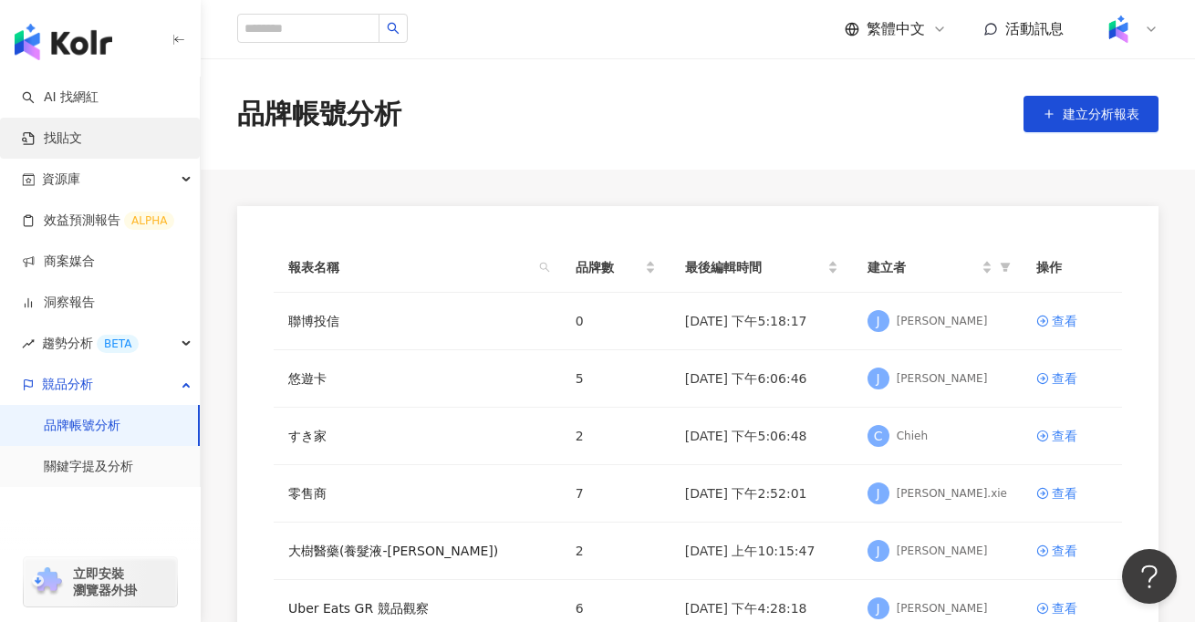
click at [82, 130] on link "找貼文" at bounding box center [52, 139] width 60 height 18
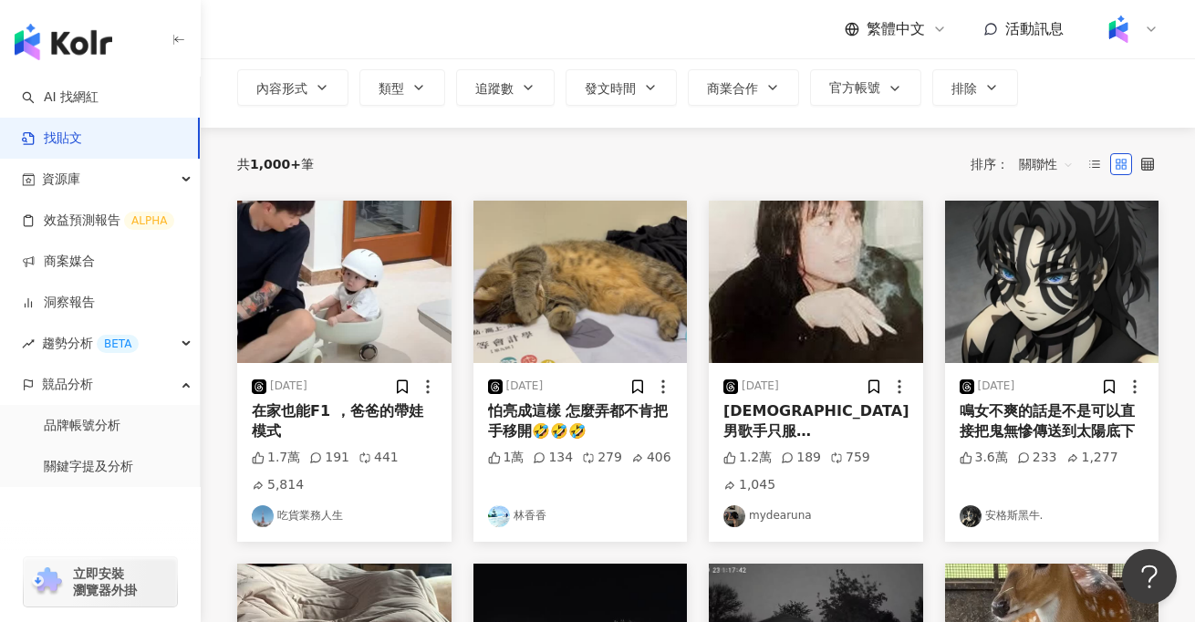
scroll to position [44, 0]
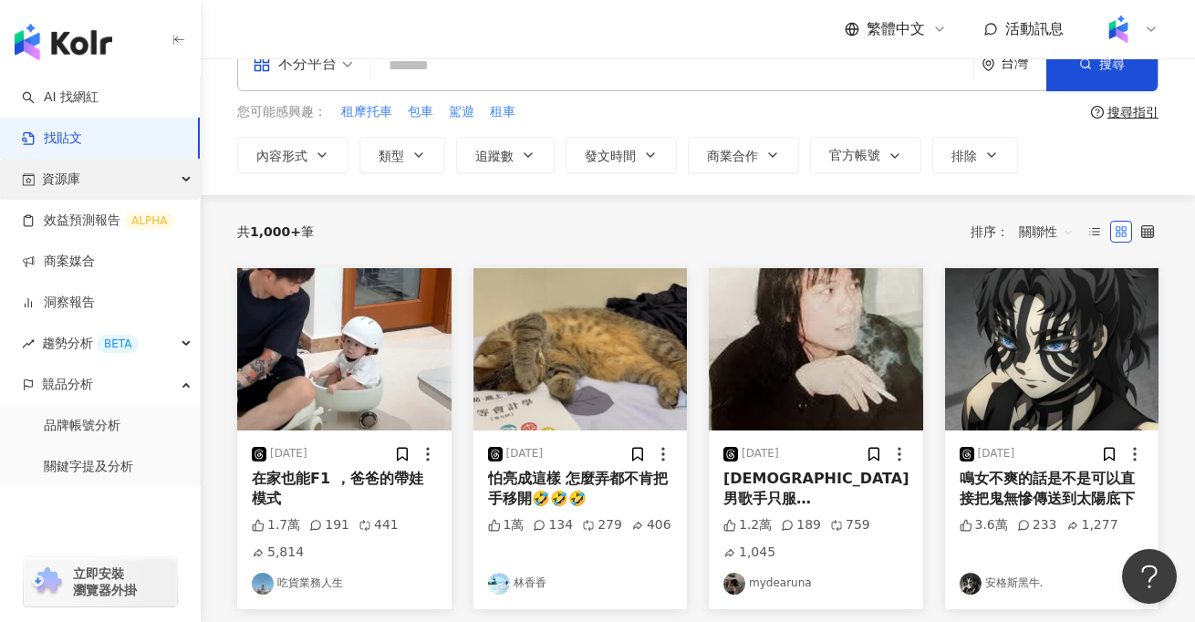
click at [141, 184] on div "資源庫" at bounding box center [100, 179] width 200 height 41
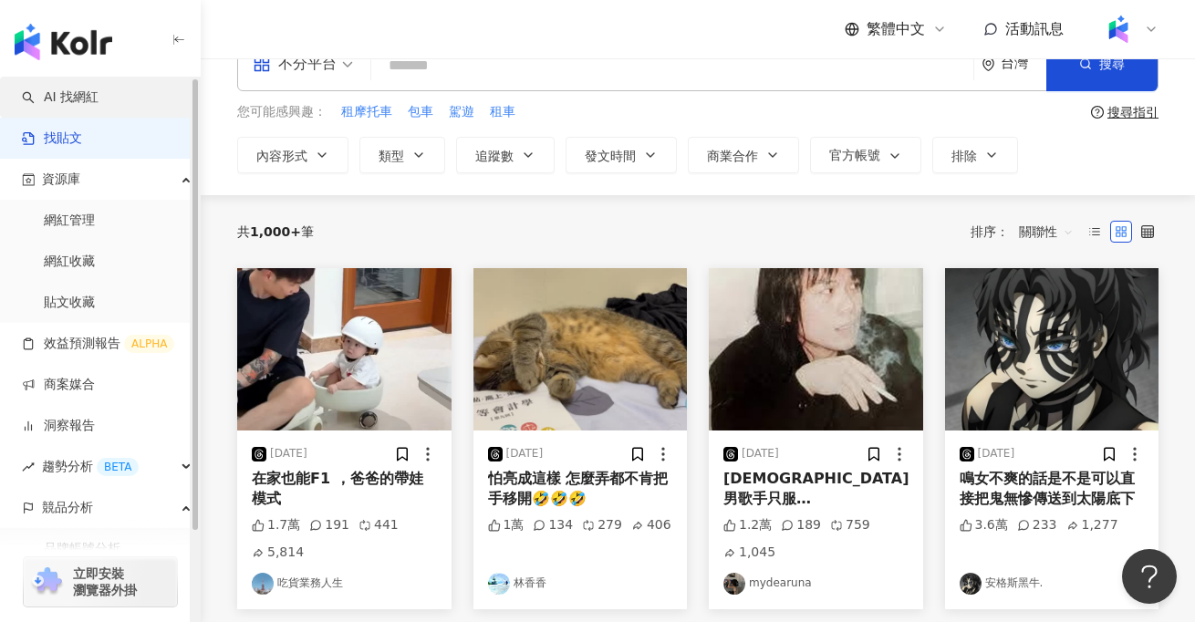
click at [99, 106] on link "AI 找網紅" at bounding box center [60, 98] width 77 height 18
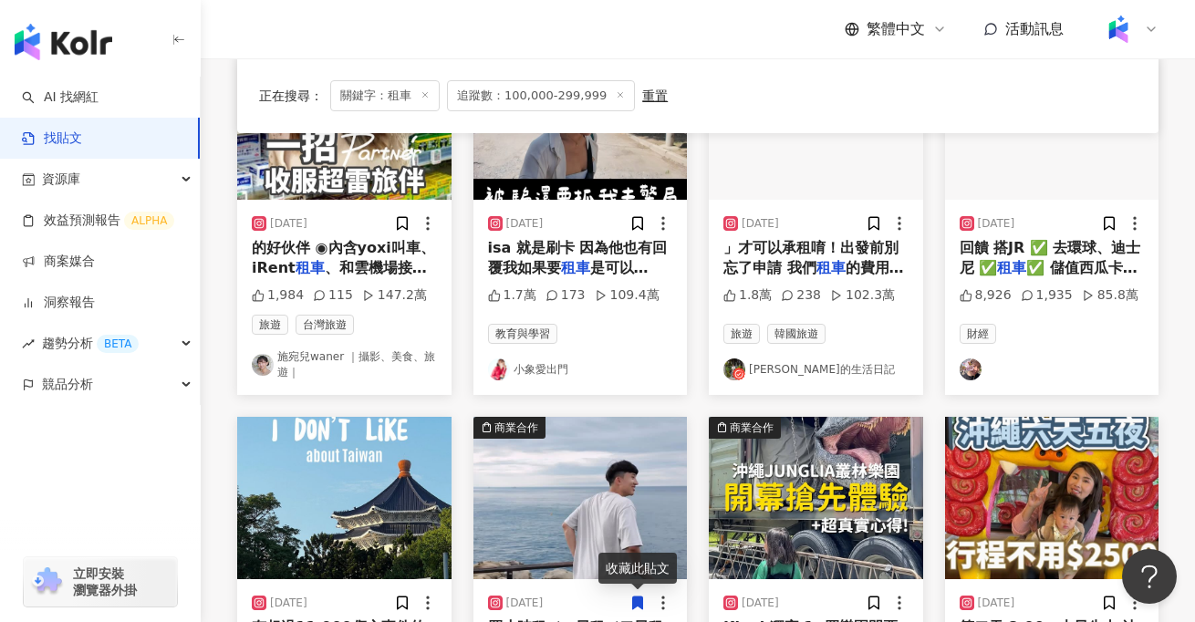
scroll to position [644, 0]
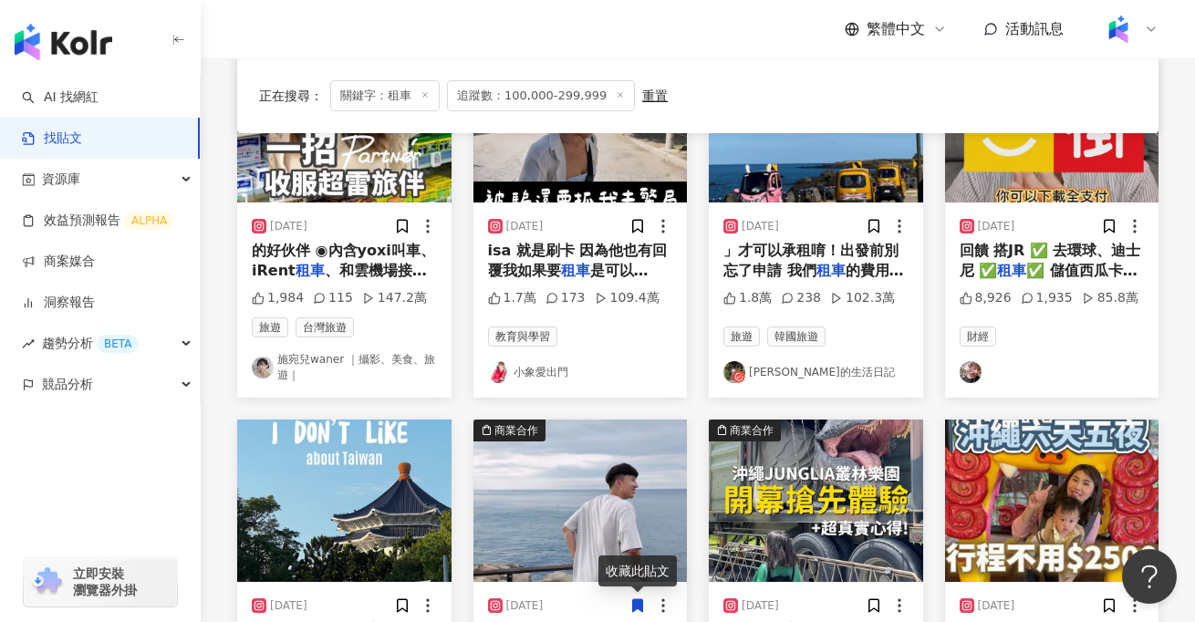
click at [816, 373] on link "[PERSON_NAME]的生活日記" at bounding box center [816, 372] width 185 height 22
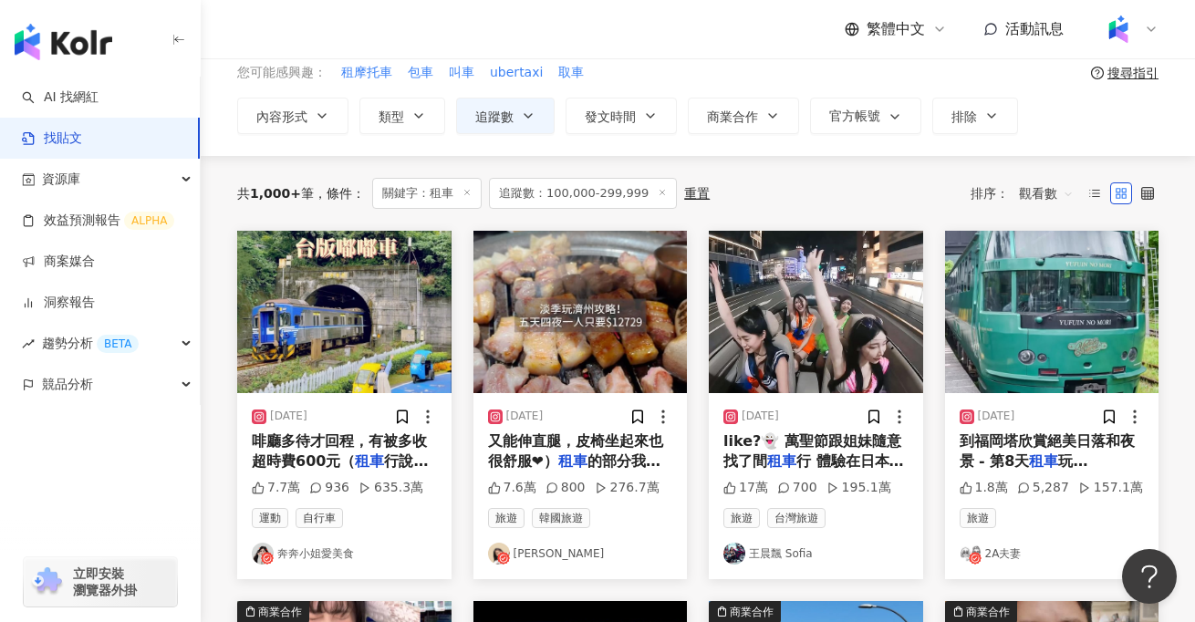
scroll to position [86, 0]
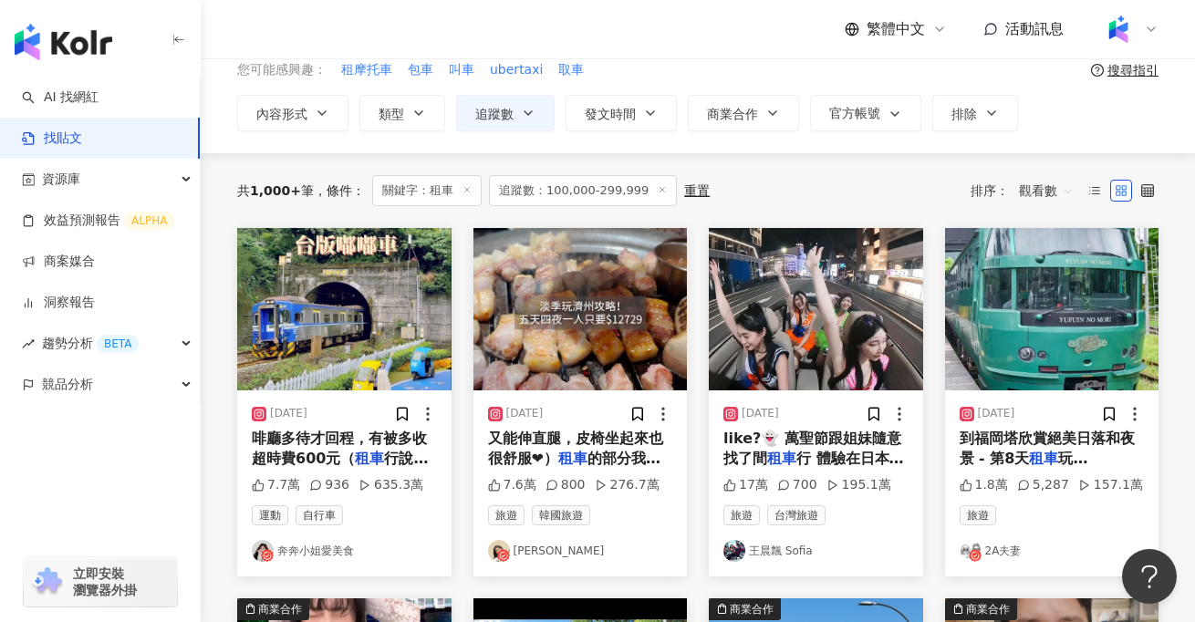
click at [314, 552] on link "奔奔小姐愛美食" at bounding box center [344, 551] width 185 height 22
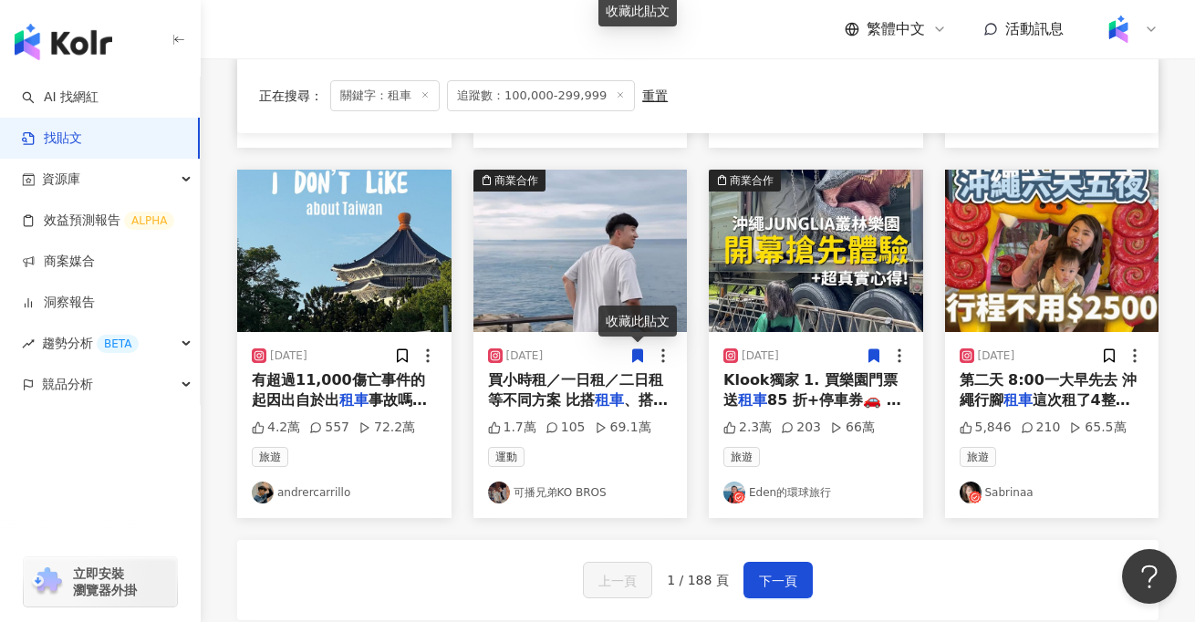
scroll to position [895, 0]
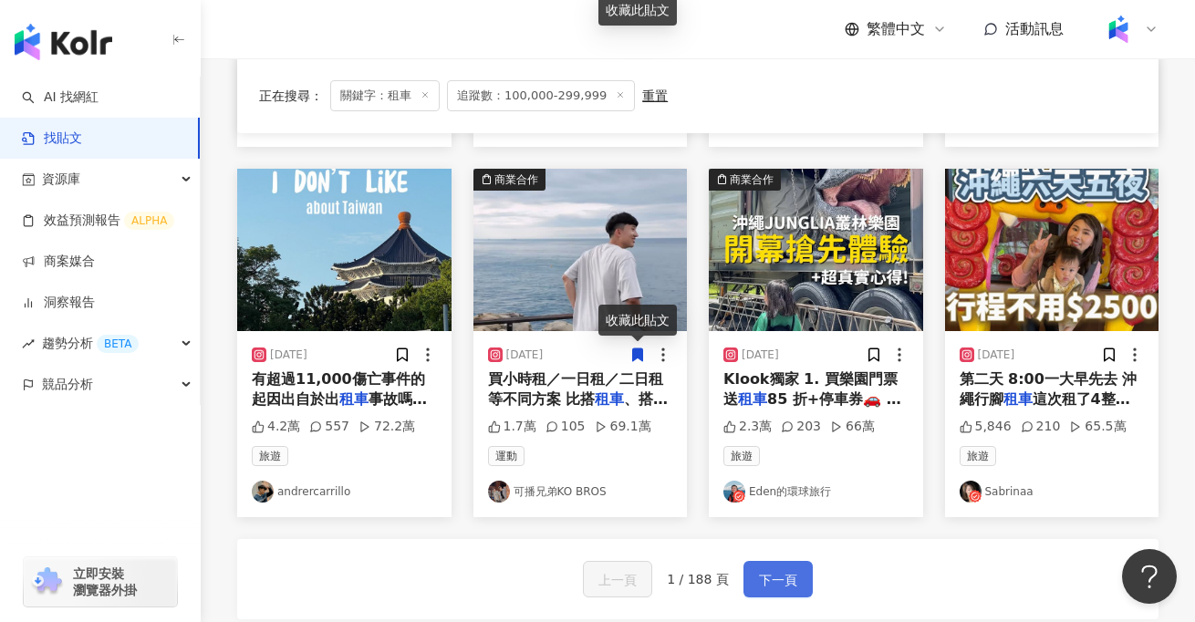
click at [765, 582] on span "下一頁" at bounding box center [778, 580] width 38 height 22
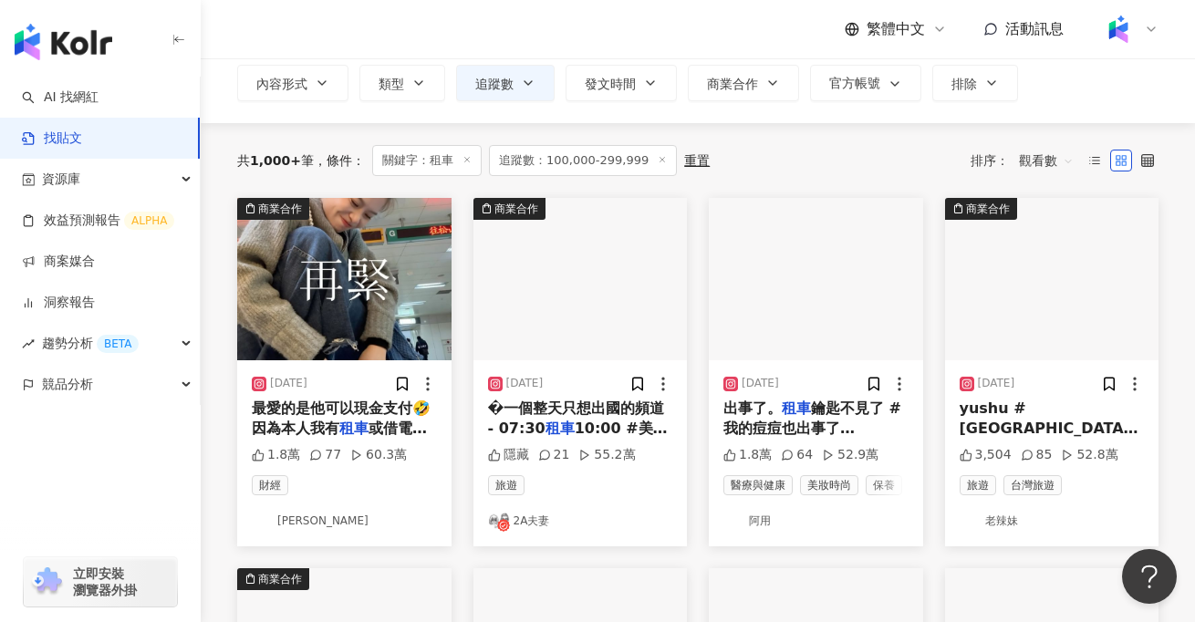
scroll to position [117, 0]
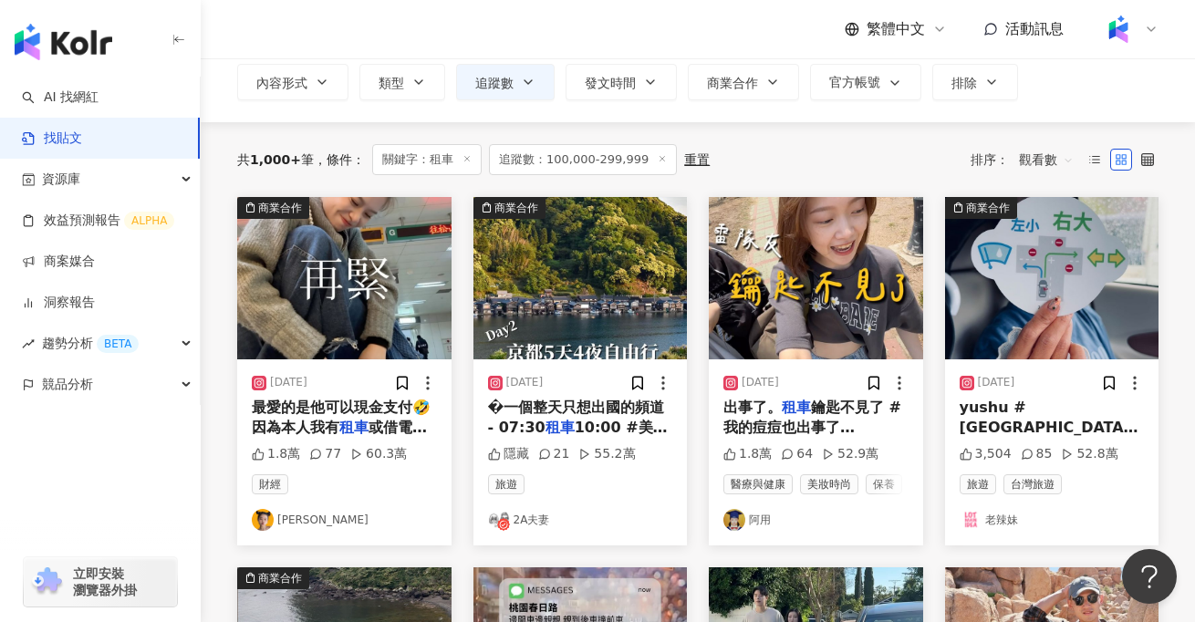
click at [521, 519] on link "2A夫妻" at bounding box center [580, 520] width 185 height 22
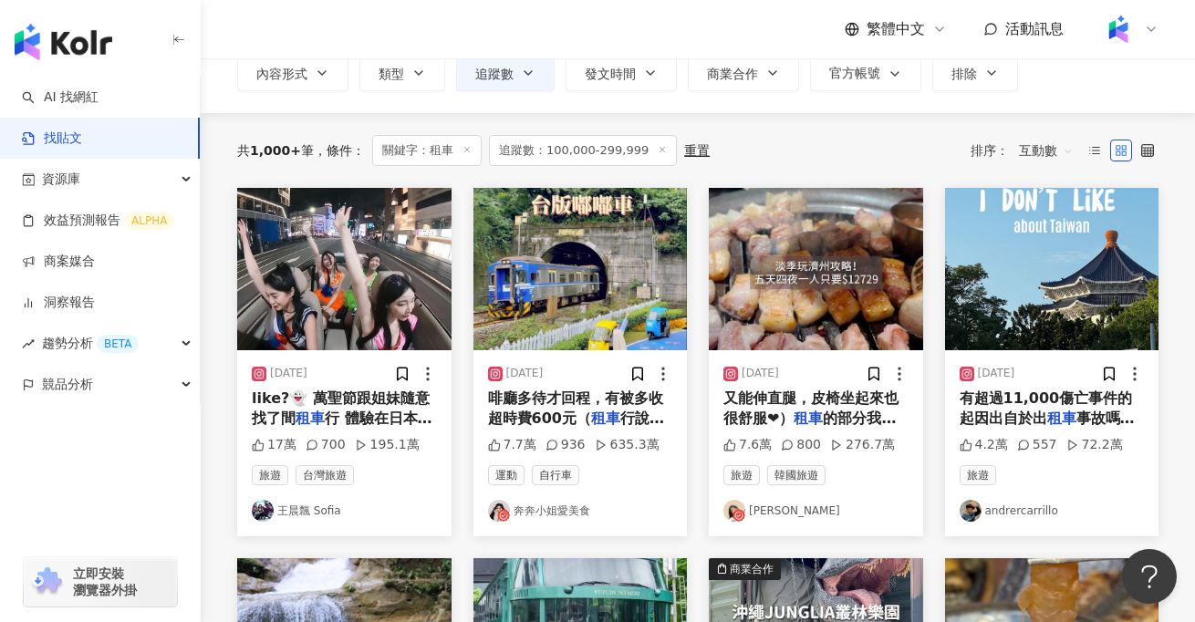
scroll to position [133, 0]
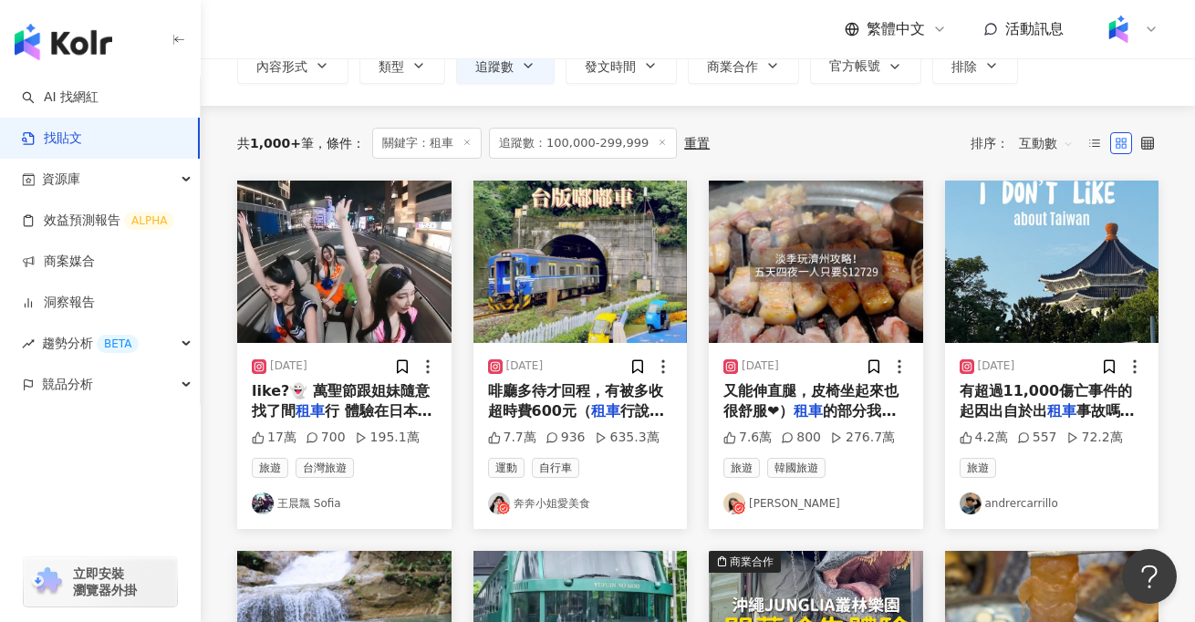
click at [976, 506] on img at bounding box center [971, 504] width 22 height 22
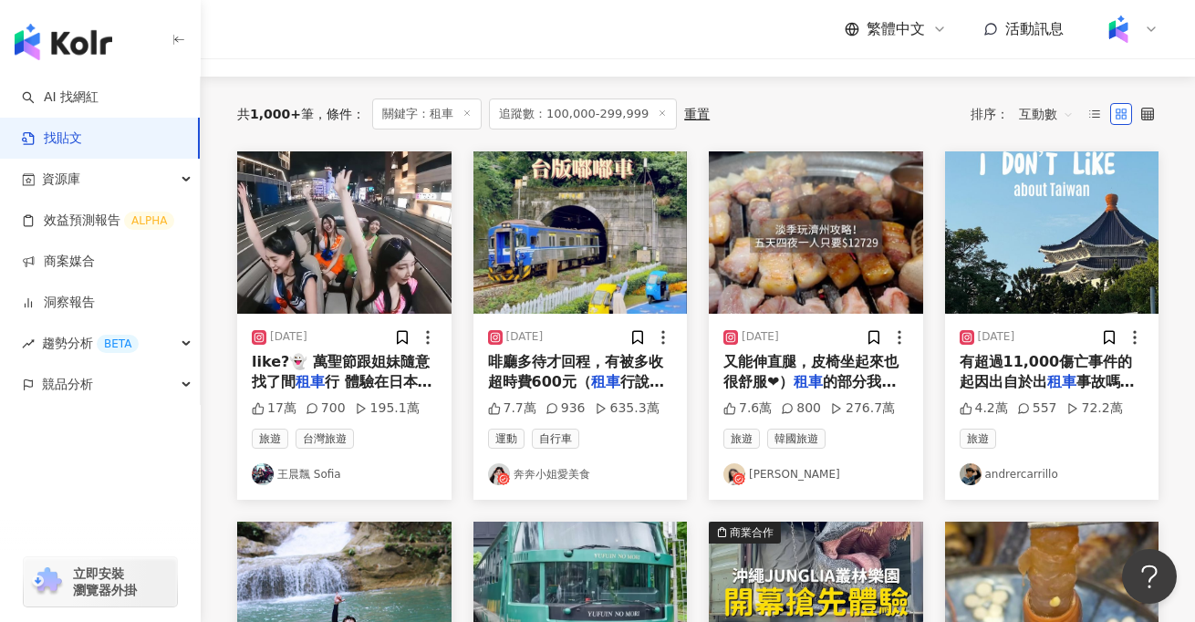
scroll to position [174, 0]
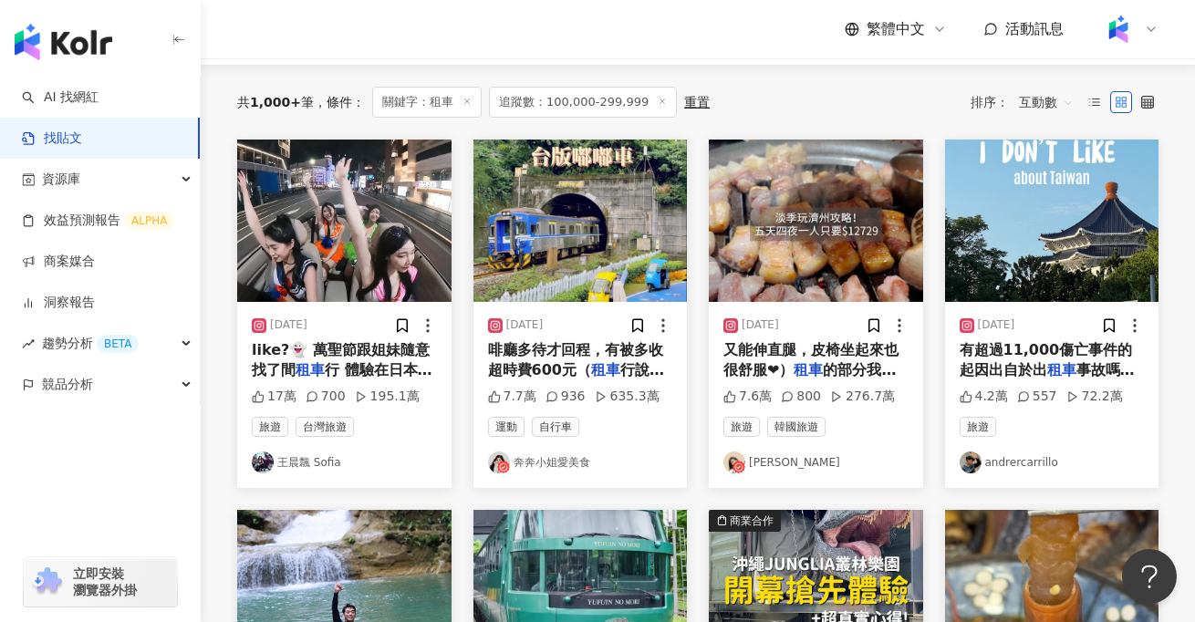
click at [563, 358] on div "啡廳多待才回程，有被多收超時費600元（ 租車 行說如果要多待，可以選擇騎電動自行車" at bounding box center [580, 360] width 185 height 41
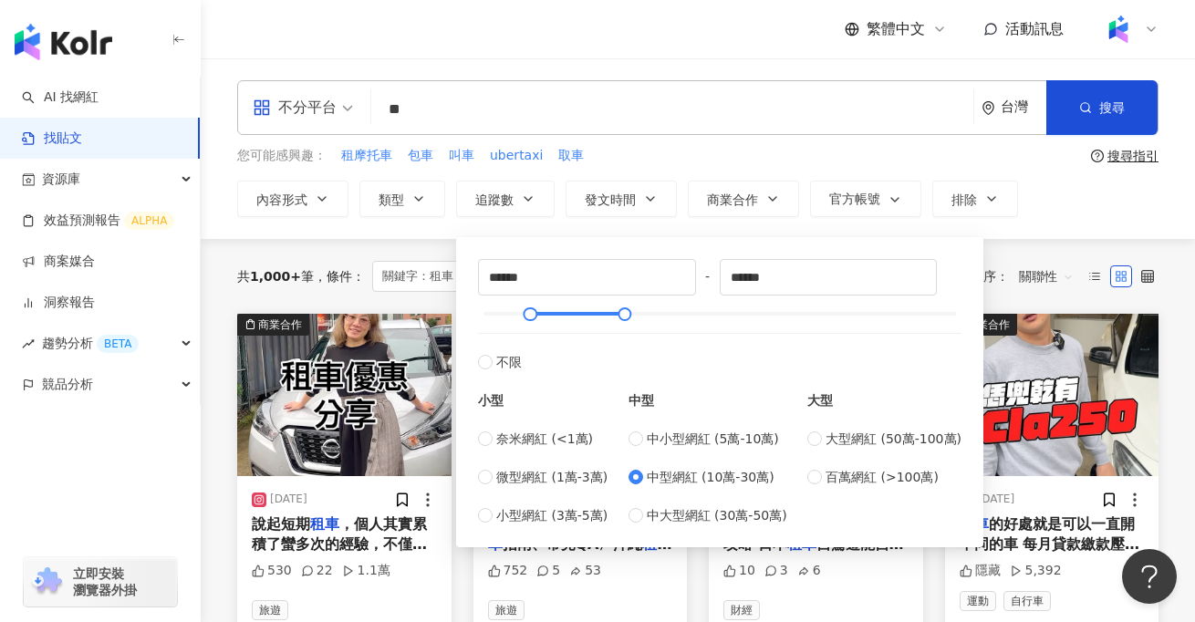
drag, startPoint x: 0, startPoint y: 0, endPoint x: 1064, endPoint y: 210, distance: 1084.5
click at [1064, 210] on div "內容形式 類型 追蹤數 發文時間 商業合作 官方帳號 排除 不限 貼文 全部影音 ****** - ****** 不限 小型 奈米網紅 (<1萬) 微型網紅 …" at bounding box center [698, 199] width 922 height 37
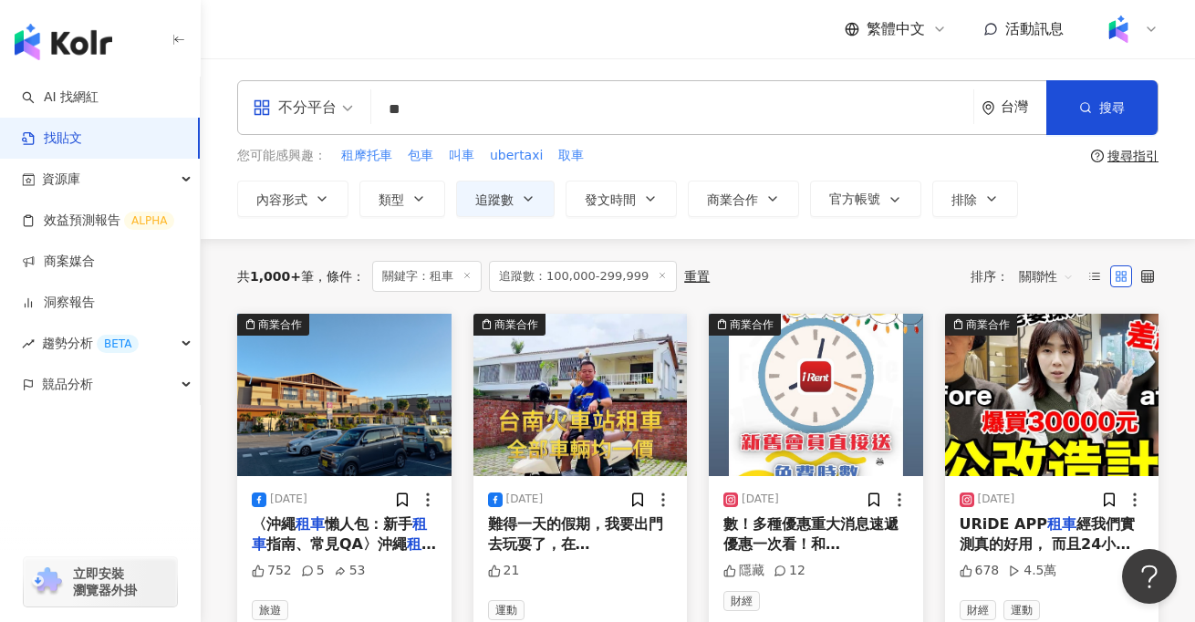
click at [1039, 273] on span "關聯性" at bounding box center [1046, 276] width 55 height 29
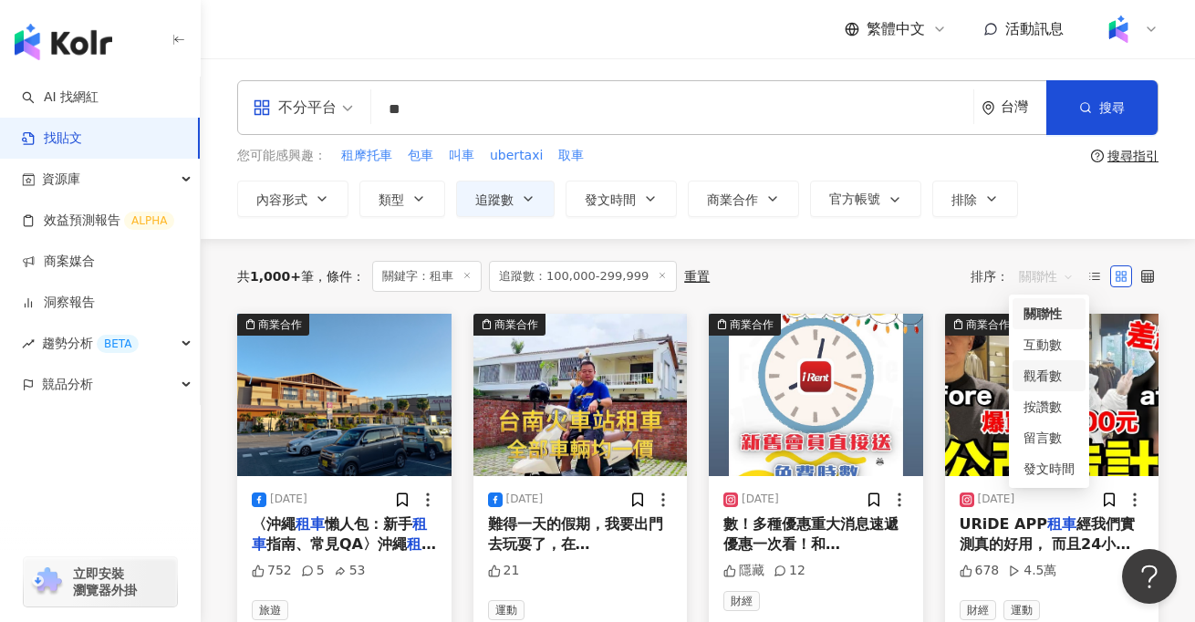
click at [1038, 381] on div "觀看數" at bounding box center [1049, 376] width 51 height 20
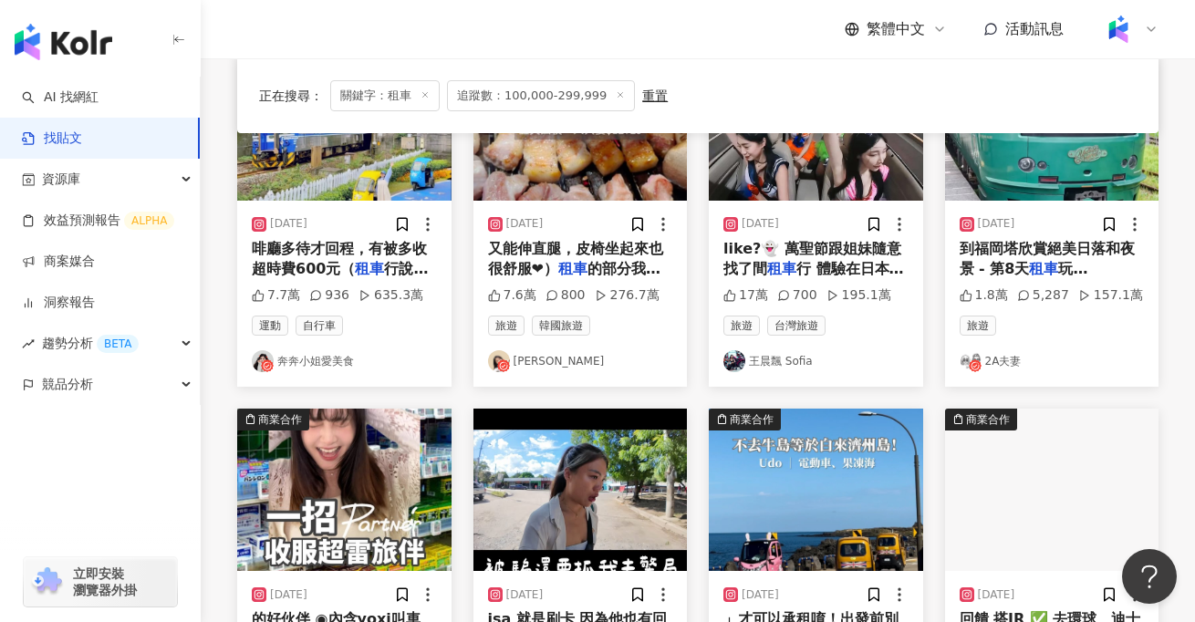
scroll to position [277, 0]
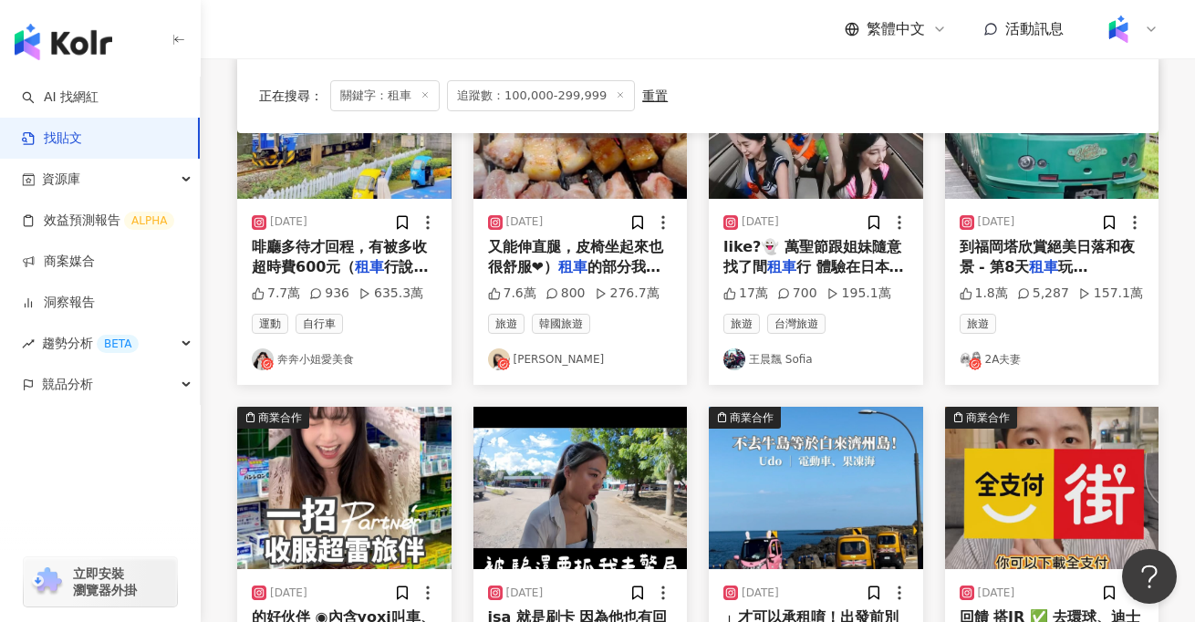
click at [548, 360] on link "Kiki Wang" at bounding box center [580, 360] width 185 height 22
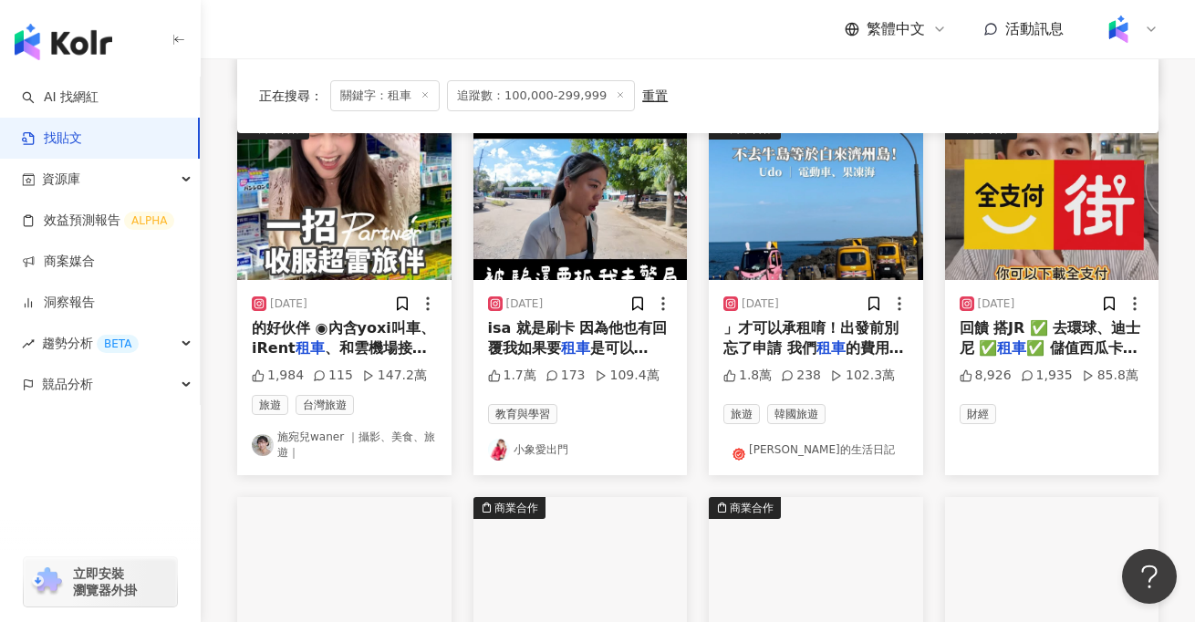
scroll to position [569, 0]
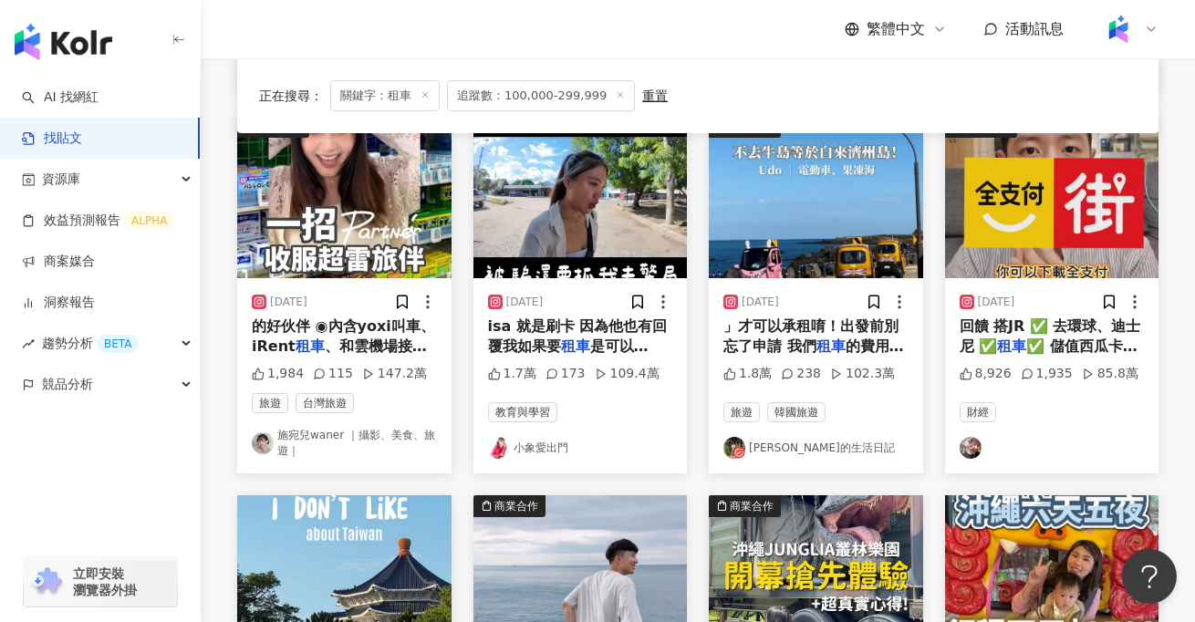
click at [535, 441] on link "小象愛出門" at bounding box center [580, 448] width 185 height 22
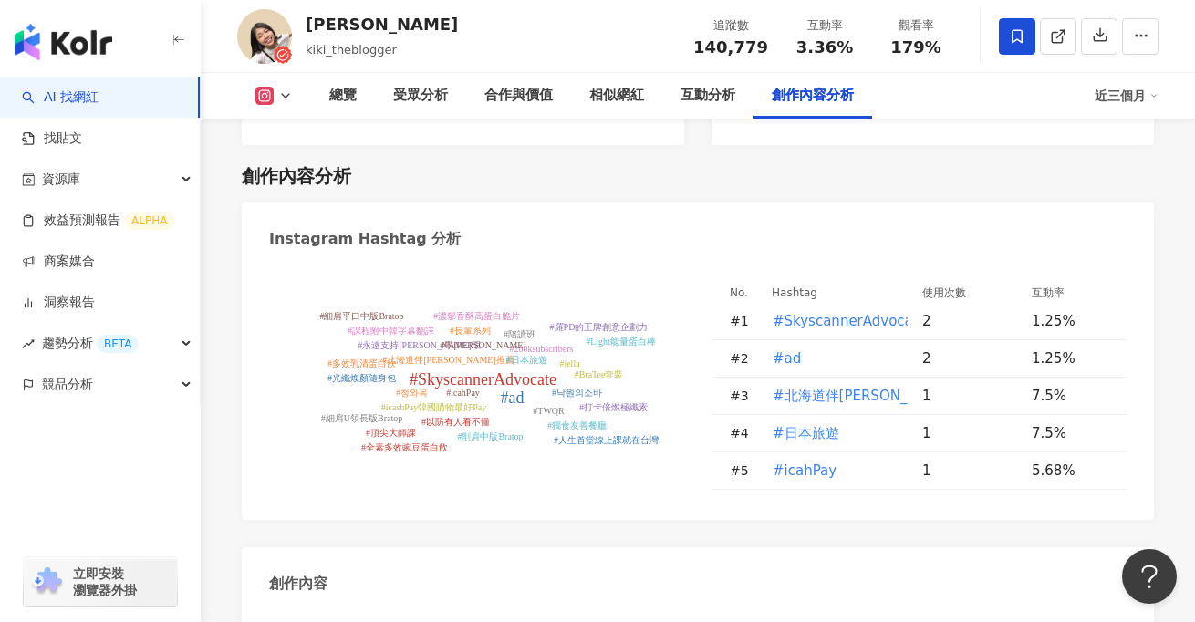
scroll to position [5353, 0]
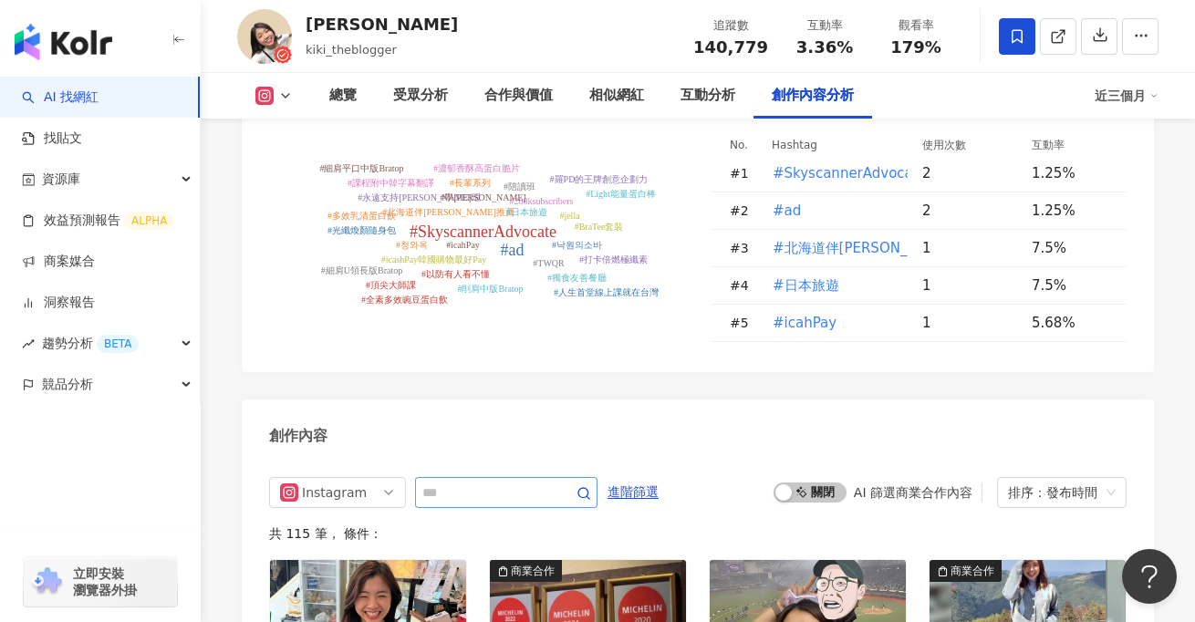
click at [479, 477] on span at bounding box center [506, 492] width 183 height 31
click at [480, 482] on input "text" at bounding box center [487, 493] width 128 height 22
type input "*"
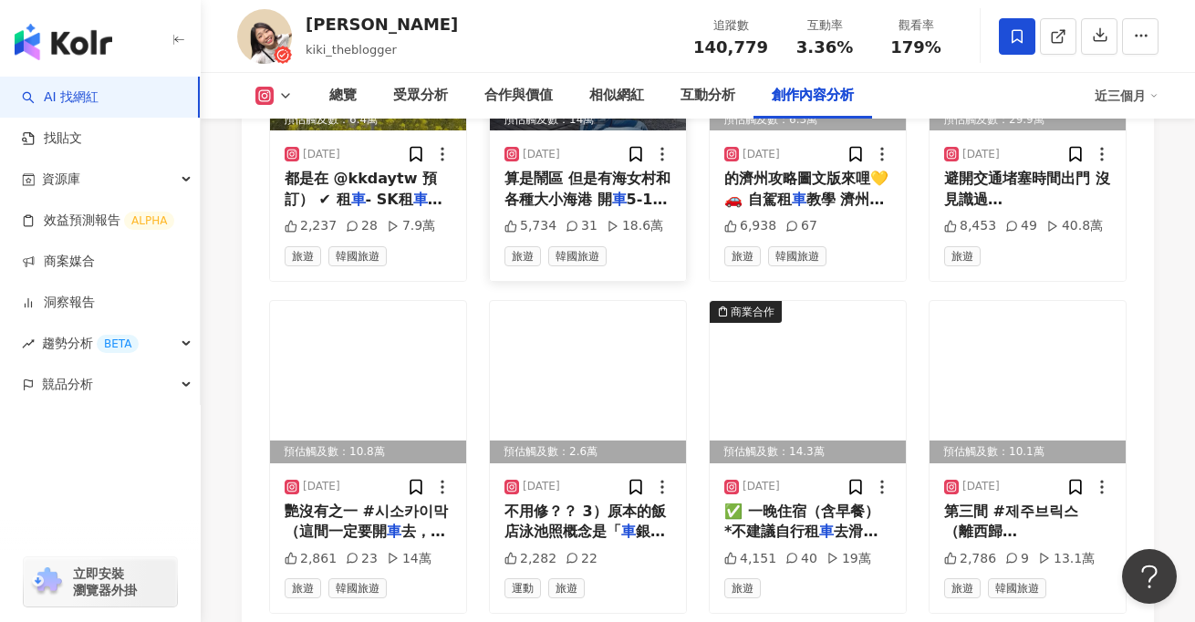
scroll to position [6327, 0]
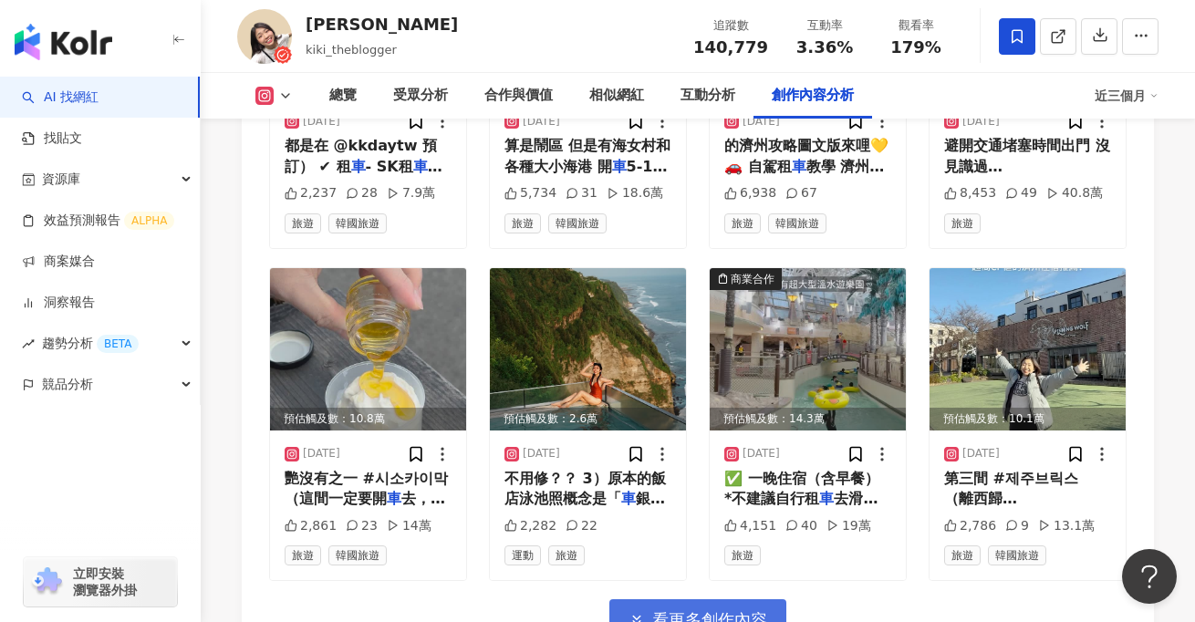
click at [696, 610] on span "看更多創作內容" at bounding box center [709, 620] width 115 height 20
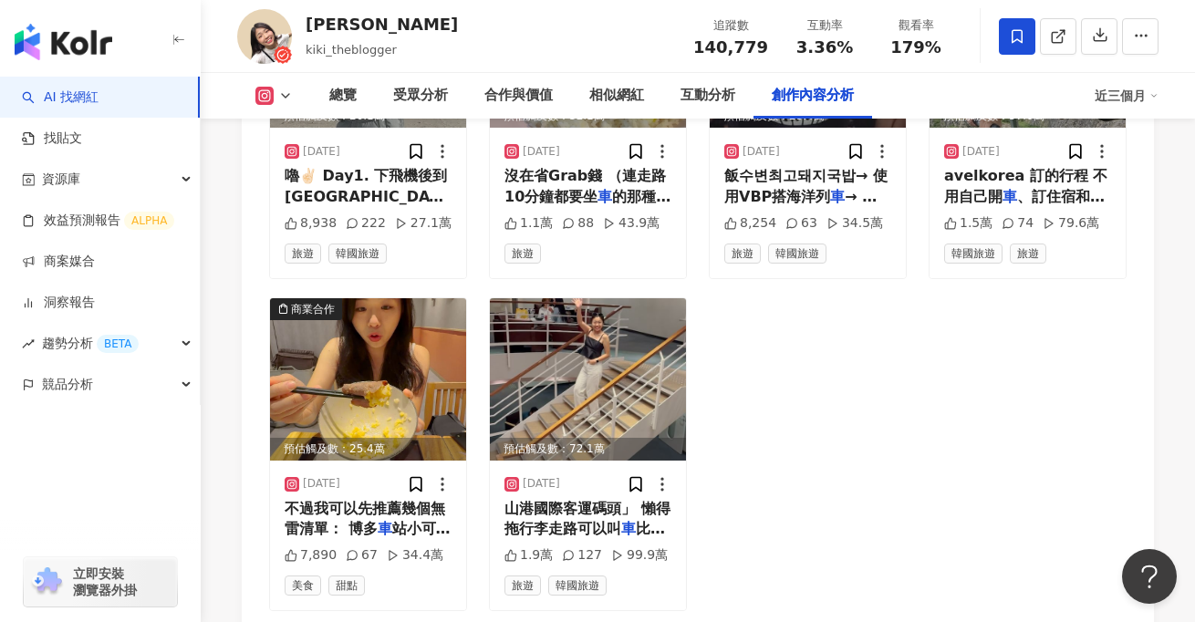
scroll to position [6934, 0]
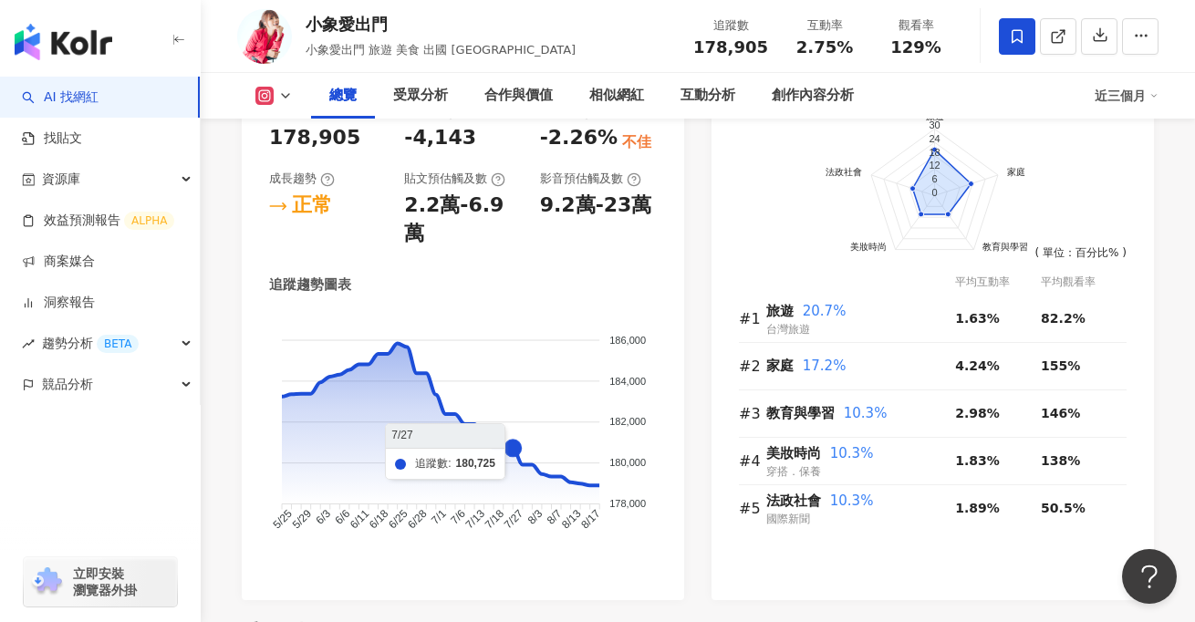
scroll to position [1136, 0]
click at [1121, 114] on div "總覽 受眾分析 合作與價值 相似網紅 互動分析 創作內容分析 近三個月" at bounding box center [698, 96] width 922 height 46
click at [1122, 98] on div "近三個月" at bounding box center [1127, 95] width 64 height 29
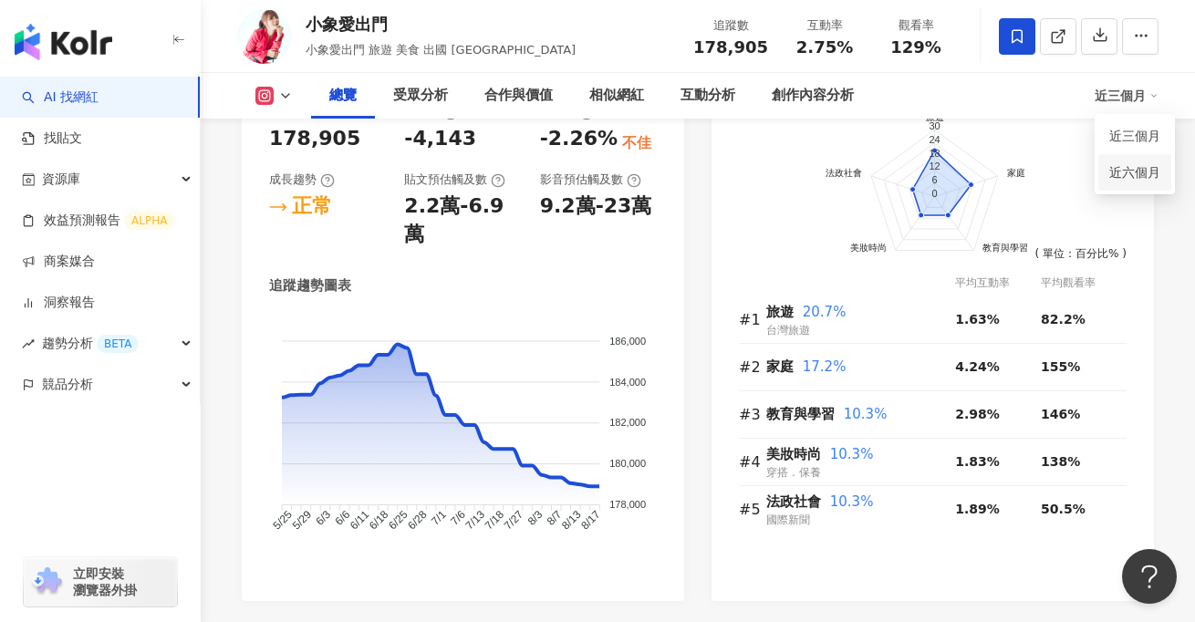
click at [1119, 175] on link "近六個月" at bounding box center [1135, 172] width 51 height 20
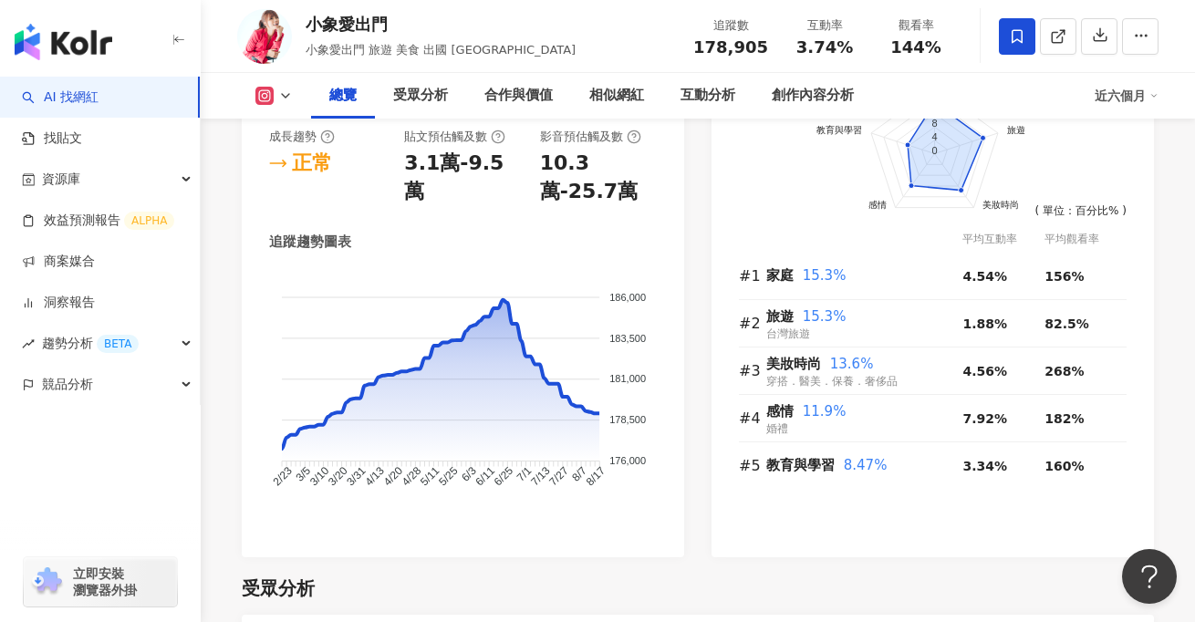
scroll to position [1163, 0]
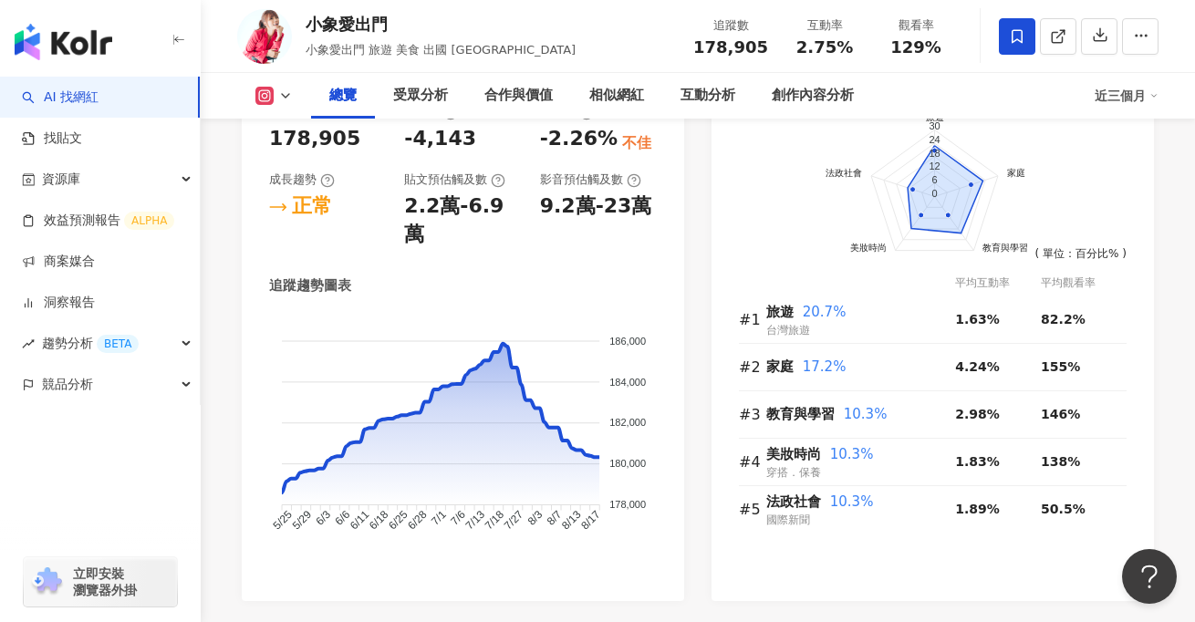
scroll to position [1154, 0]
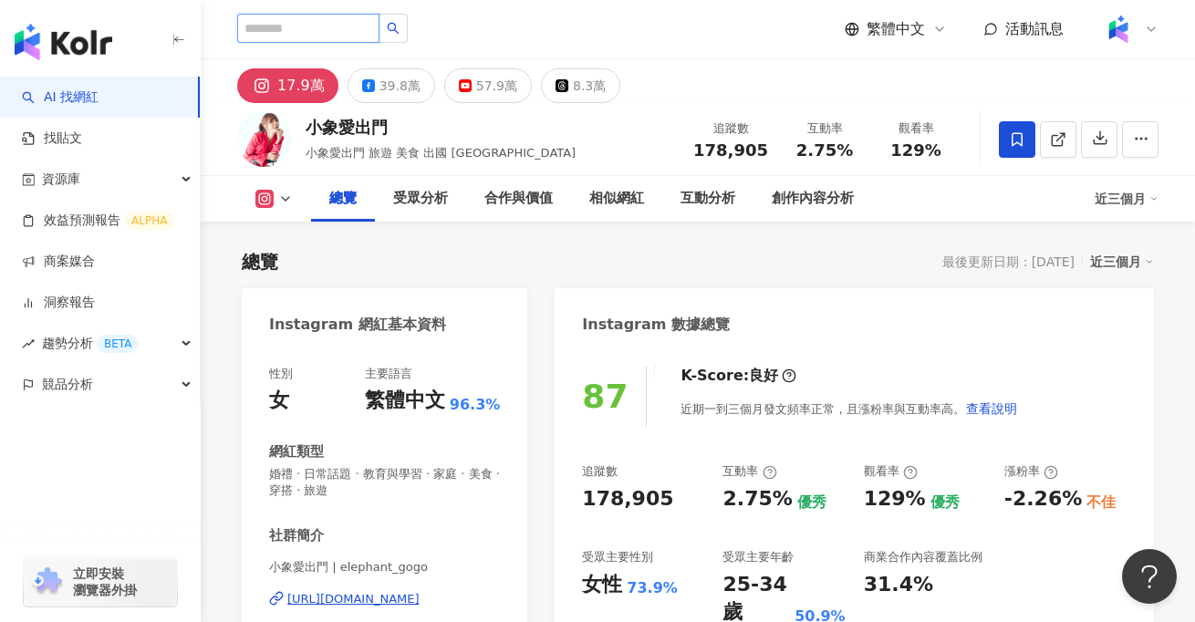
click at [287, 37] on input "search" at bounding box center [308, 28] width 142 height 29
type input "***"
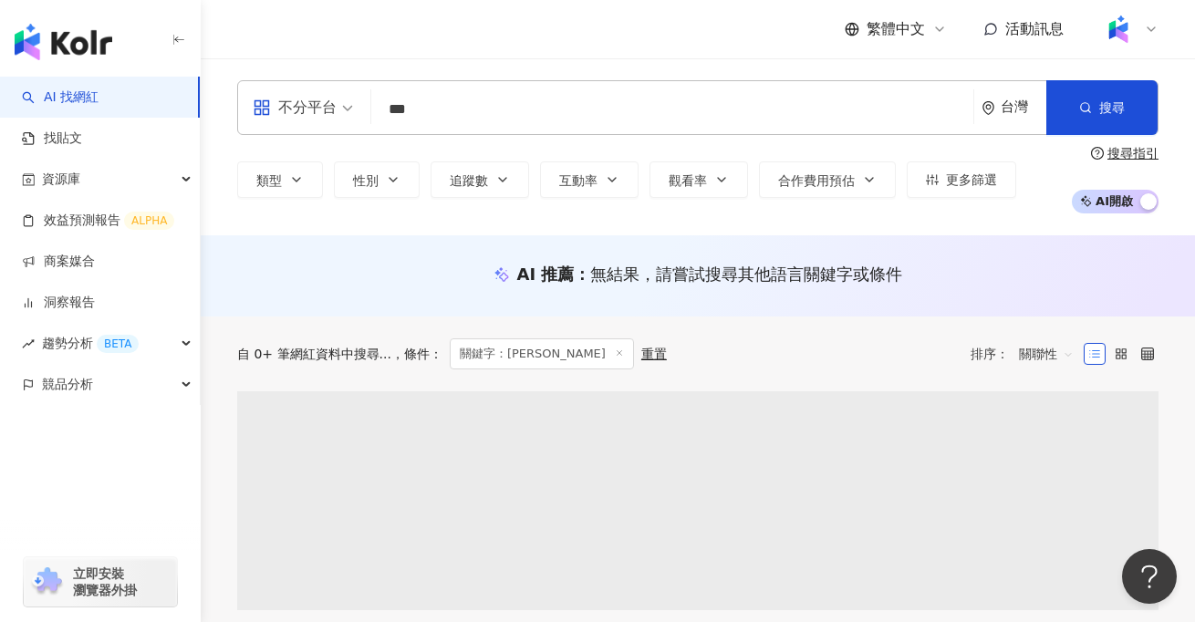
click at [436, 120] on input "***" at bounding box center [673, 109] width 588 height 35
click at [418, 114] on input "***" at bounding box center [673, 109] width 588 height 35
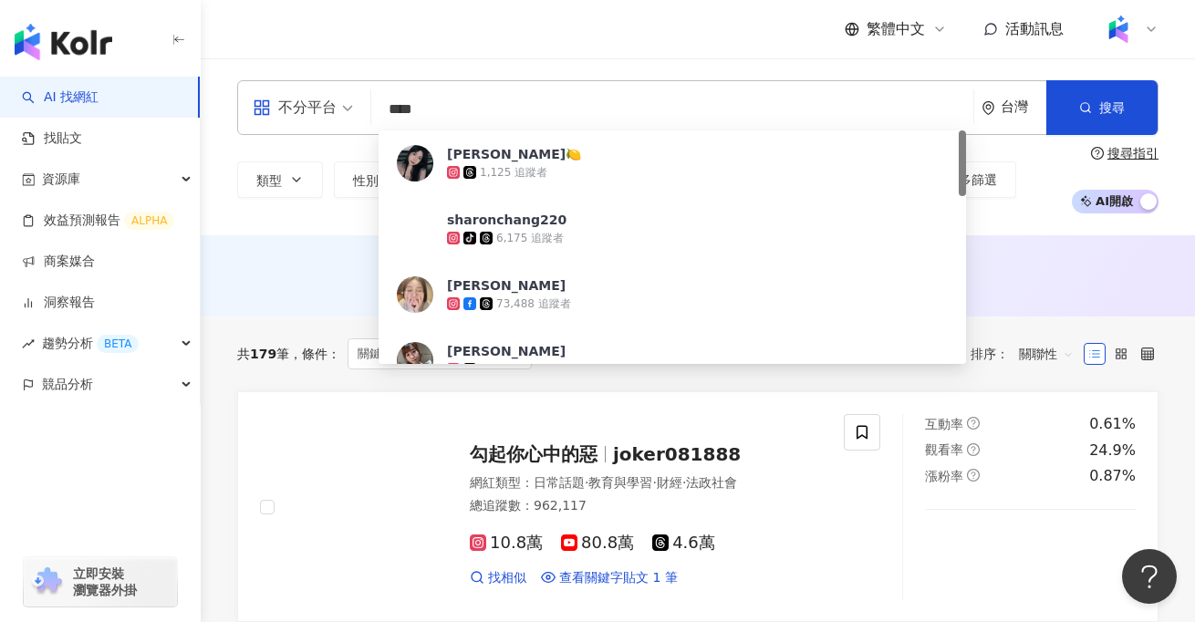
type input "**"
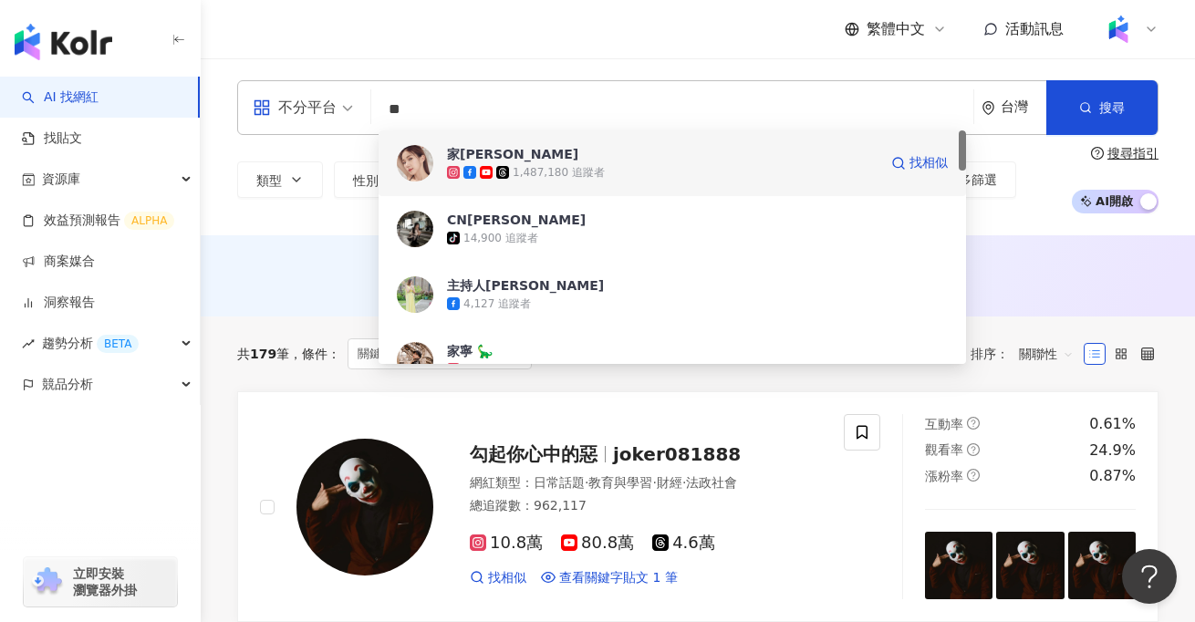
click at [640, 156] on span "家寧" at bounding box center [662, 154] width 431 height 18
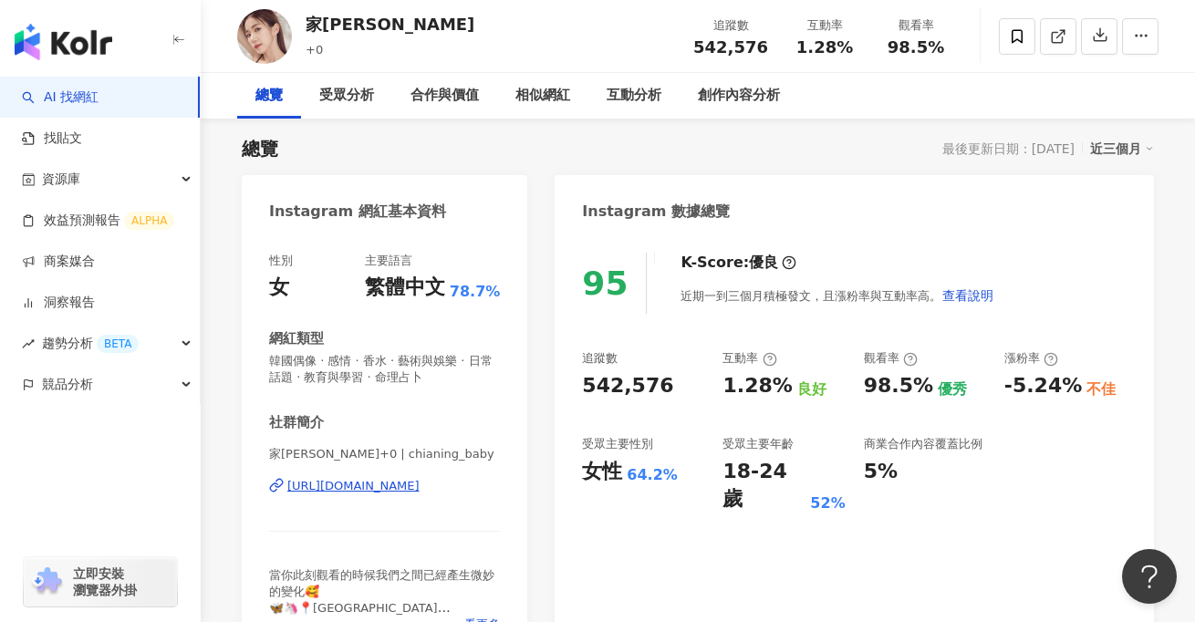
scroll to position [127, 0]
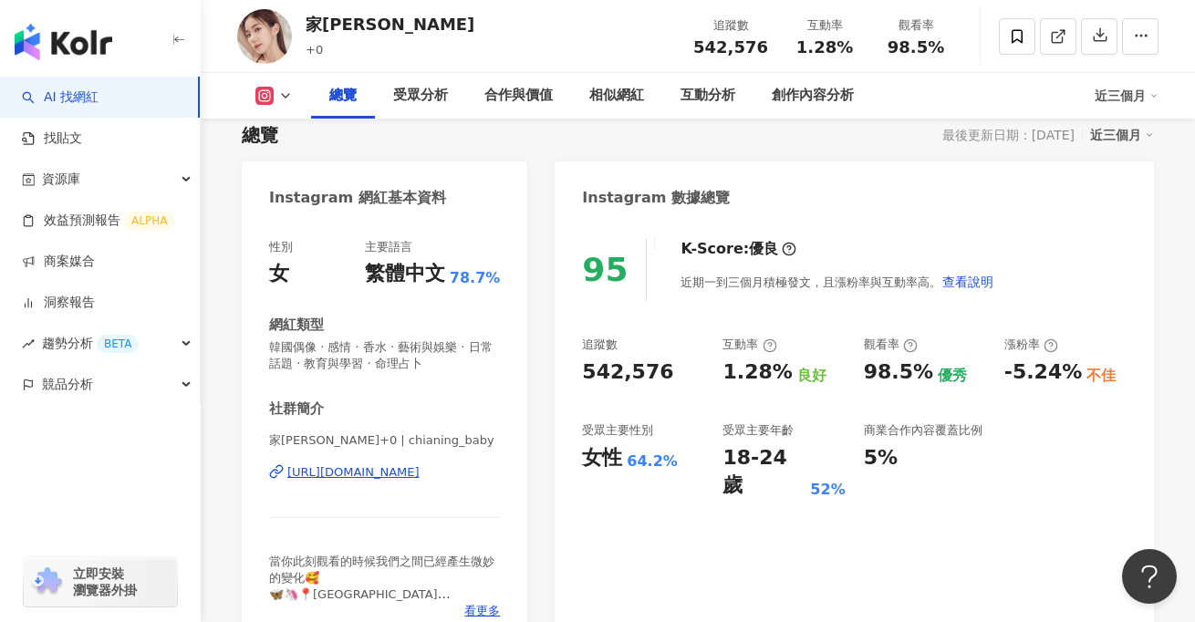
click at [1115, 134] on div "近三個月" at bounding box center [1122, 135] width 64 height 24
click at [1114, 215] on link "近六個月" at bounding box center [1130, 209] width 51 height 20
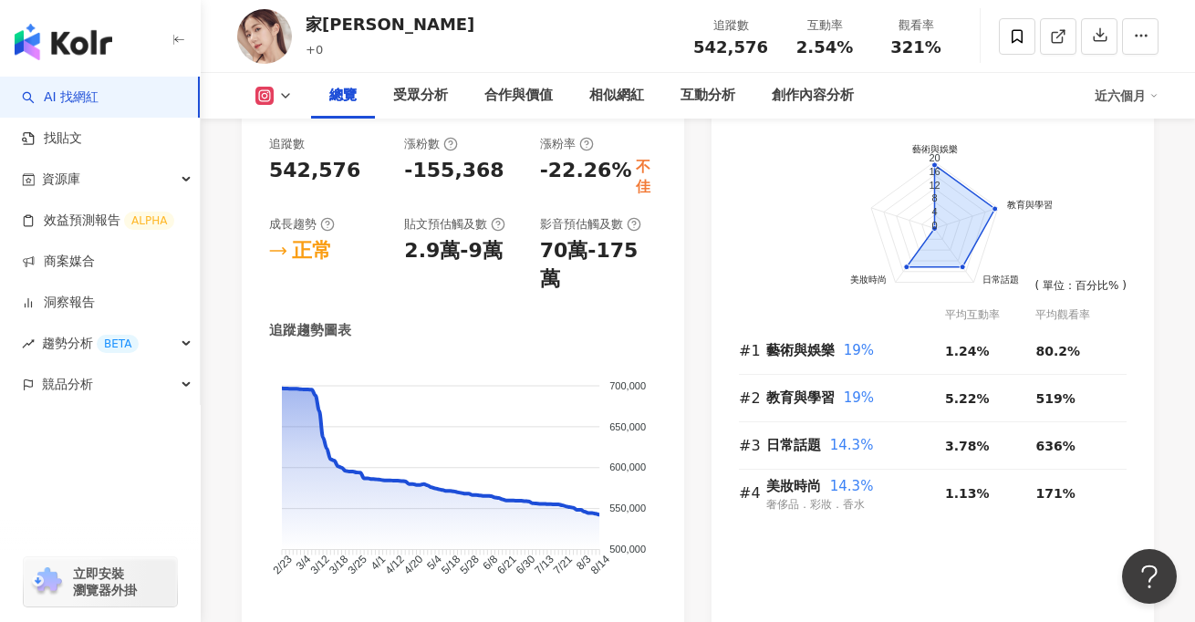
scroll to position [1090, 0]
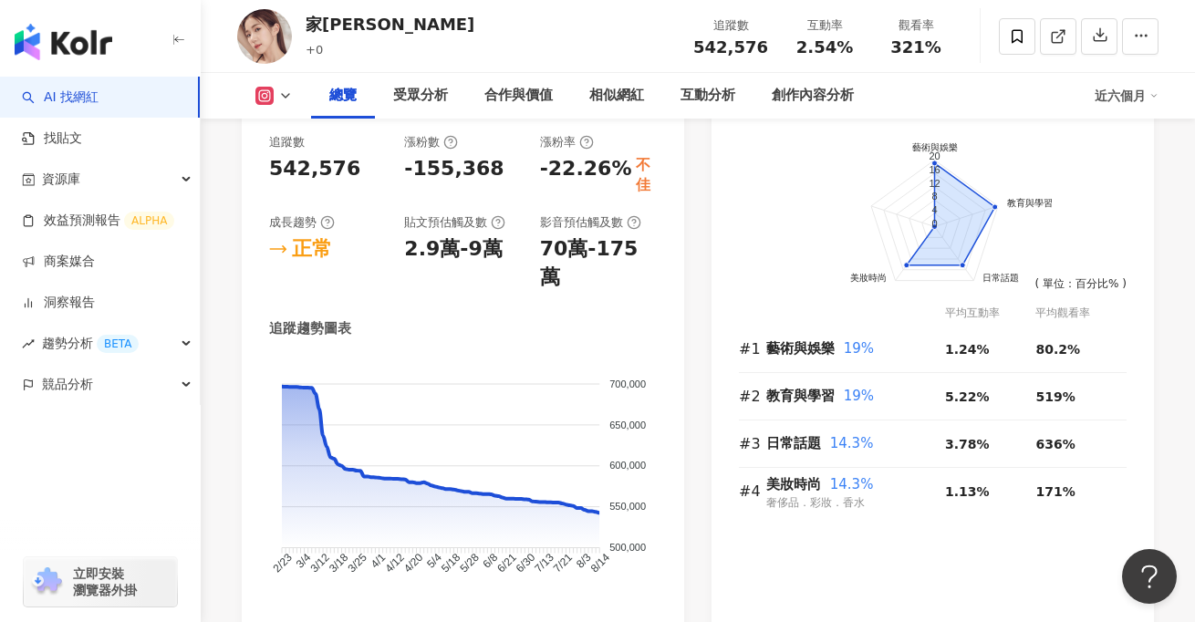
click at [282, 110] on div "總覽 受眾分析 合作與價值 相似網紅 互動分析 創作內容分析 近六個月" at bounding box center [698, 96] width 922 height 46
click at [279, 100] on icon at bounding box center [285, 96] width 15 height 15
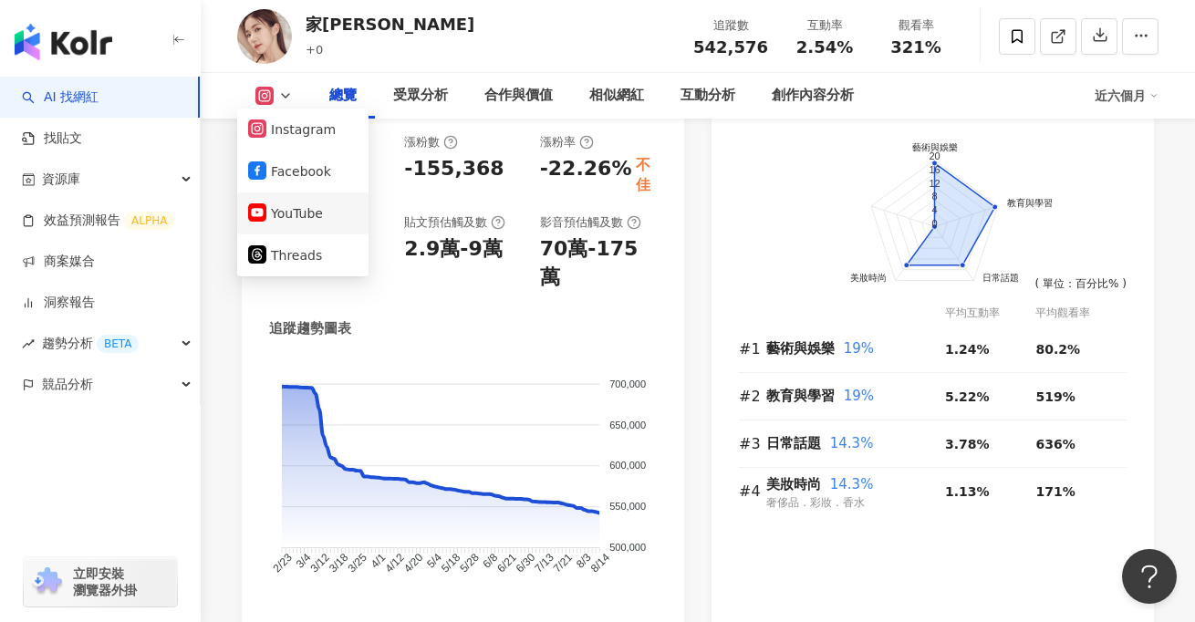
click at [299, 214] on button "YouTube" at bounding box center [303, 214] width 110 height 26
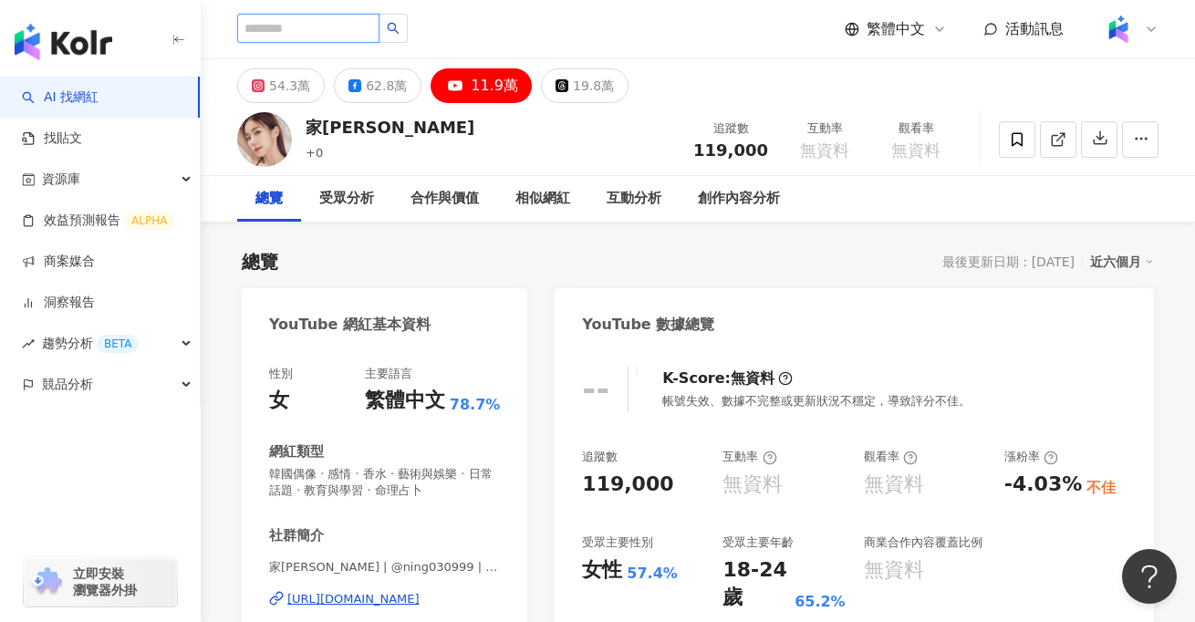
click at [317, 33] on input "search" at bounding box center [308, 28] width 142 height 29
type input "*"
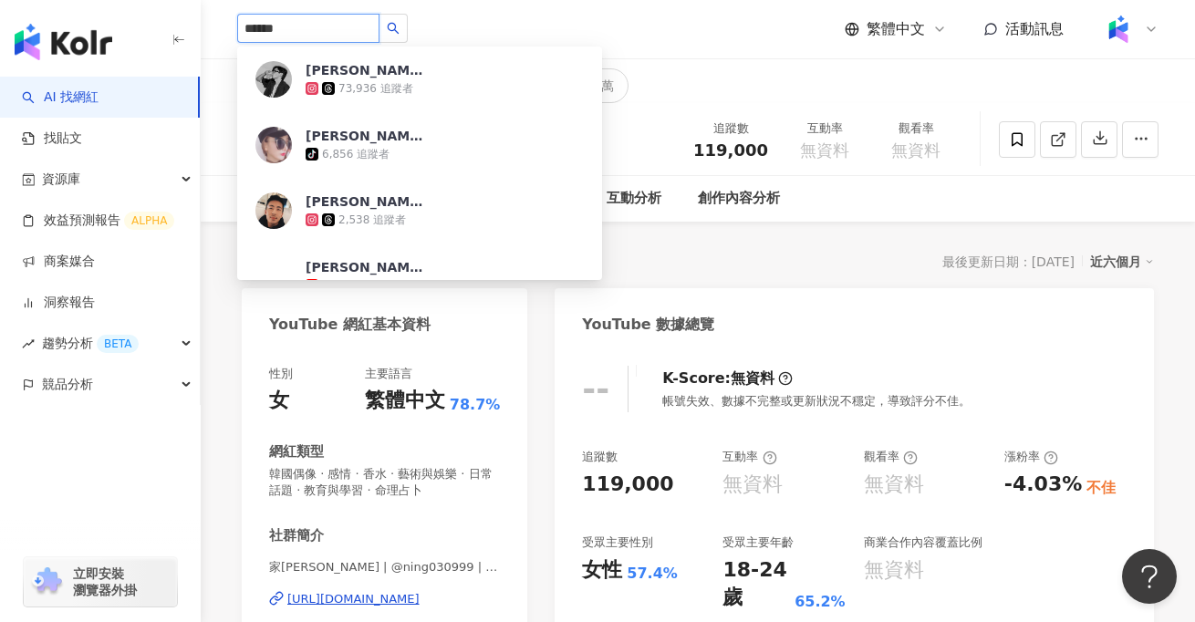
type input "******"
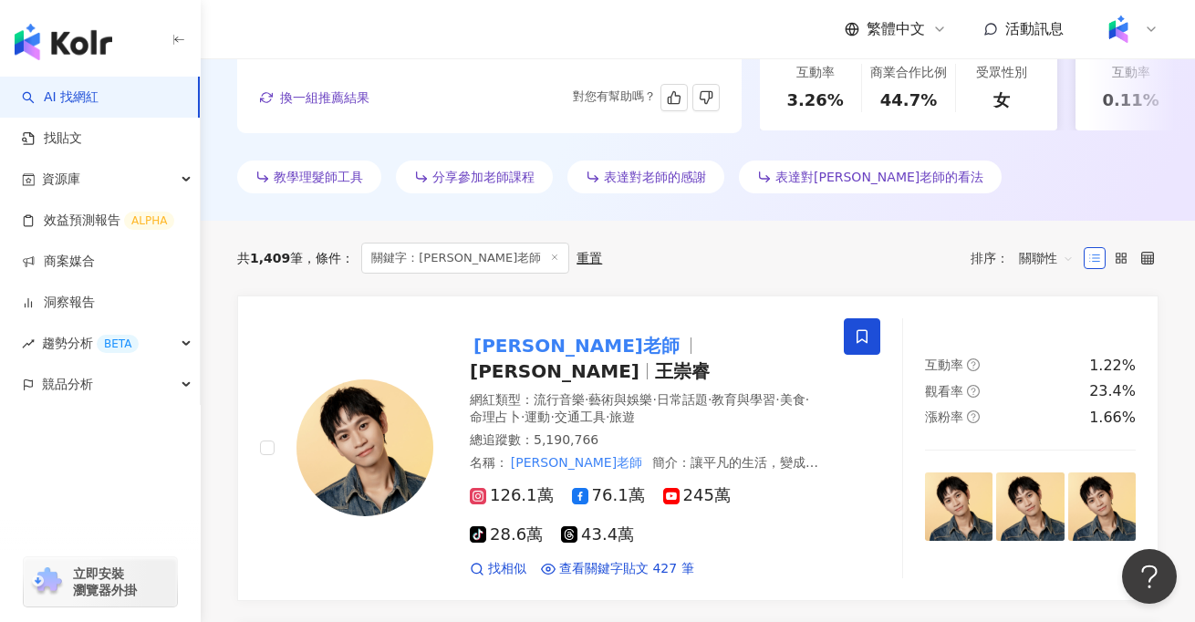
scroll to position [586, 0]
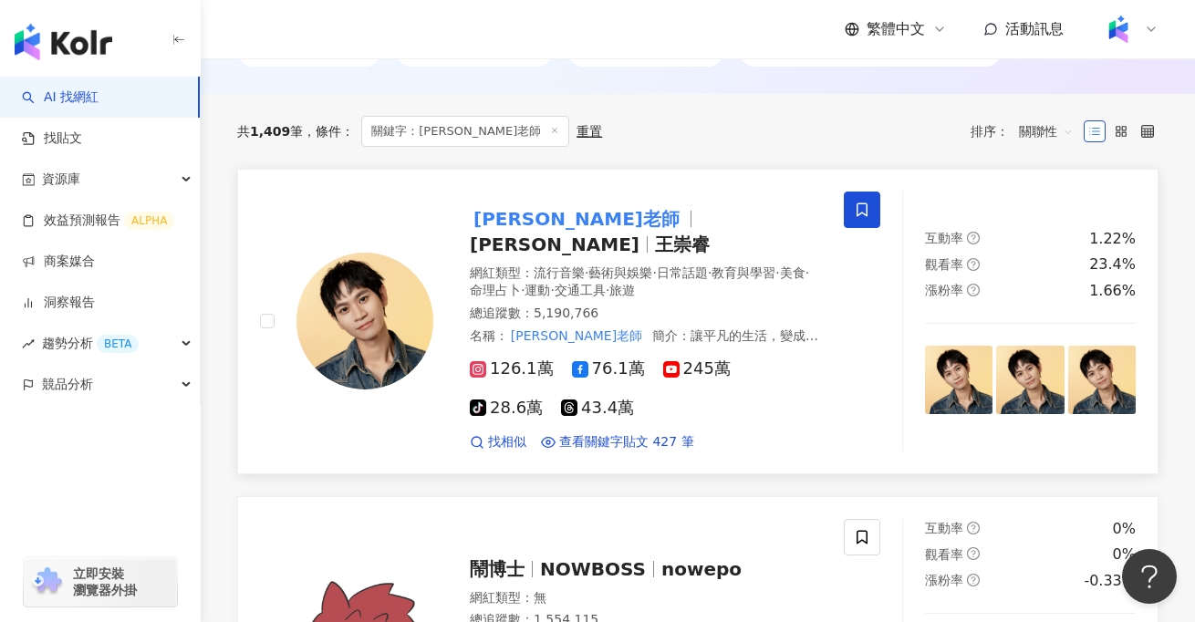
click at [587, 231] on div "Andy老師 Andy Teacher 王崇睿" at bounding box center [646, 231] width 352 height 51
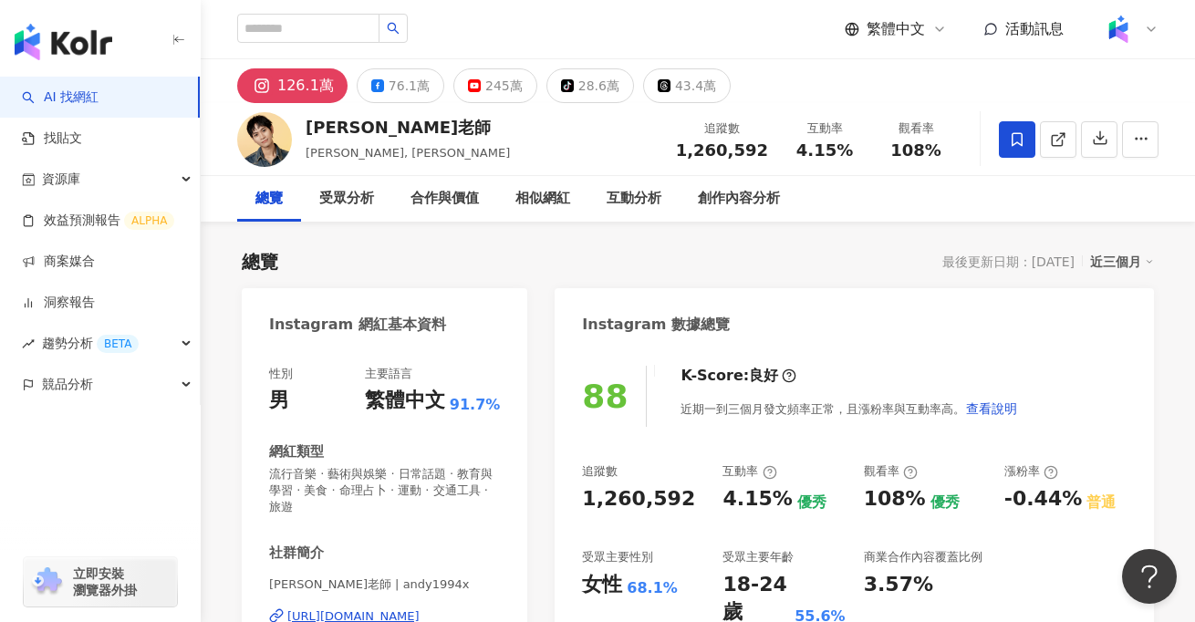
click at [1132, 254] on div "近三個月" at bounding box center [1122, 262] width 64 height 24
click at [1118, 340] on link "近六個月" at bounding box center [1130, 336] width 51 height 20
click at [1126, 259] on div "近六個月" at bounding box center [1122, 262] width 64 height 24
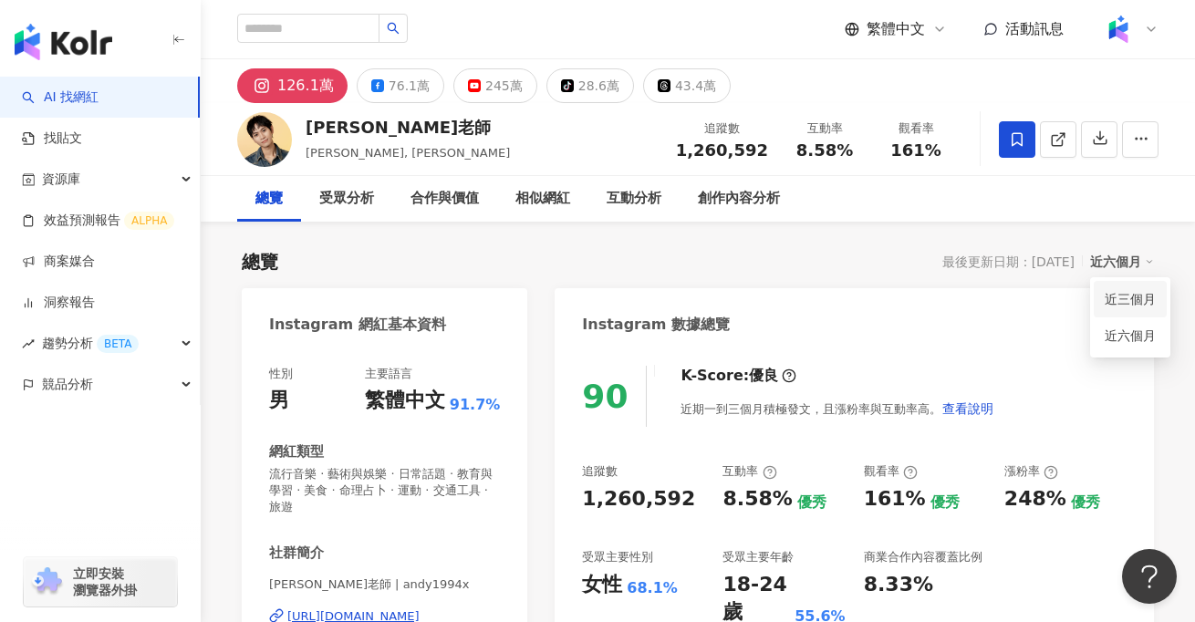
click at [1135, 297] on link "近三個月" at bounding box center [1130, 299] width 51 height 20
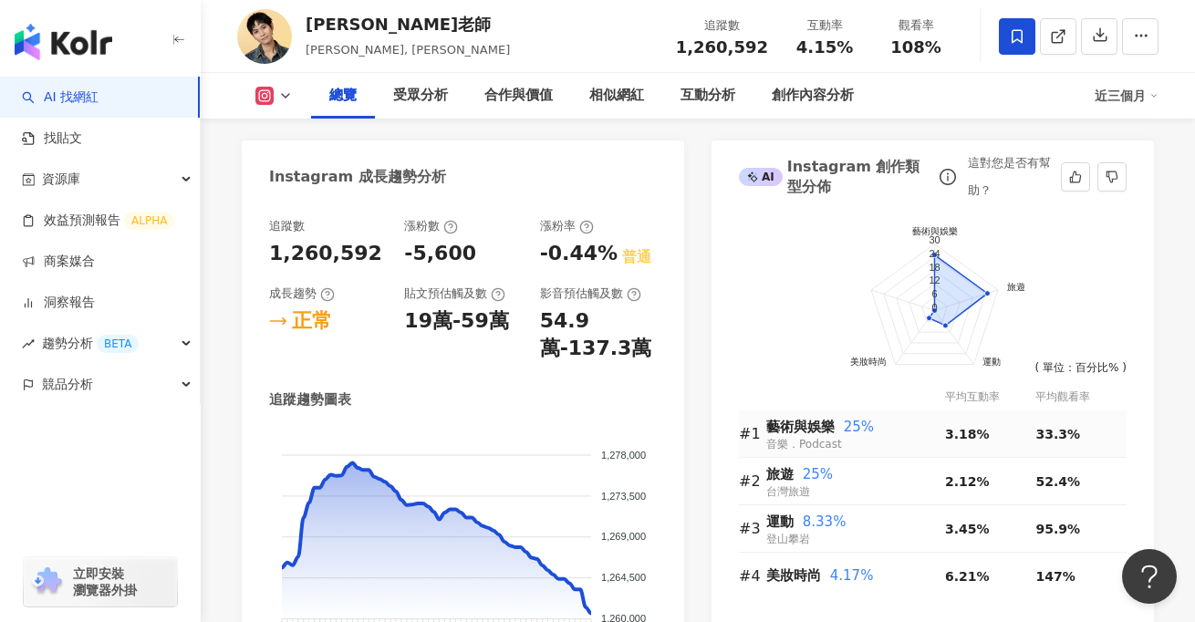
scroll to position [1006, 0]
click at [1122, 99] on div "近三個月" at bounding box center [1127, 95] width 64 height 29
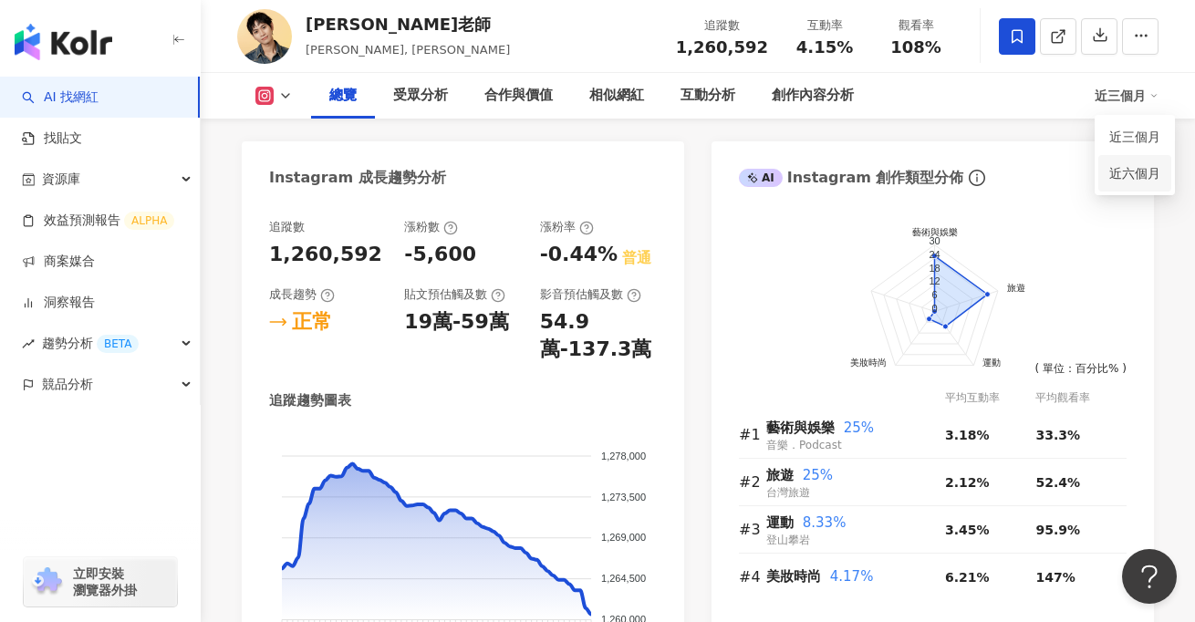
click at [1116, 172] on link "近六個月" at bounding box center [1135, 173] width 51 height 20
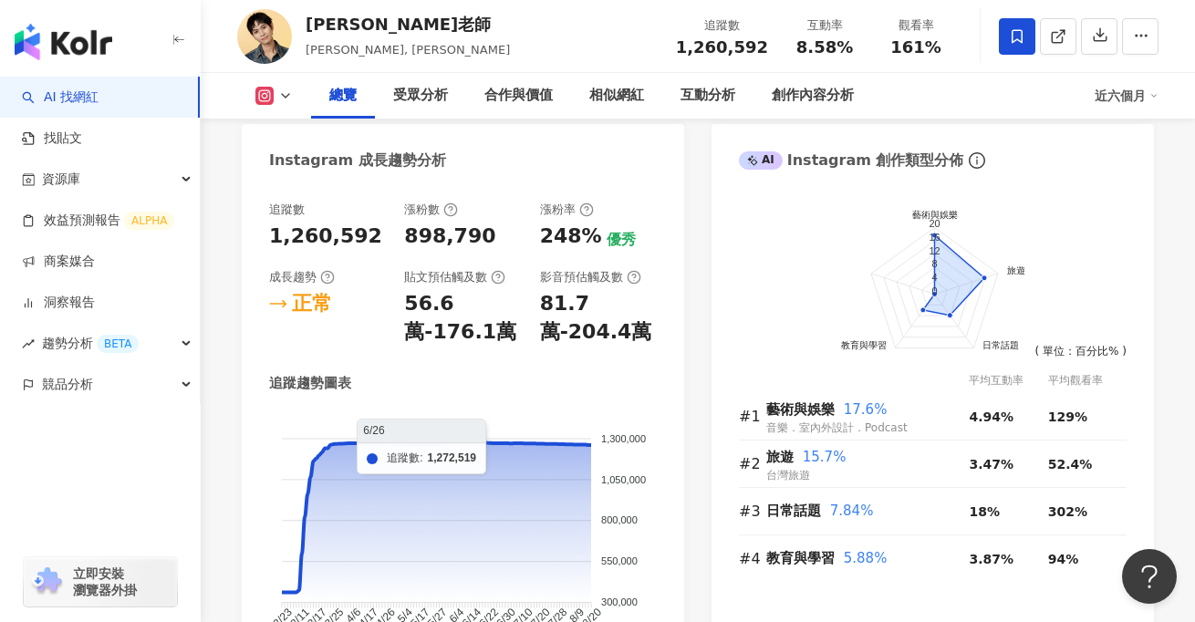
scroll to position [1023, 0]
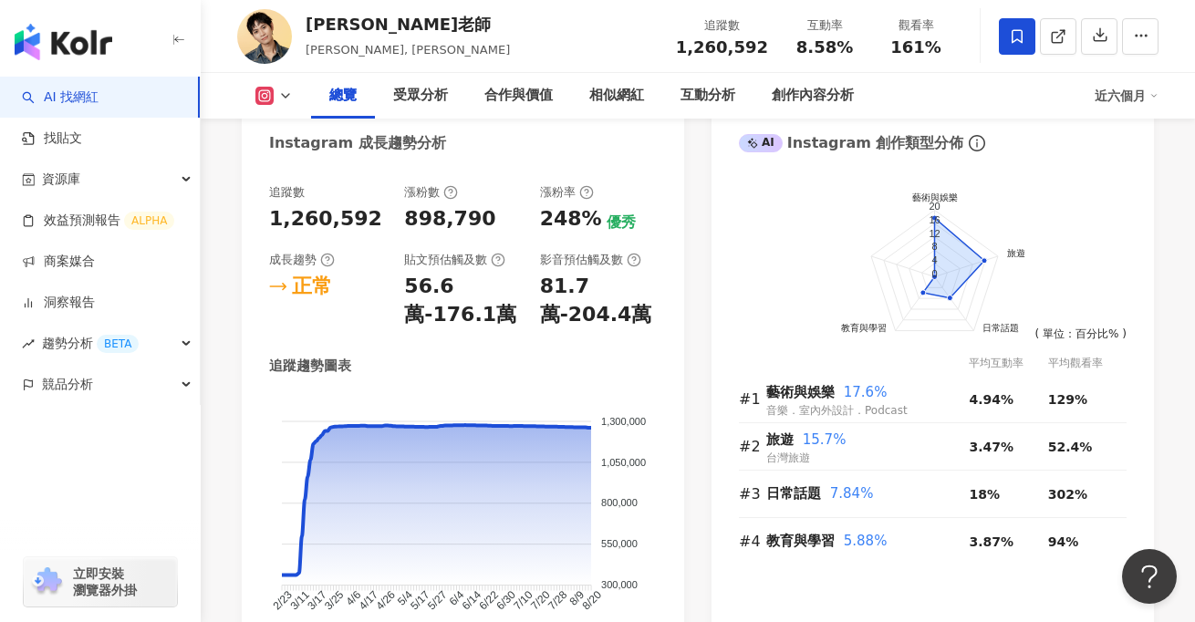
click at [1132, 103] on div "近六個月" at bounding box center [1127, 95] width 64 height 29
click at [1140, 143] on link "近三個月" at bounding box center [1135, 137] width 51 height 20
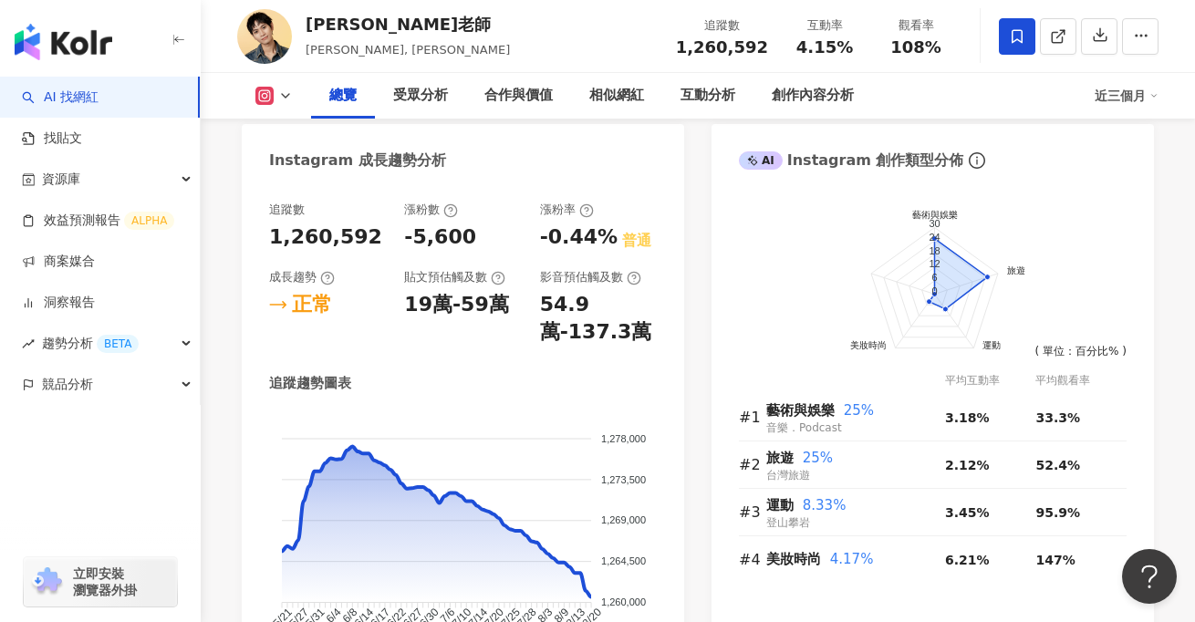
click at [1112, 98] on div "近三個月" at bounding box center [1127, 95] width 64 height 29
click at [1122, 181] on link "近六個月" at bounding box center [1135, 173] width 51 height 20
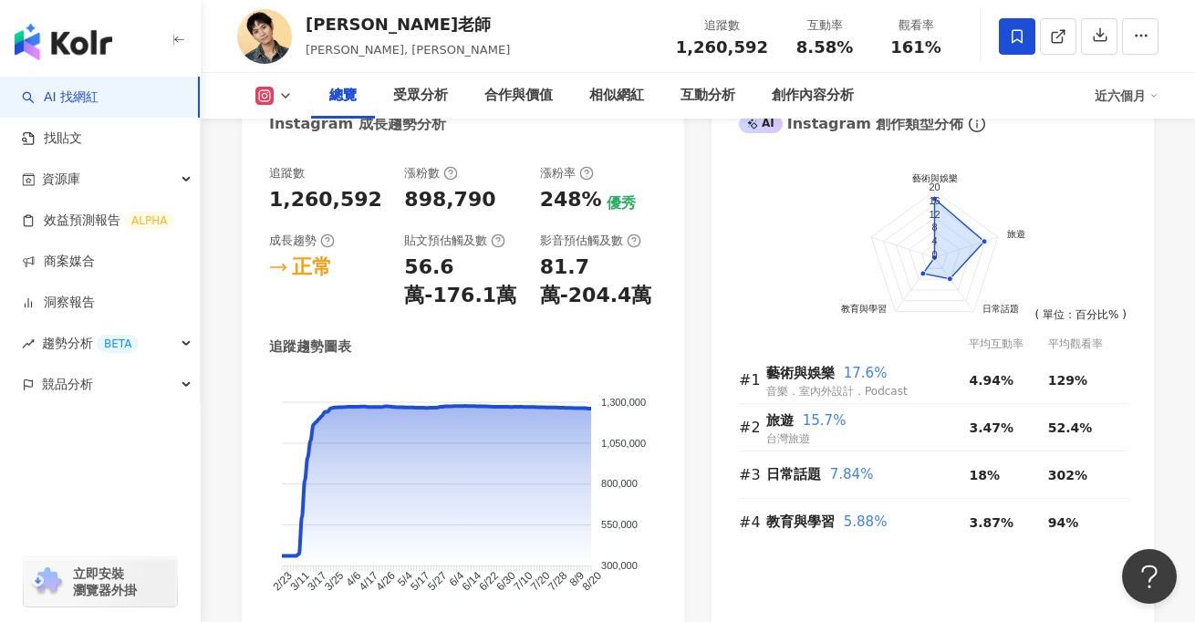
scroll to position [1044, 0]
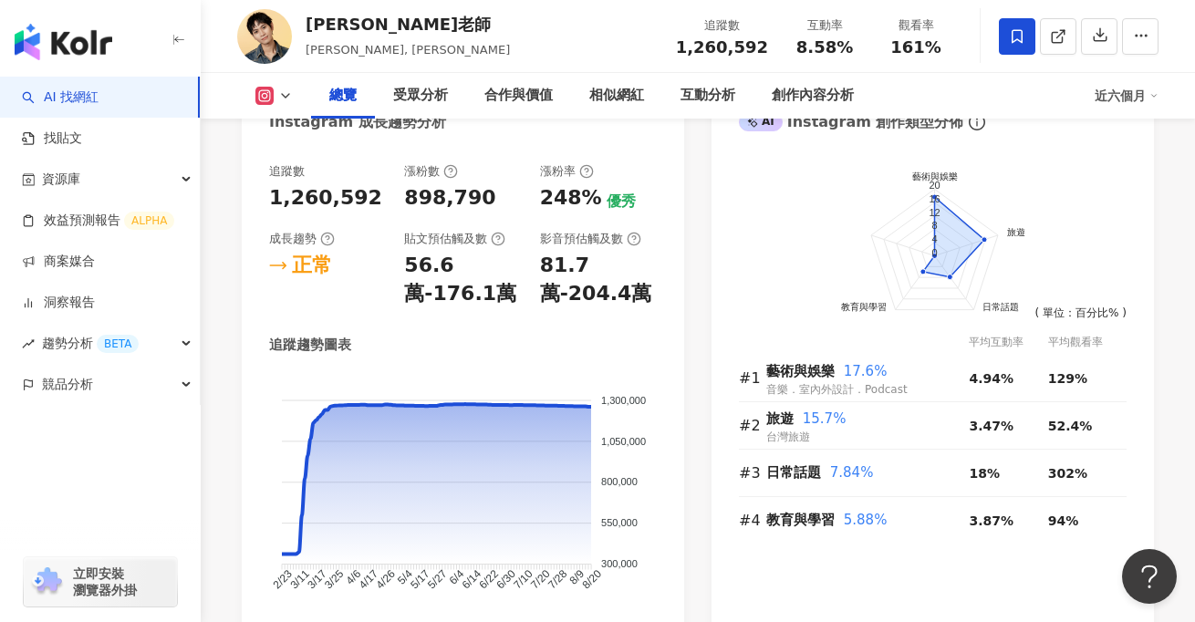
click at [1128, 95] on div "近六個月" at bounding box center [1127, 95] width 64 height 29
click at [1120, 141] on link "近三個月" at bounding box center [1135, 137] width 51 height 20
